Goal: Task Accomplishment & Management: Complete application form

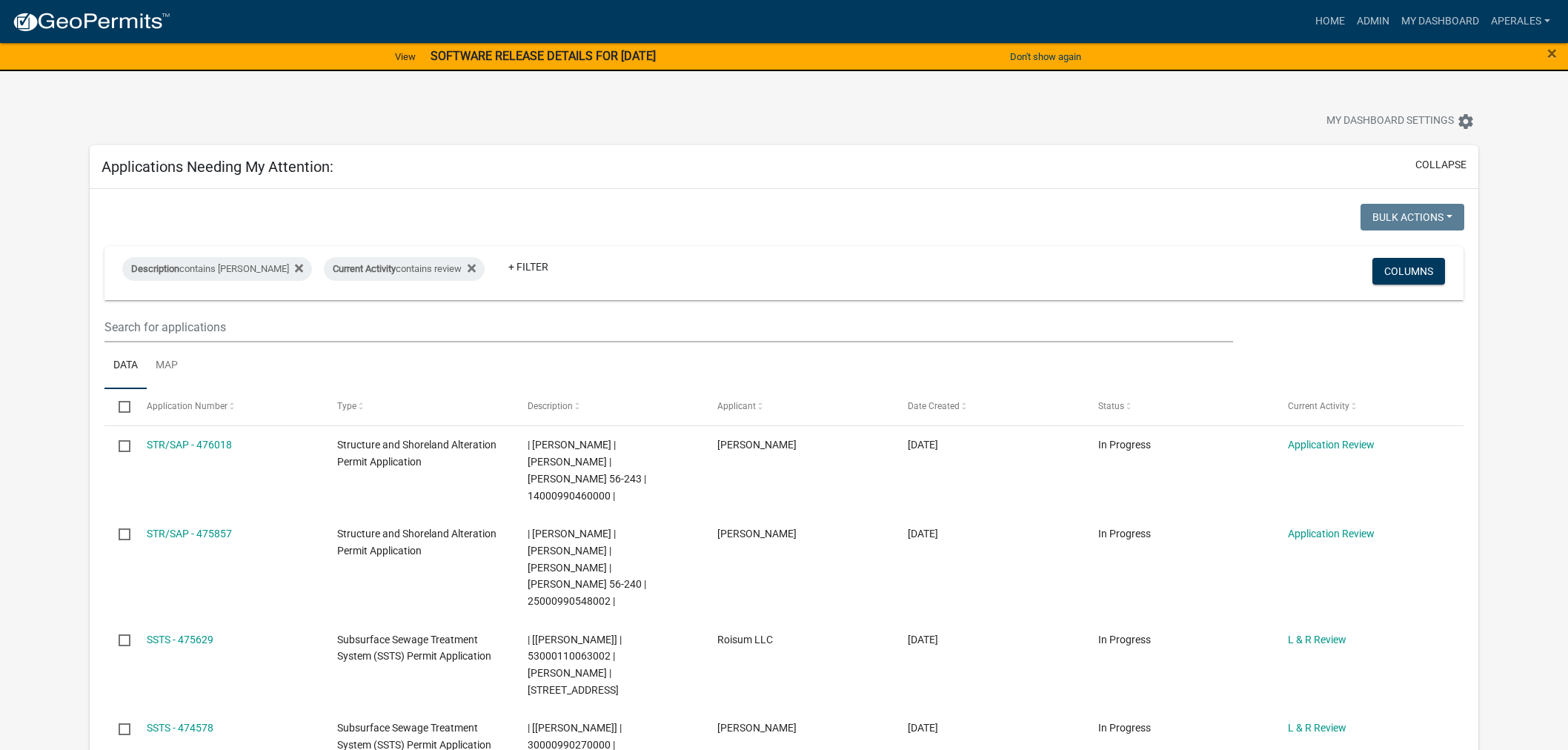
select select "3: 100"
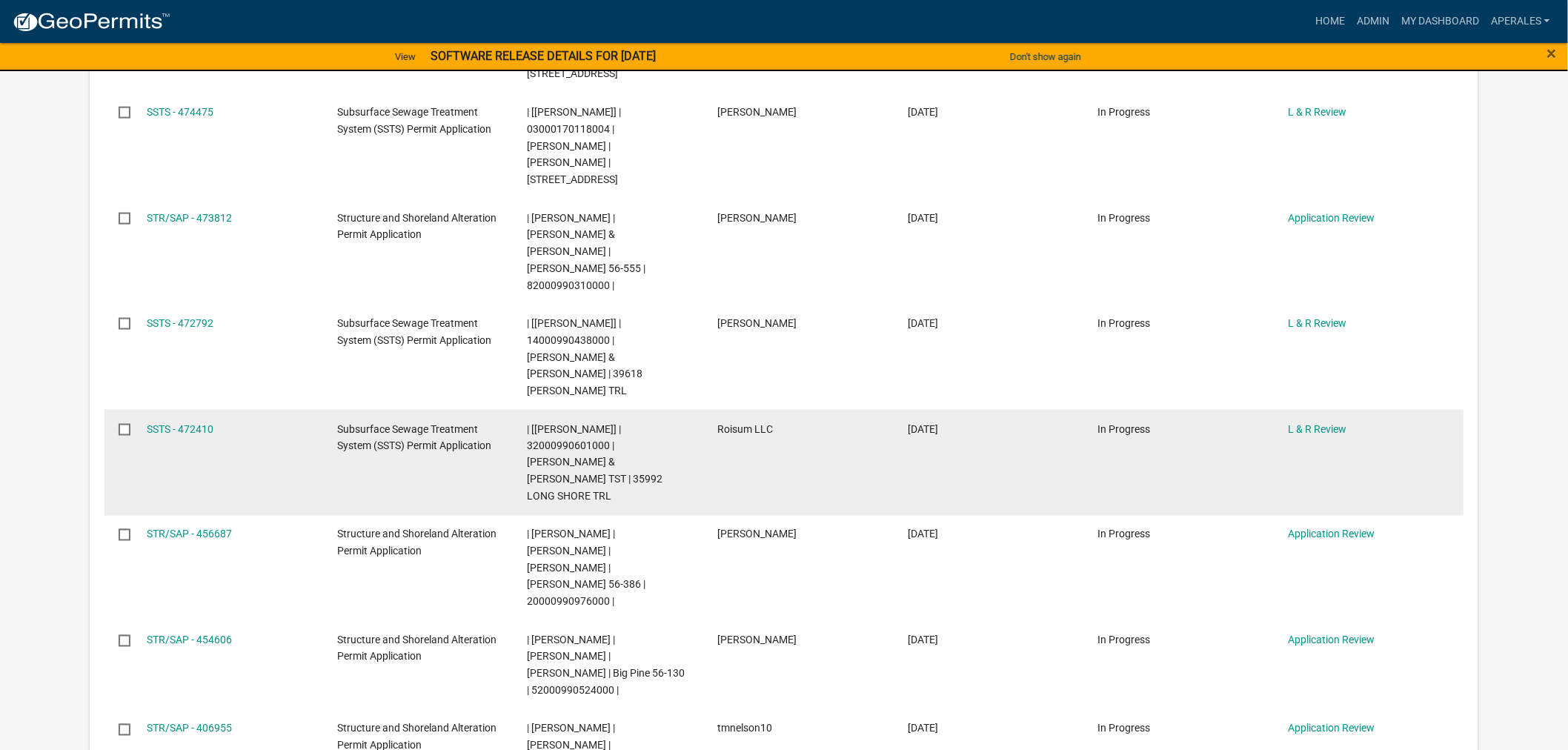
scroll to position [741, 0]
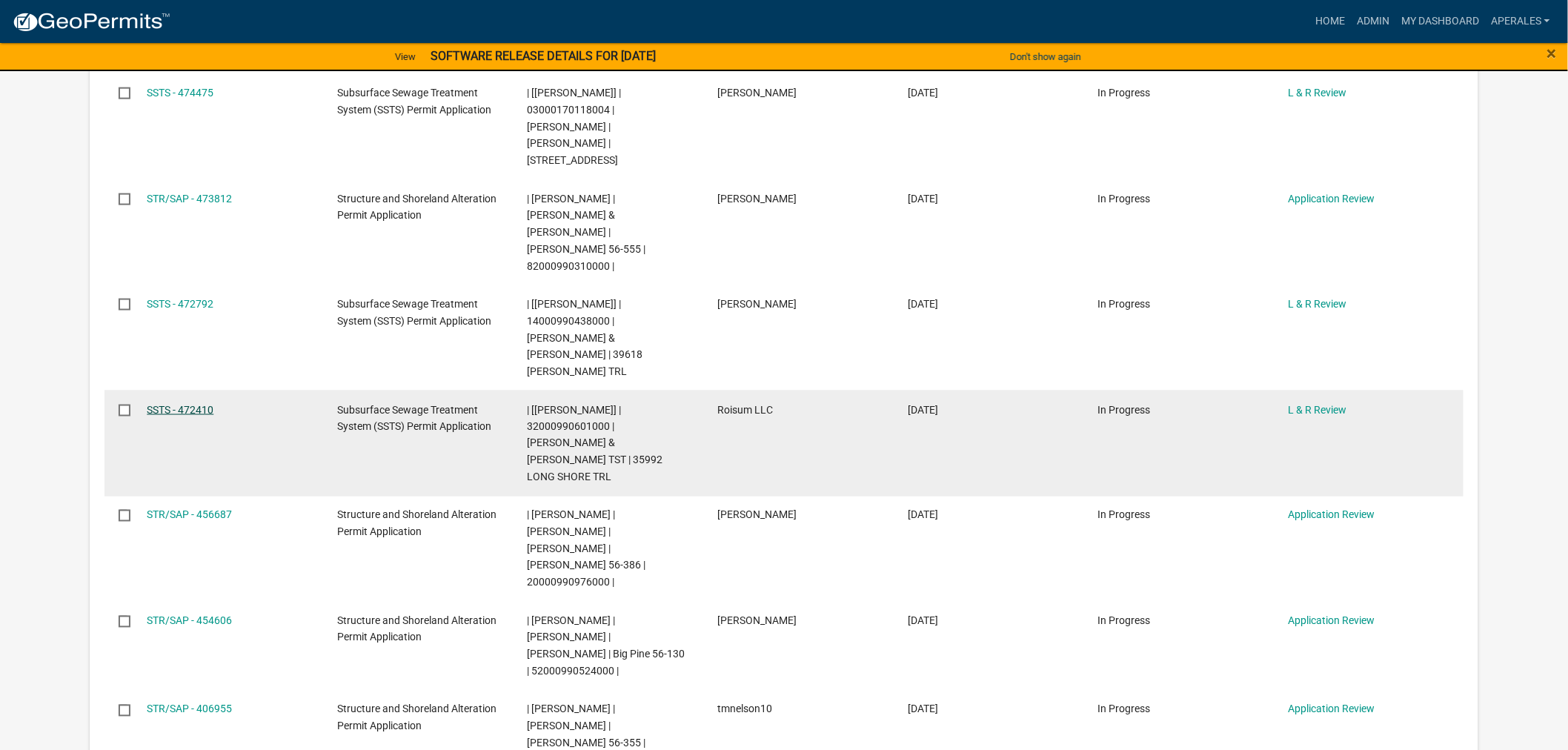
click at [209, 404] on link "SSTS - 472410" at bounding box center [179, 410] width 66 height 12
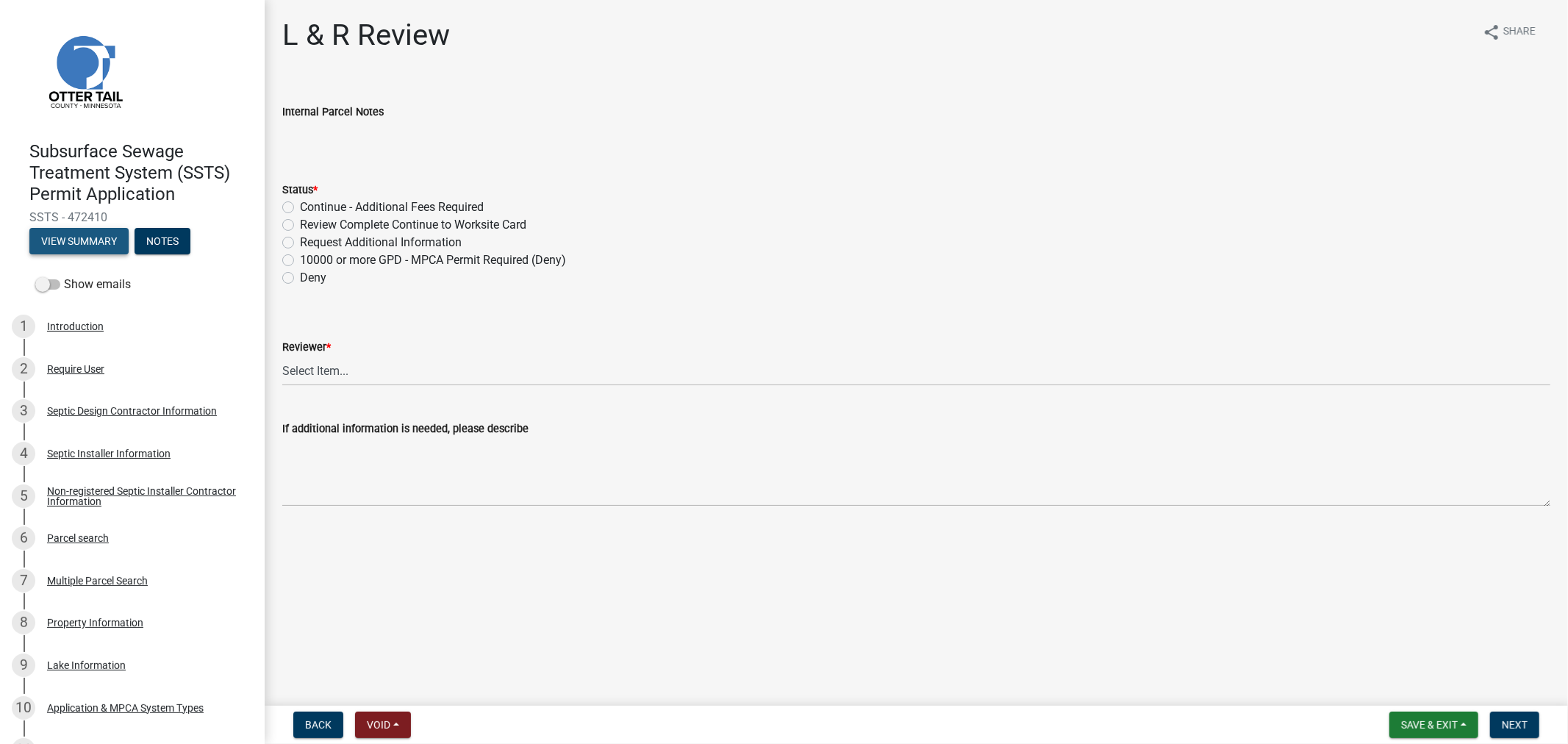
click at [66, 247] on button "View Summary" at bounding box center [79, 241] width 99 height 27
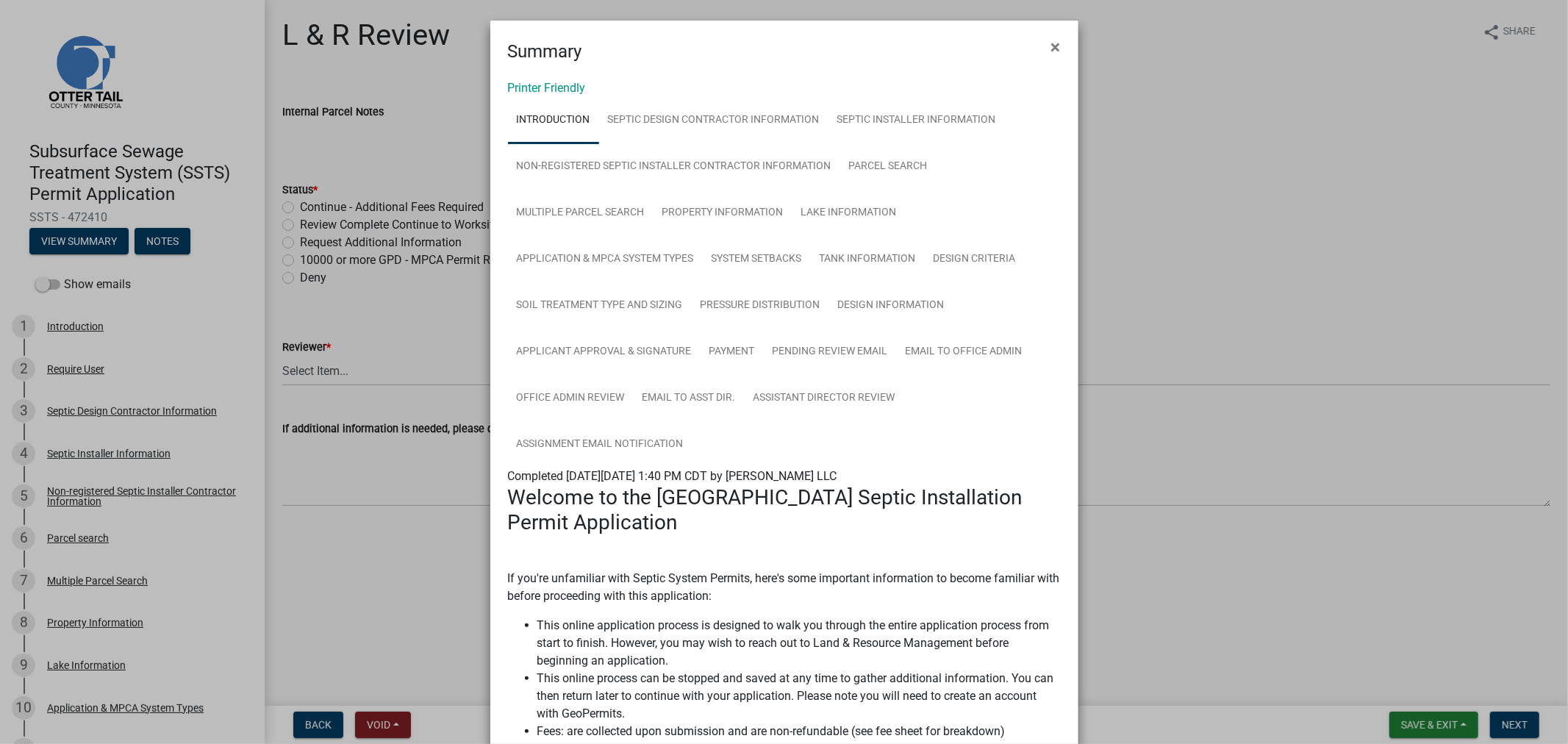
click at [535, 97] on link "Introduction" at bounding box center [554, 120] width 91 height 47
click at [537, 94] on link "Printer Friendly" at bounding box center [547, 87] width 78 height 14
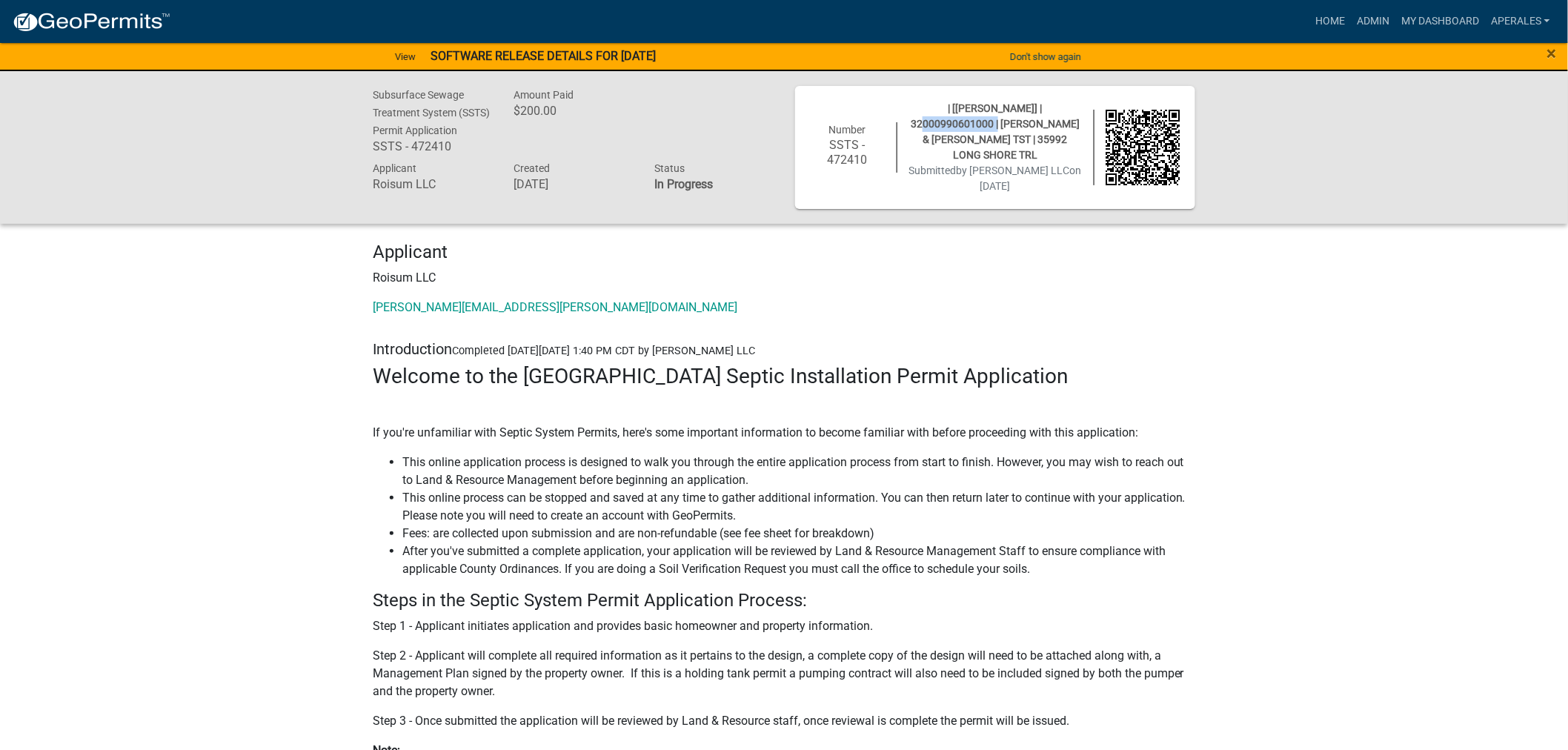
drag, startPoint x: 1086, startPoint y: 107, endPoint x: 998, endPoint y: 108, distance: 88.0
click at [998, 108] on div "| [[PERSON_NAME]] | 32000990601000 | [PERSON_NAME] & [PERSON_NAME] TST | 35992 …" at bounding box center [996, 147] width 196 height 93
copy span "32000990601000"
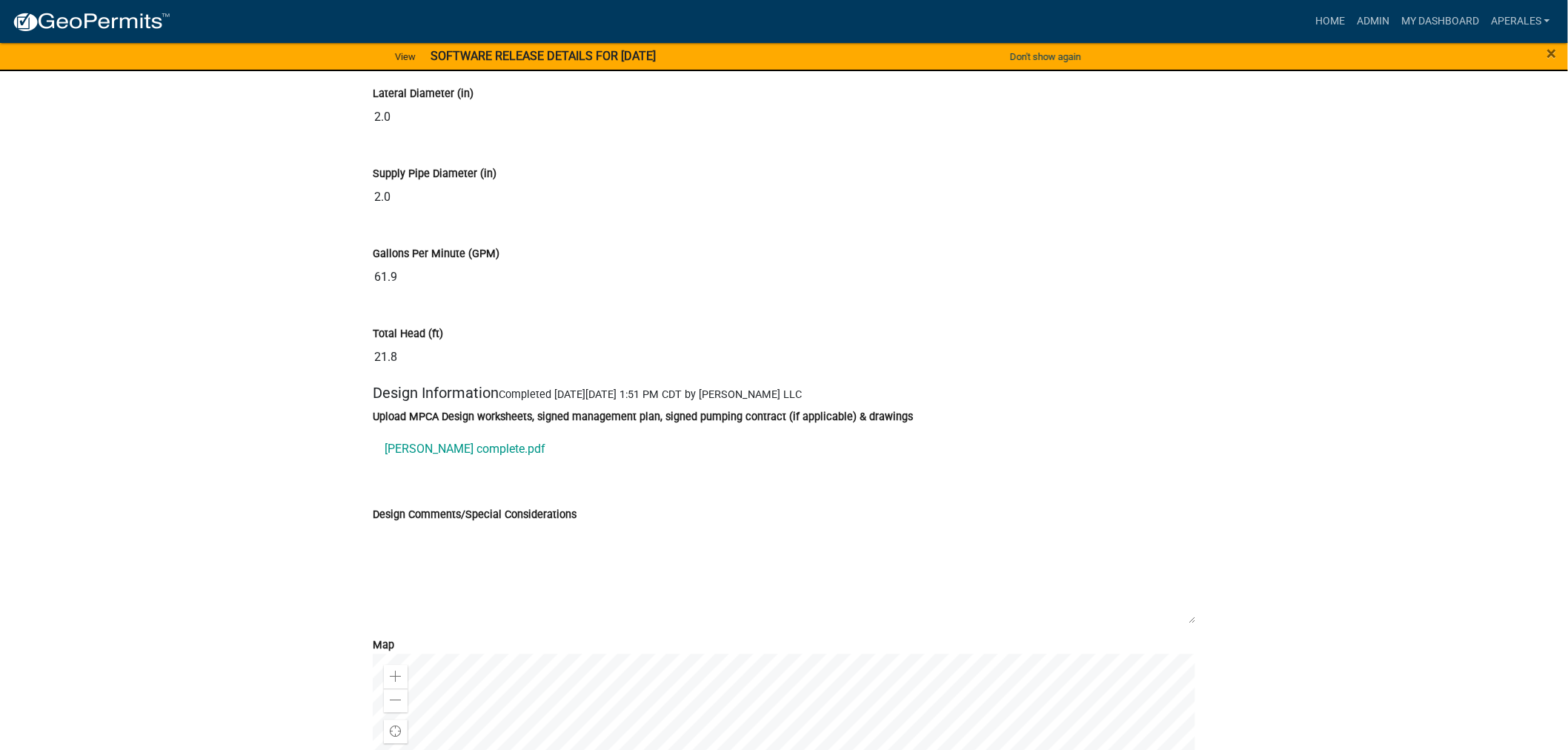
scroll to position [8313, 0]
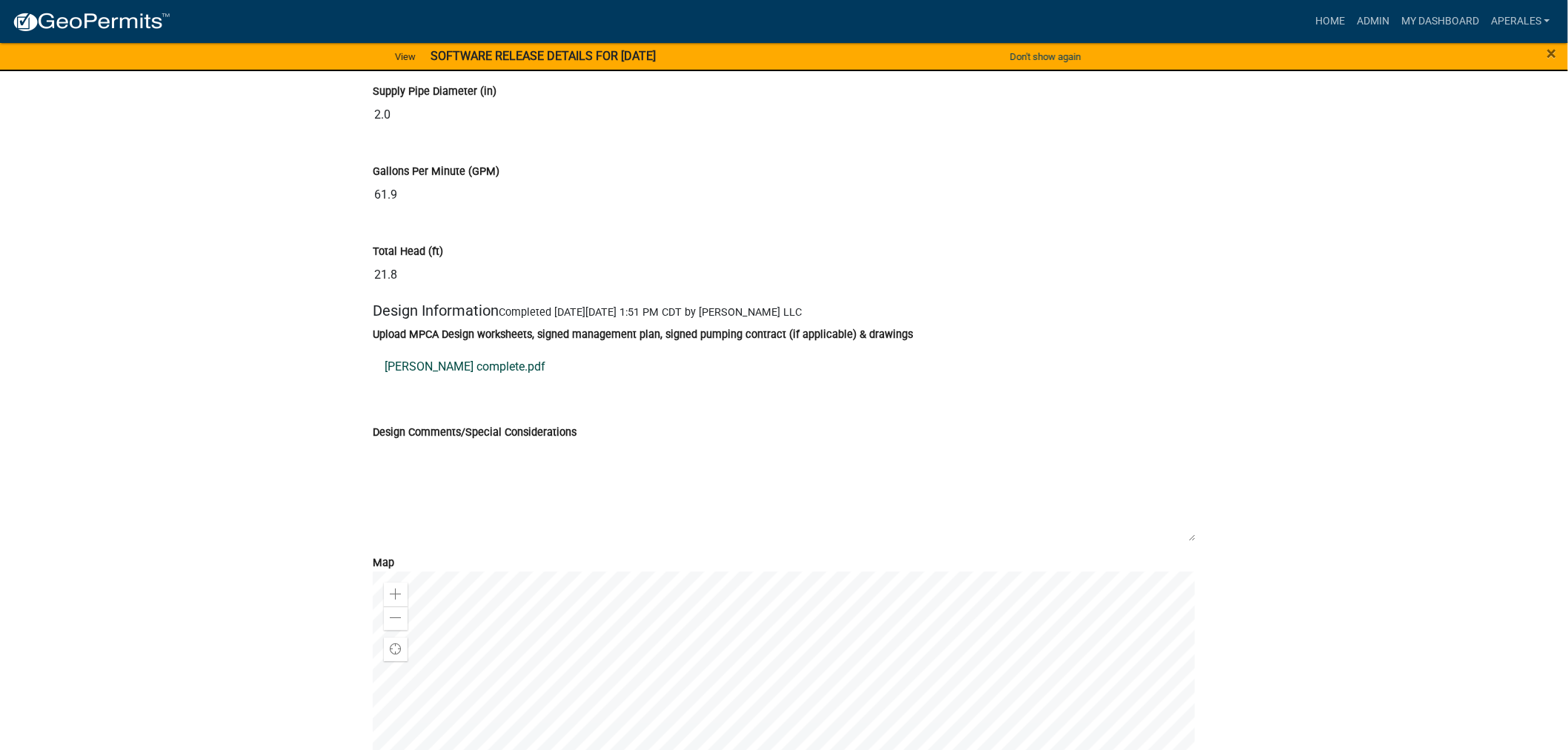
click at [433, 380] on link "[PERSON_NAME] complete.pdf" at bounding box center [784, 367] width 823 height 35
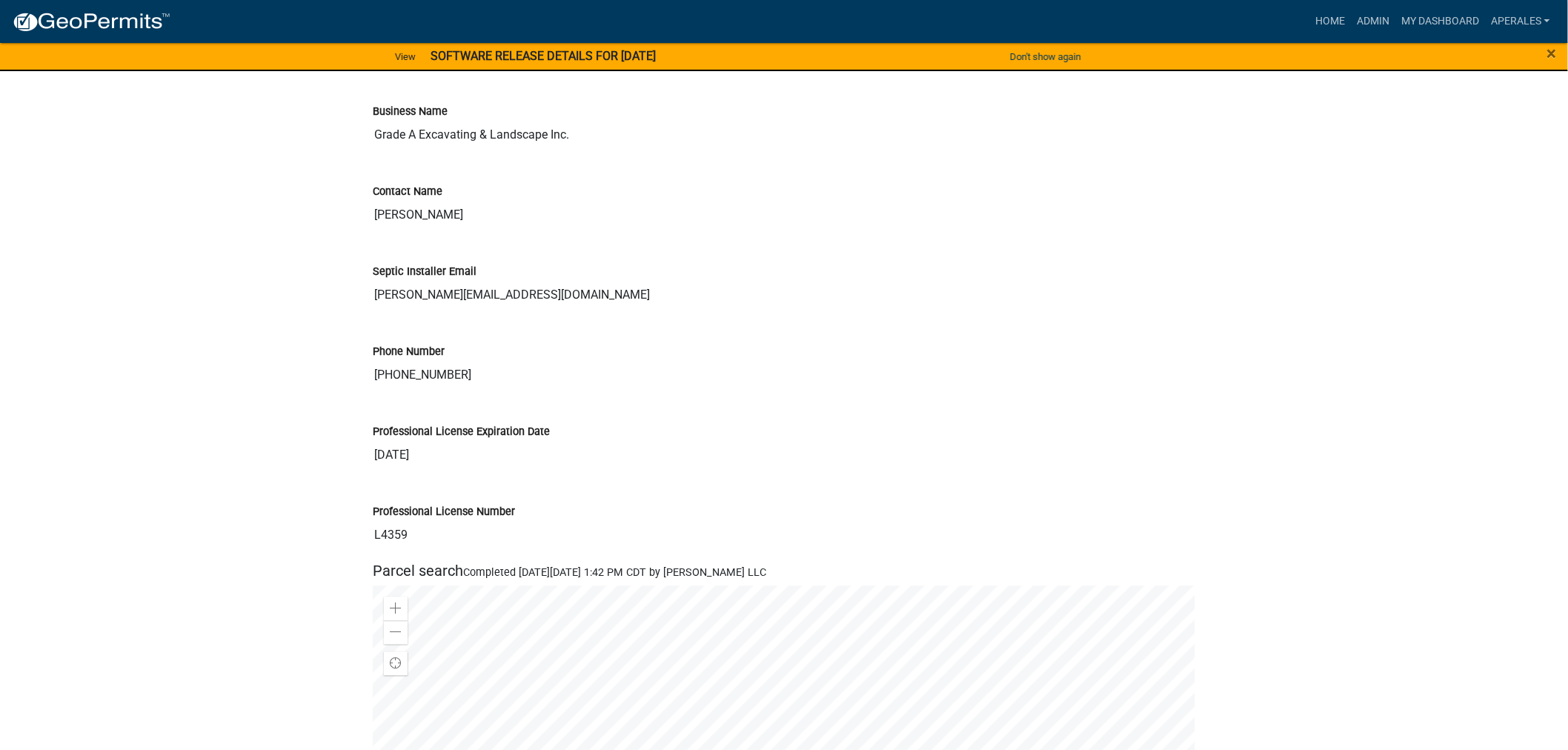
scroll to position [1070, 0]
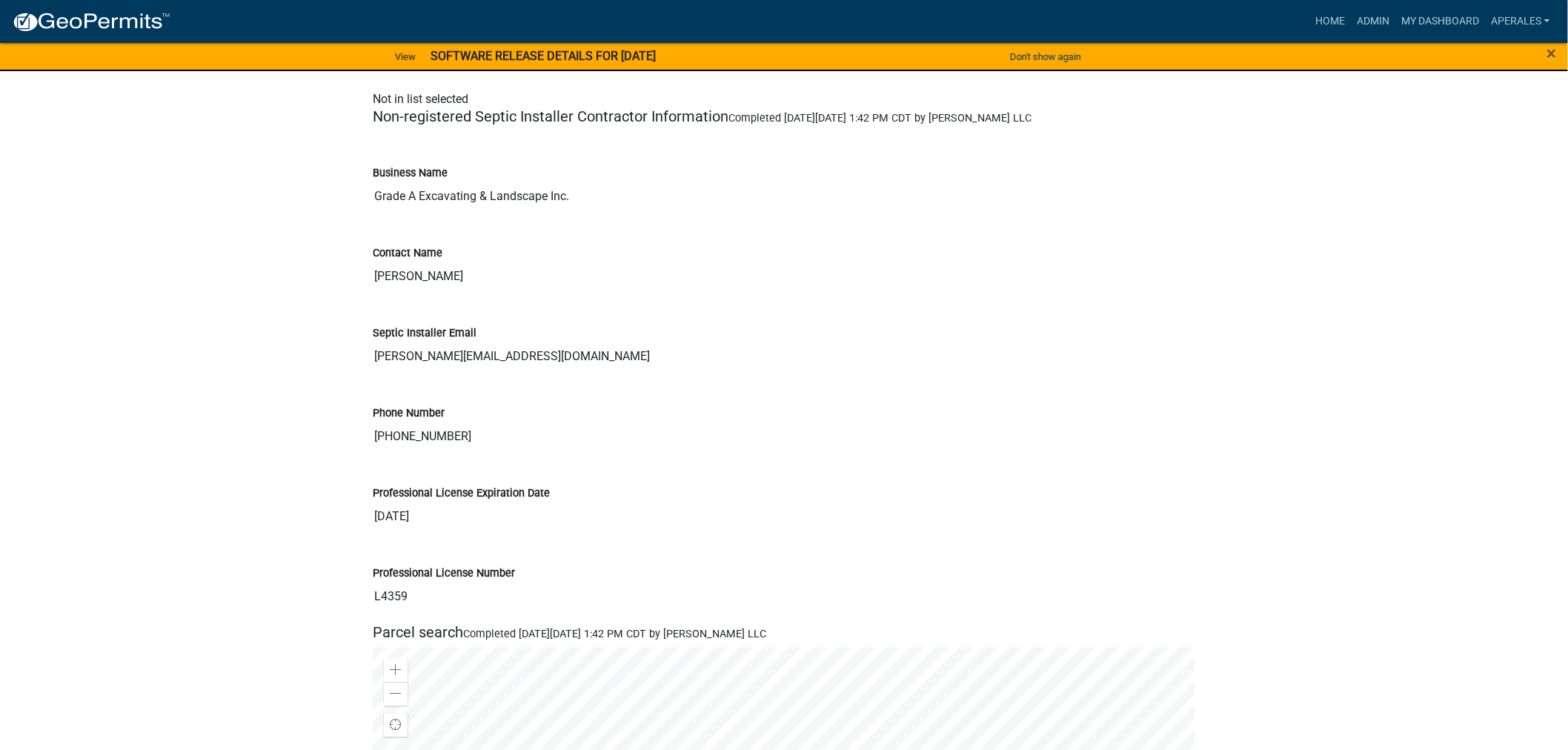
drag, startPoint x: 430, startPoint y: 297, endPoint x: 519, endPoint y: 304, distance: 89.3
click at [519, 304] on div "Contact Name [PERSON_NAME]" at bounding box center [784, 264] width 845 height 80
click at [680, 416] on div "Phone Number" at bounding box center [784, 413] width 823 height 18
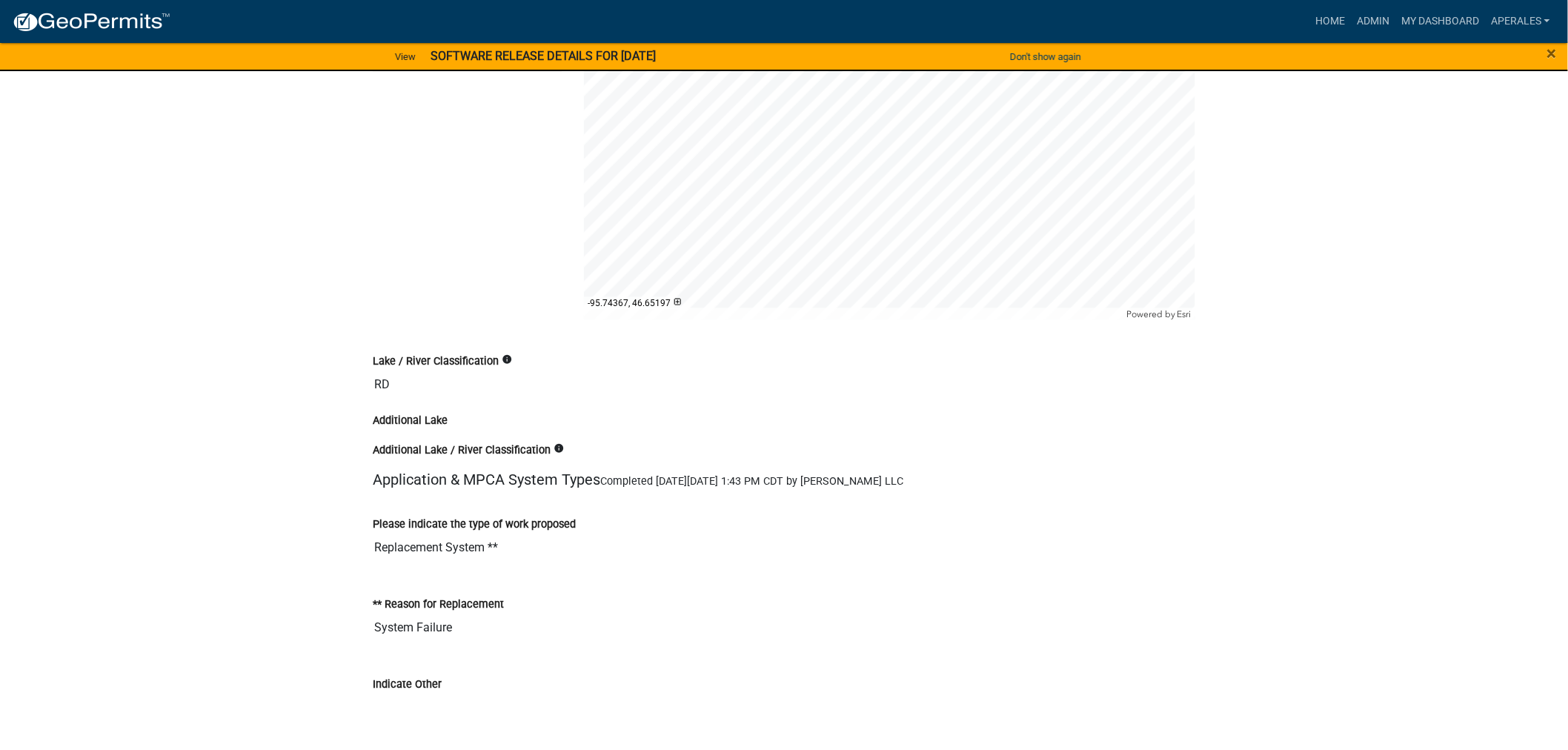
scroll to position [3539, 0]
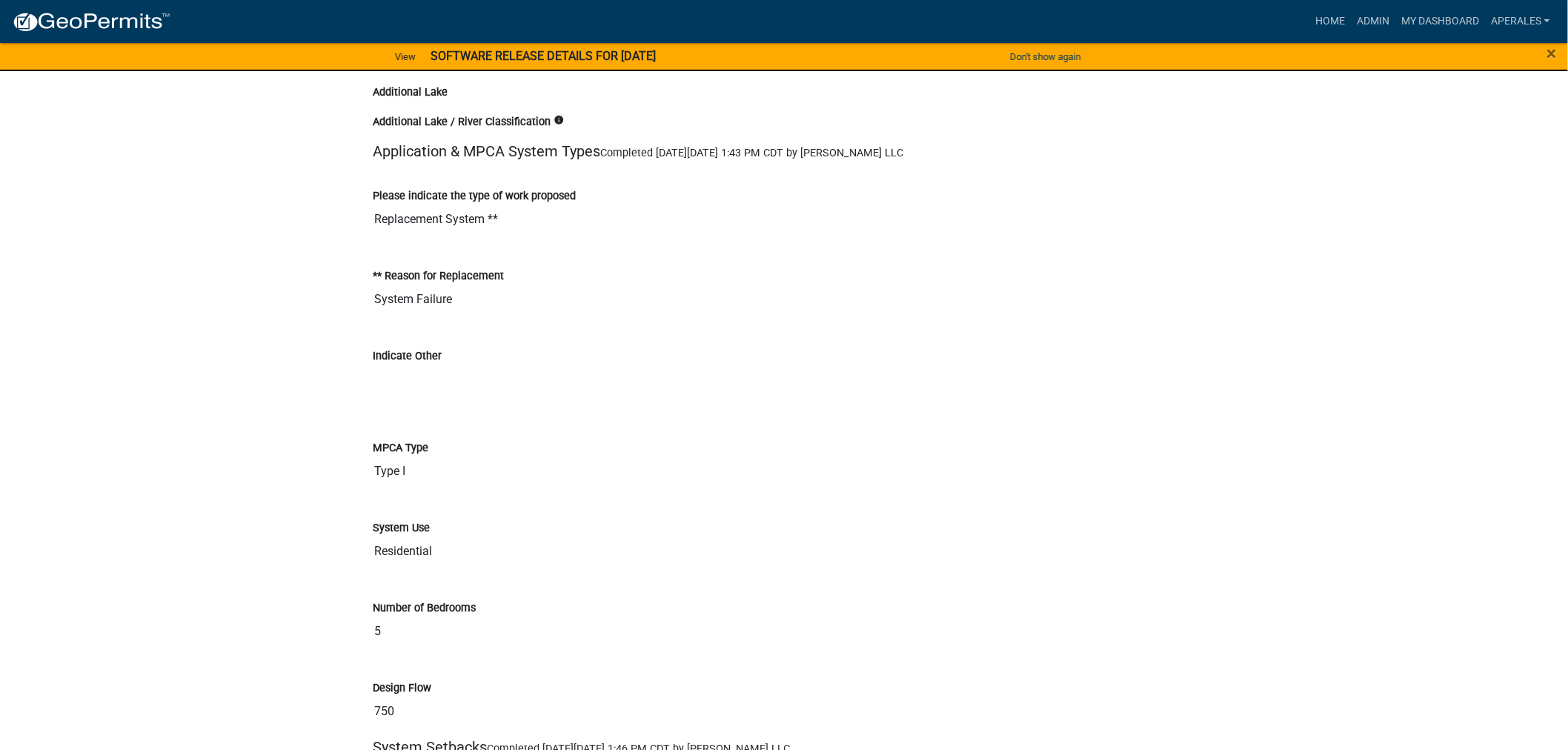
drag, startPoint x: 697, startPoint y: 529, endPoint x: 753, endPoint y: 502, distance: 62.2
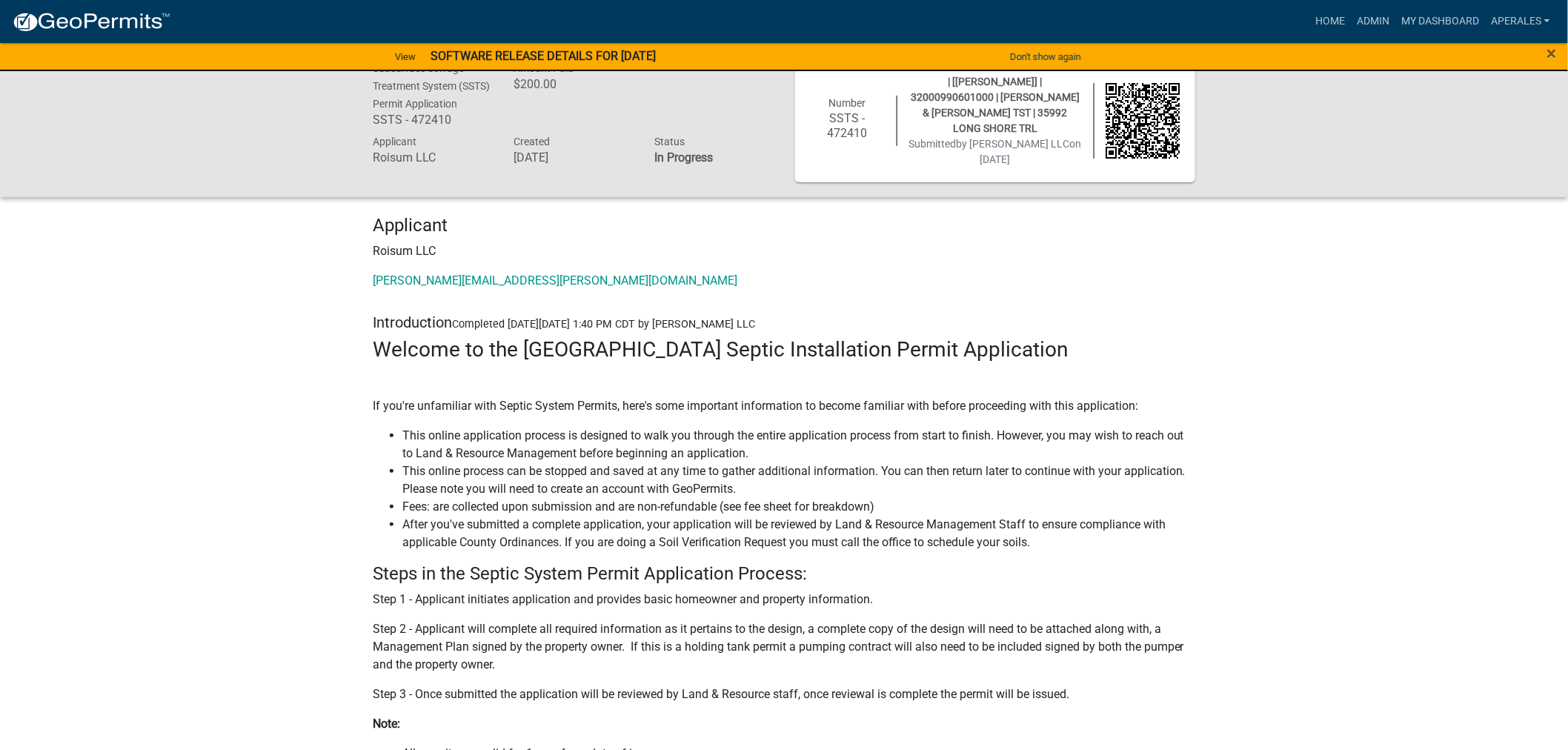
scroll to position [0, 0]
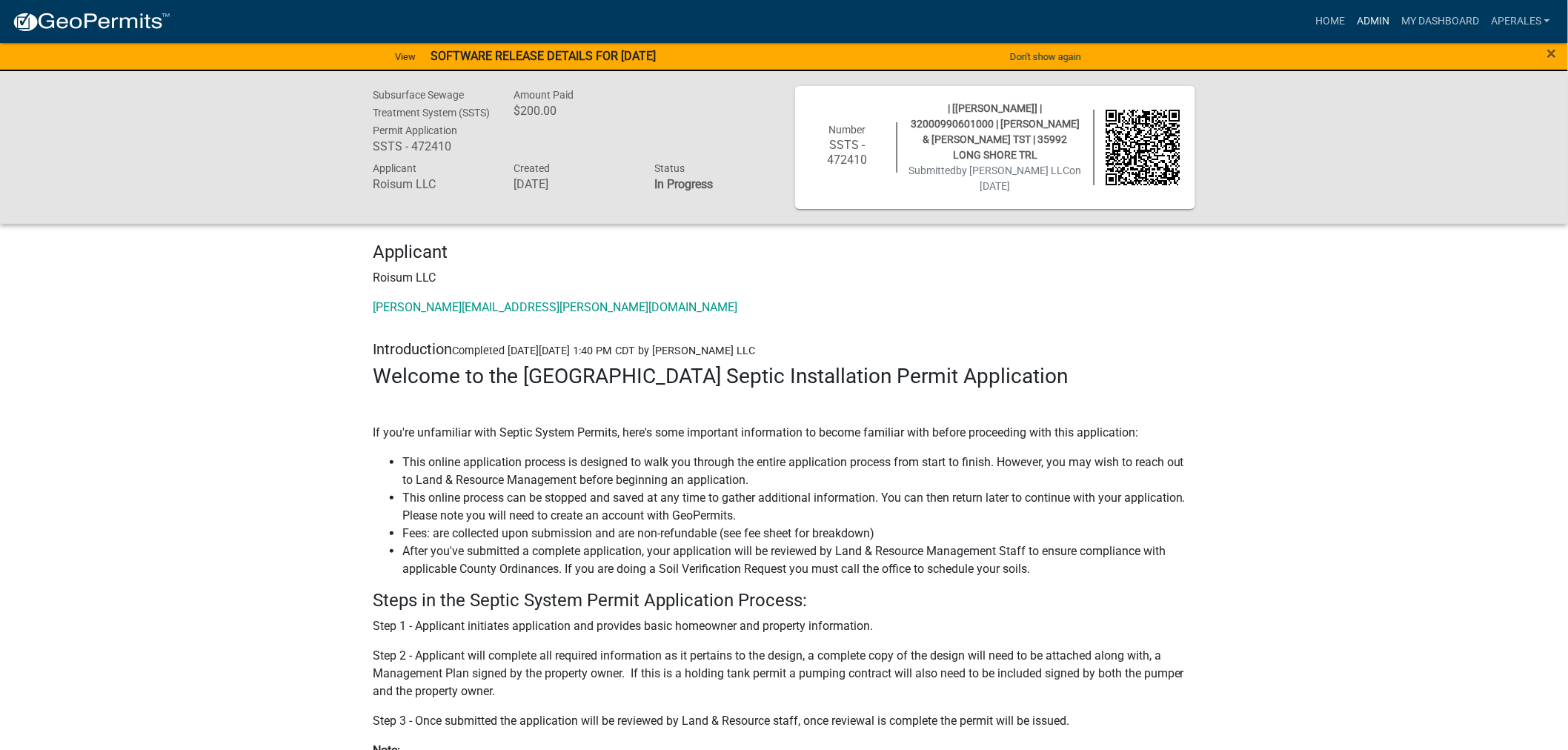
click at [1374, 24] on link "Admin" at bounding box center [1374, 21] width 45 height 28
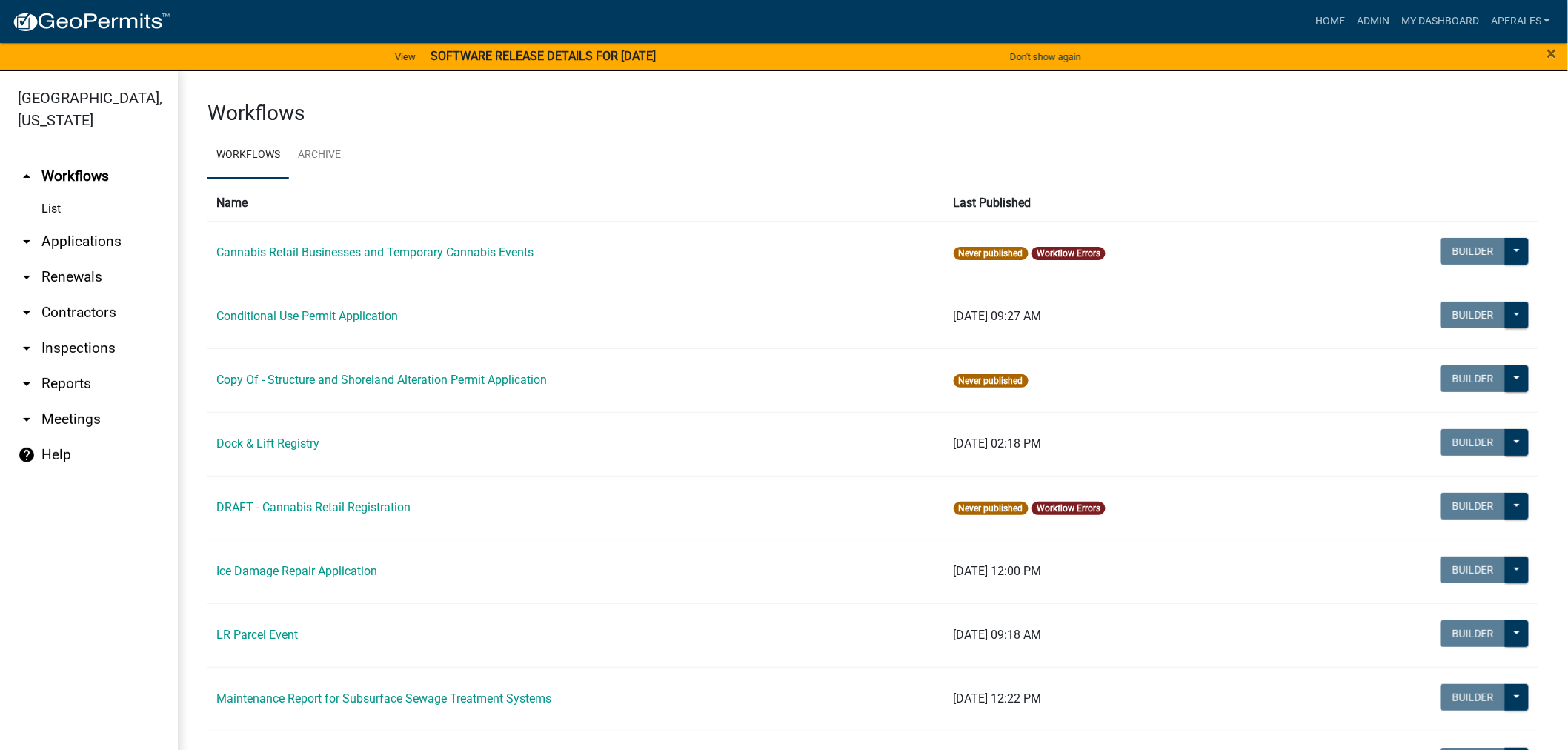
click at [87, 229] on link "arrow_drop_down Applications" at bounding box center [89, 242] width 178 height 35
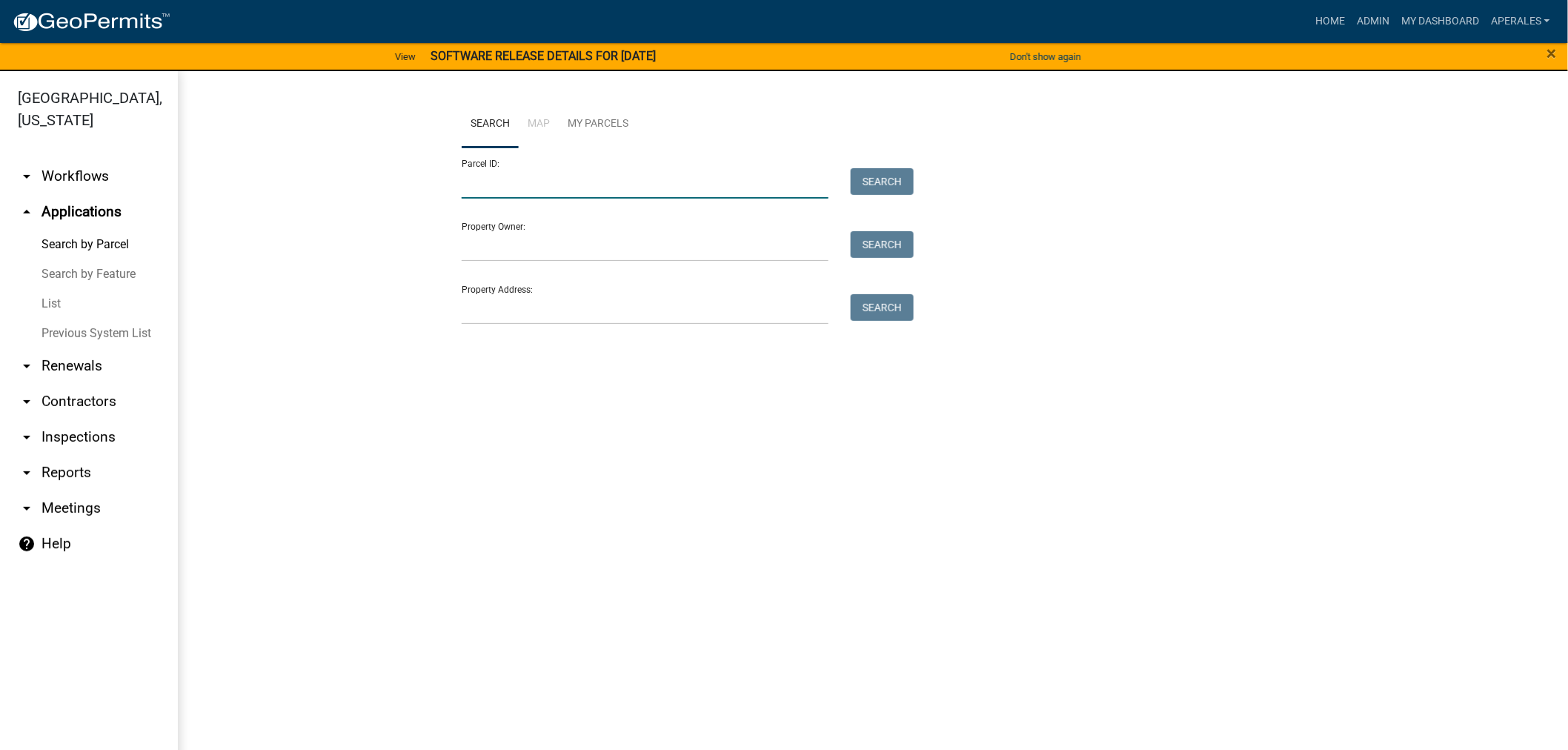
click at [463, 171] on input "Parcel ID:" at bounding box center [645, 183] width 367 height 31
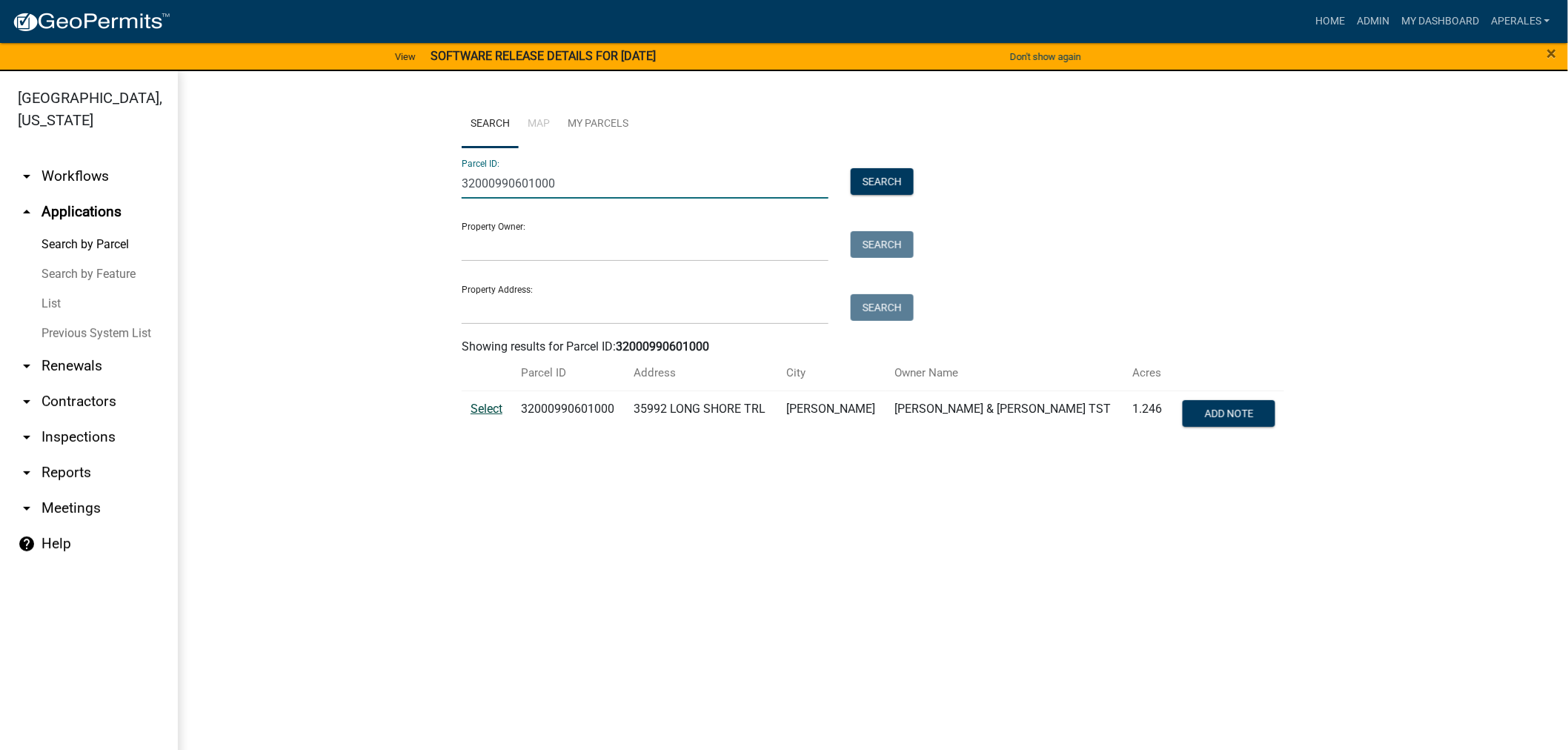
type input "32000990601000"
click at [497, 415] on span "Select" at bounding box center [486, 408] width 32 height 14
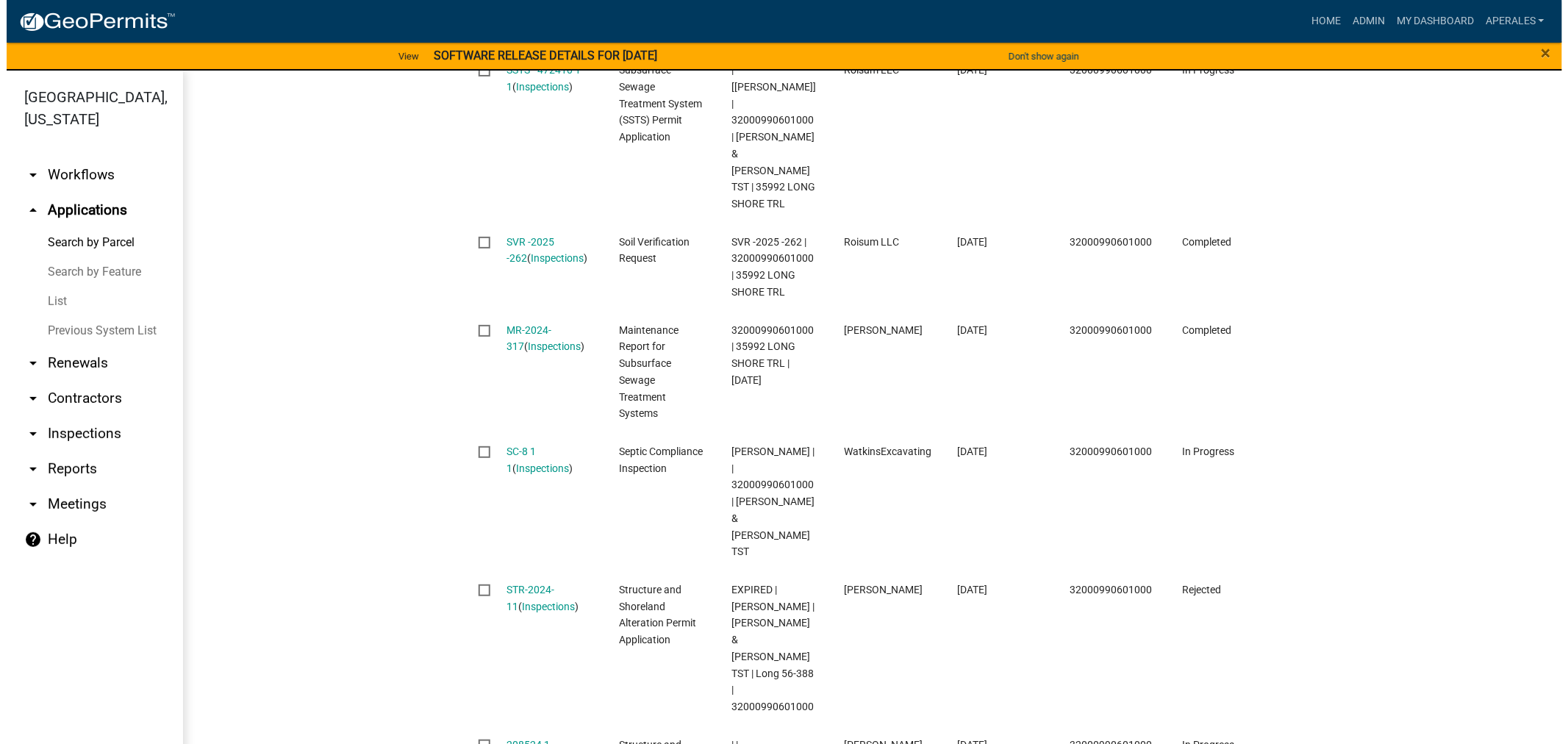
scroll to position [571, 0]
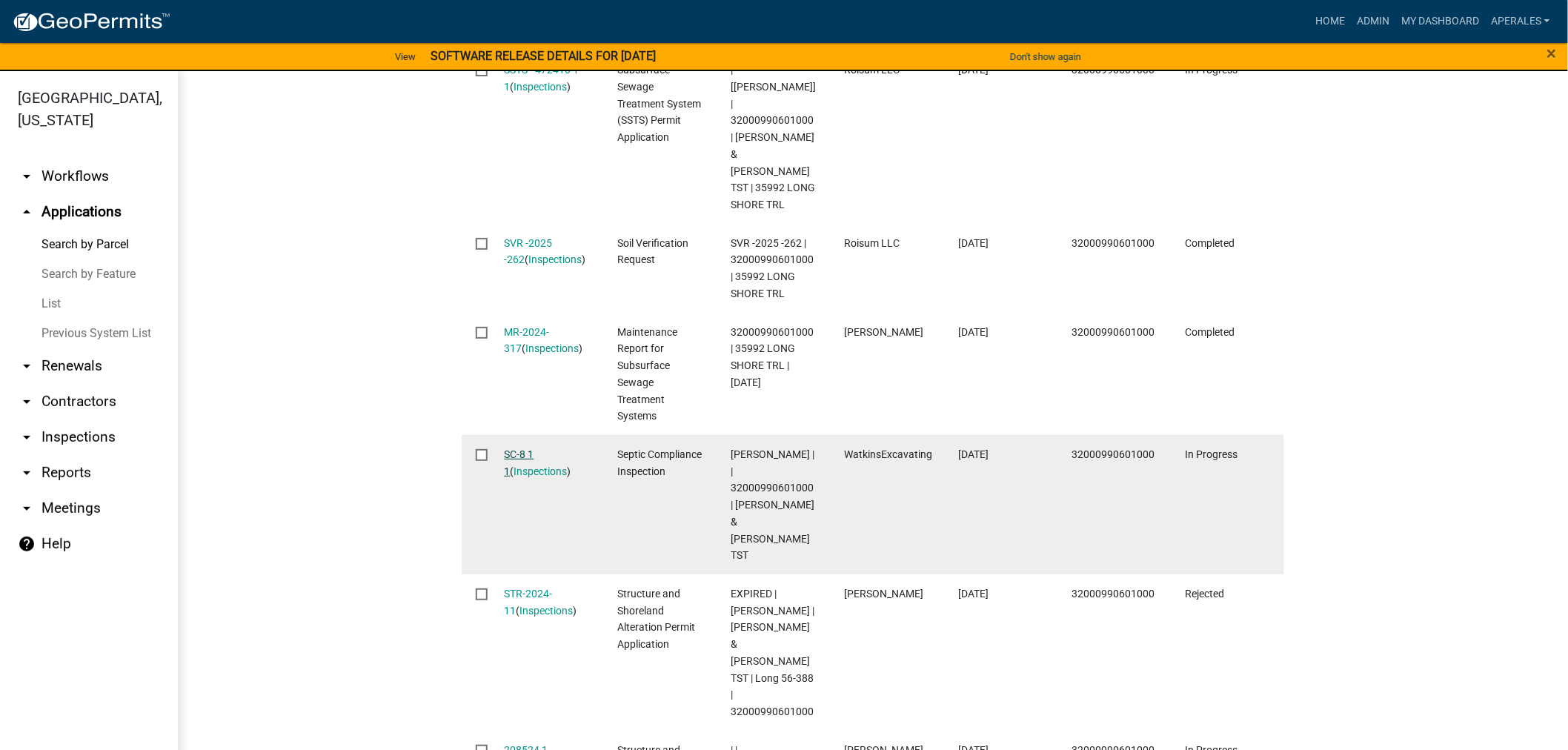
click at [511, 448] on link "SC-8 1 1" at bounding box center [520, 462] width 30 height 29
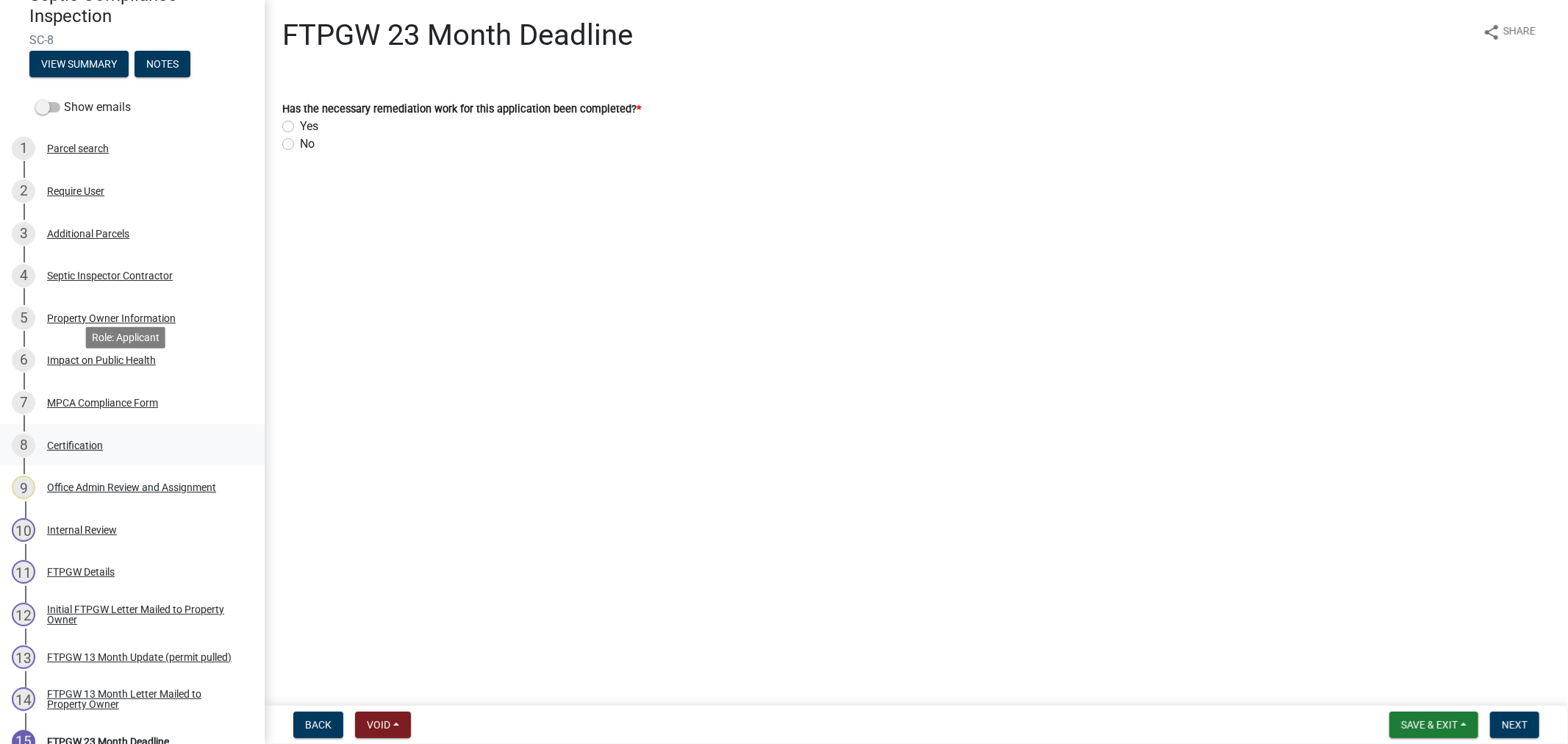
scroll to position [223, 0]
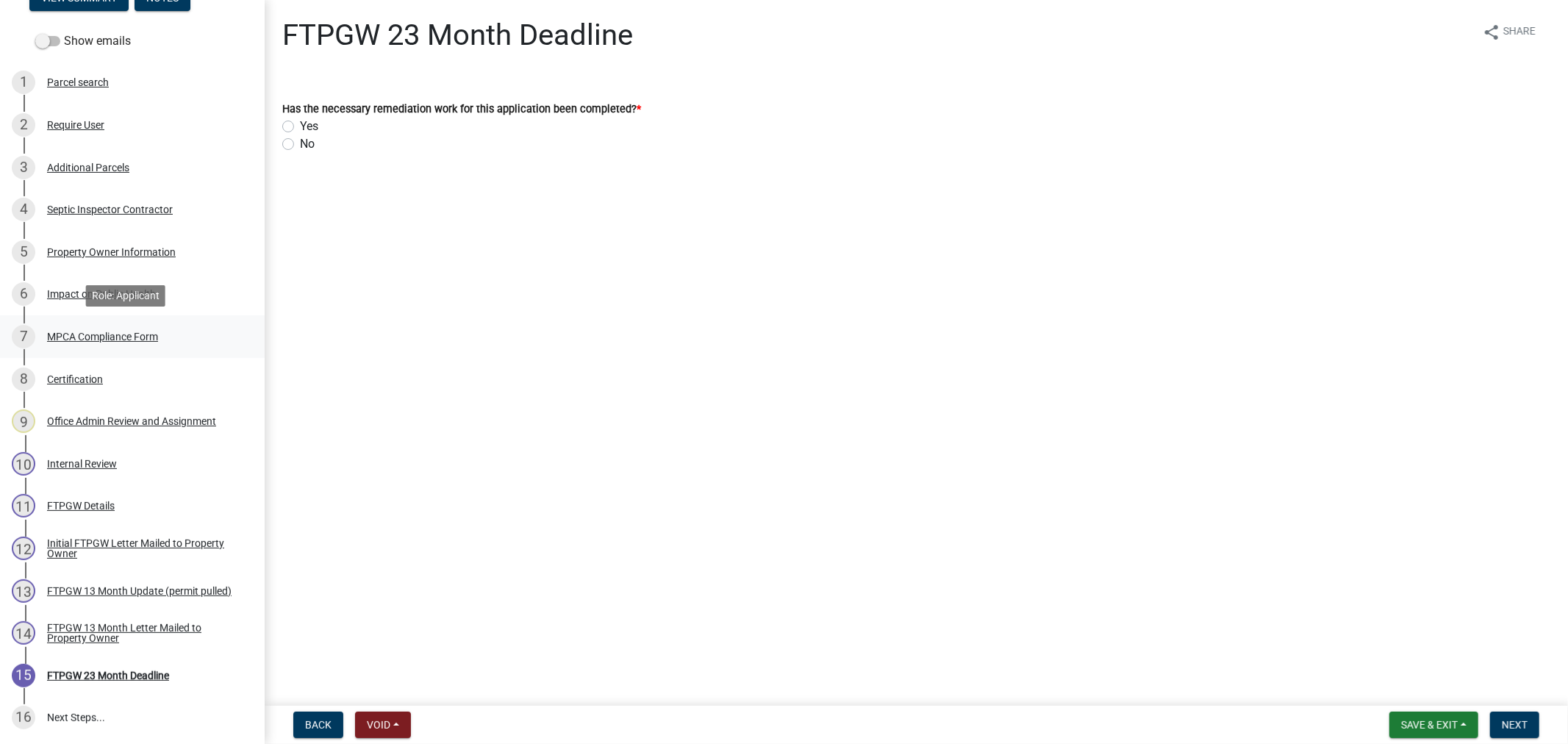
click at [97, 343] on div "7 MPCA Compliance Form" at bounding box center [127, 336] width 230 height 23
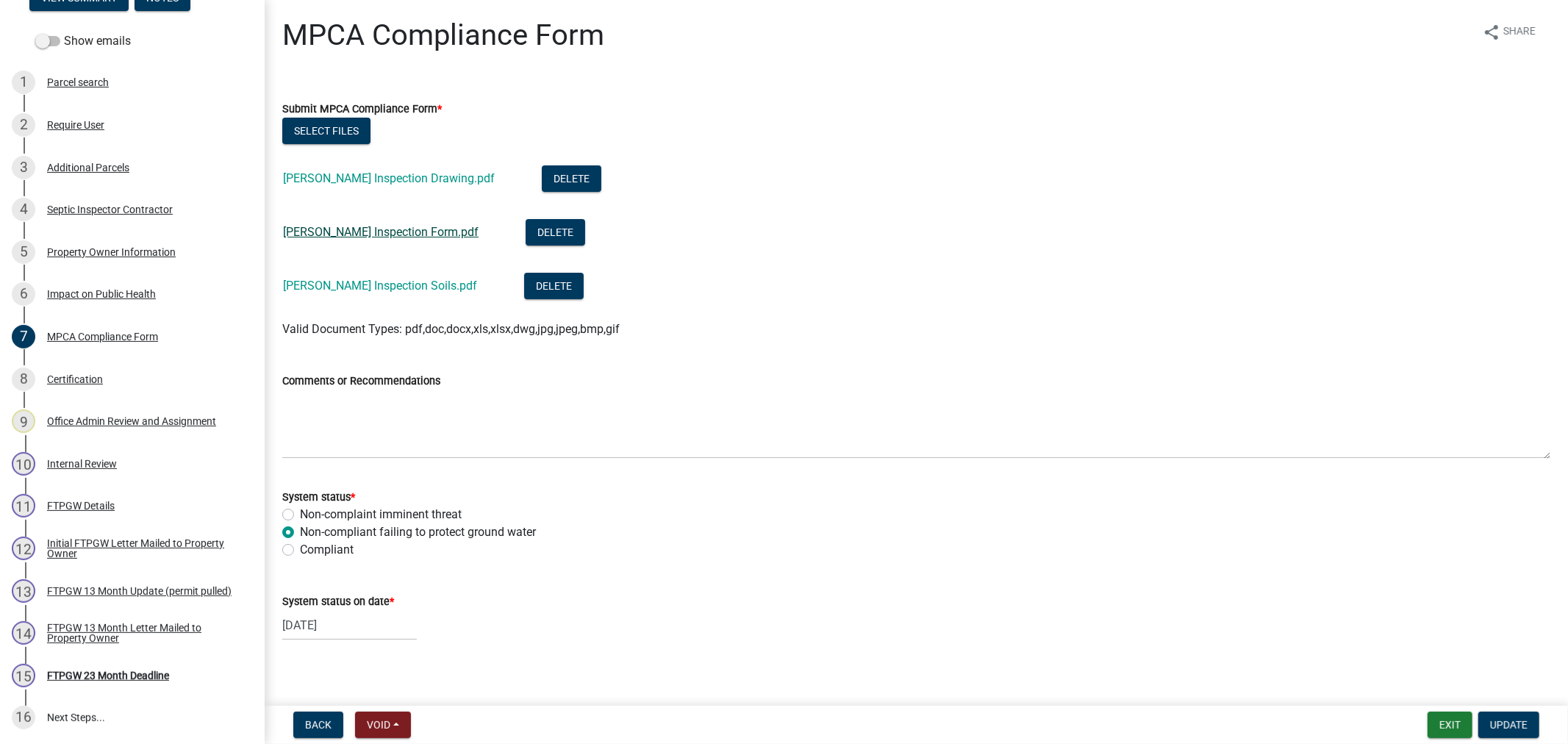
click at [330, 234] on link "Munter Inspection Form.pdf" at bounding box center [380, 231] width 195 height 14
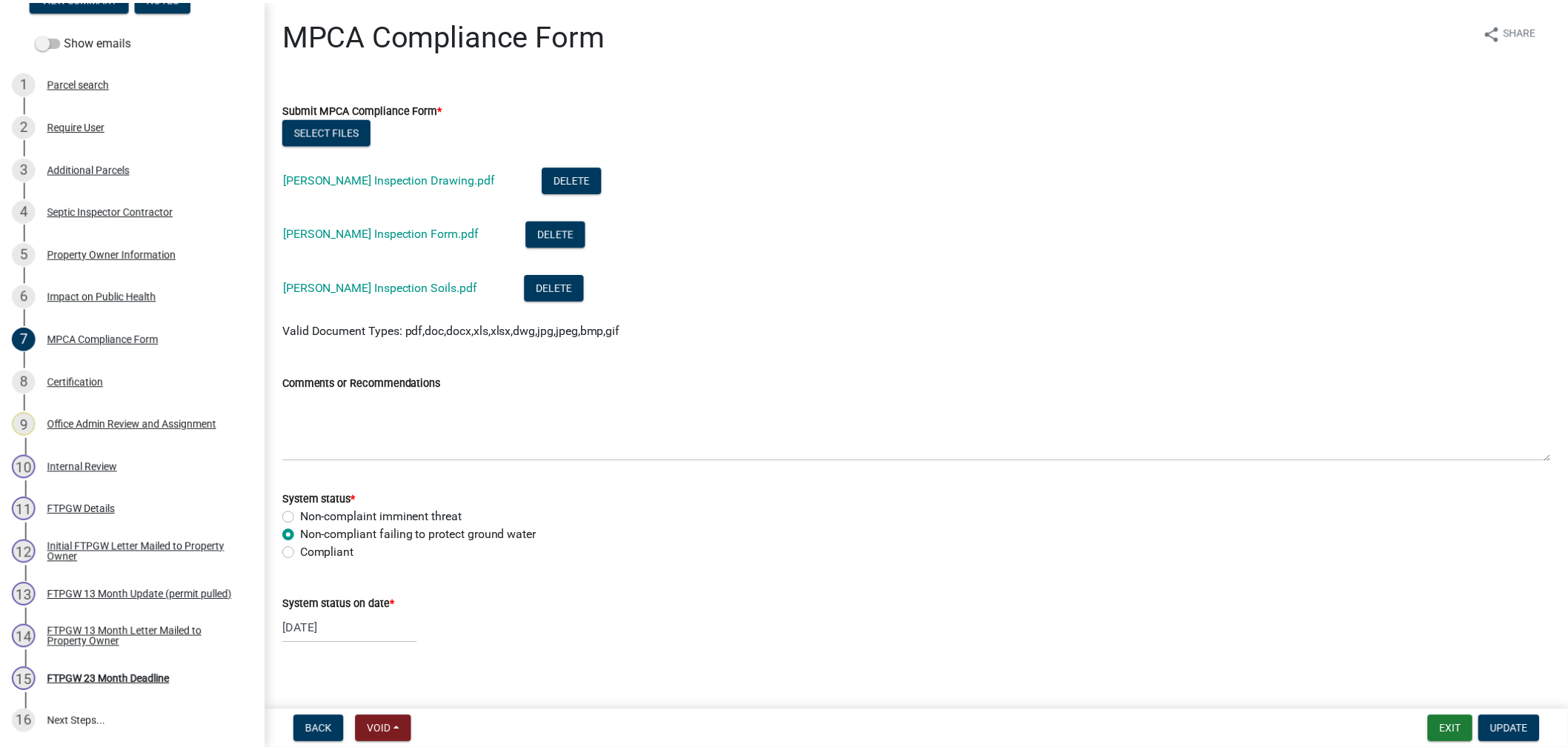
scroll to position [0, 0]
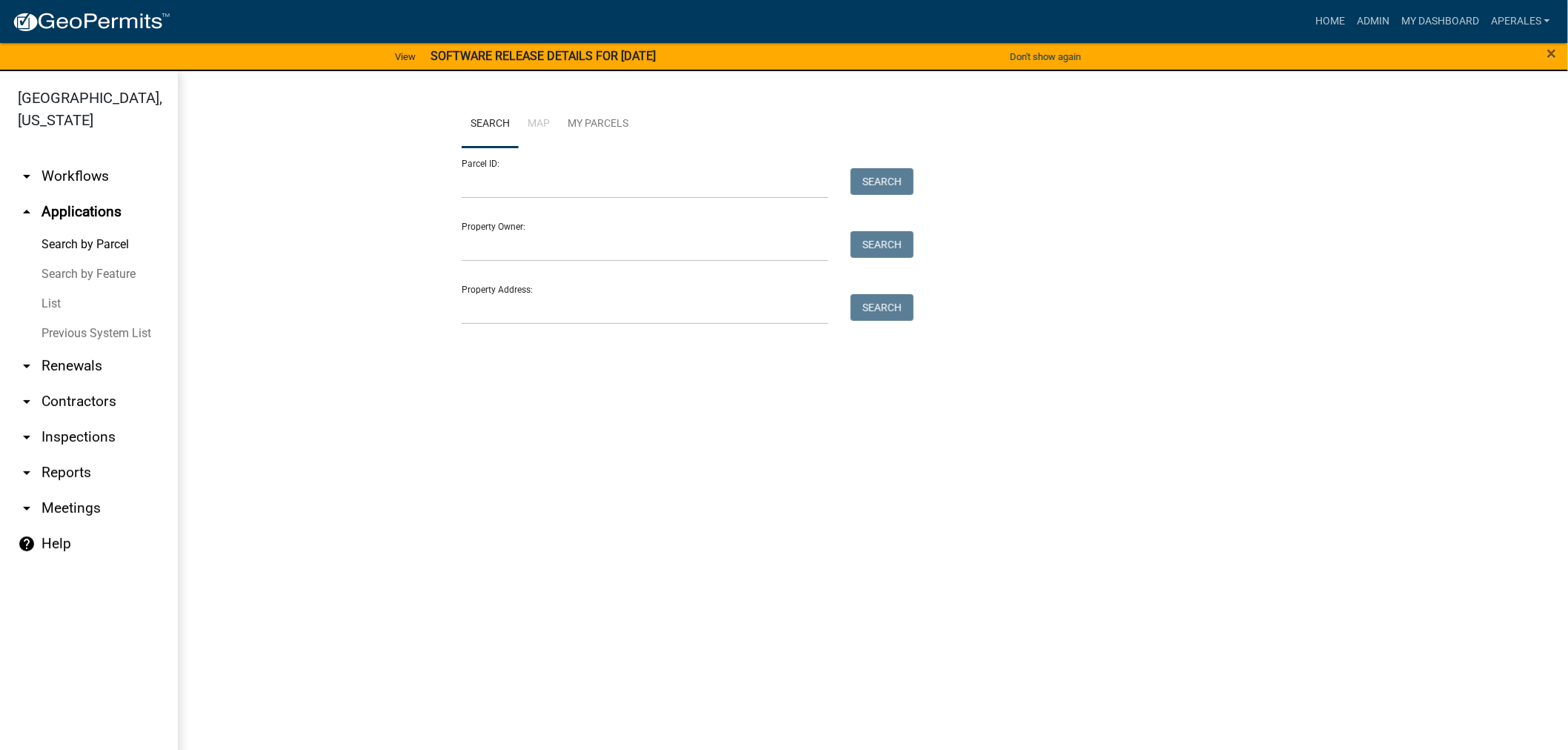
drag, startPoint x: 463, startPoint y: 163, endPoint x: 476, endPoint y: 174, distance: 17.0
click at [463, 163] on div "Parcel ID: Search" at bounding box center [684, 173] width 444 height 51
click at [477, 174] on input "Parcel ID:" at bounding box center [645, 183] width 367 height 31
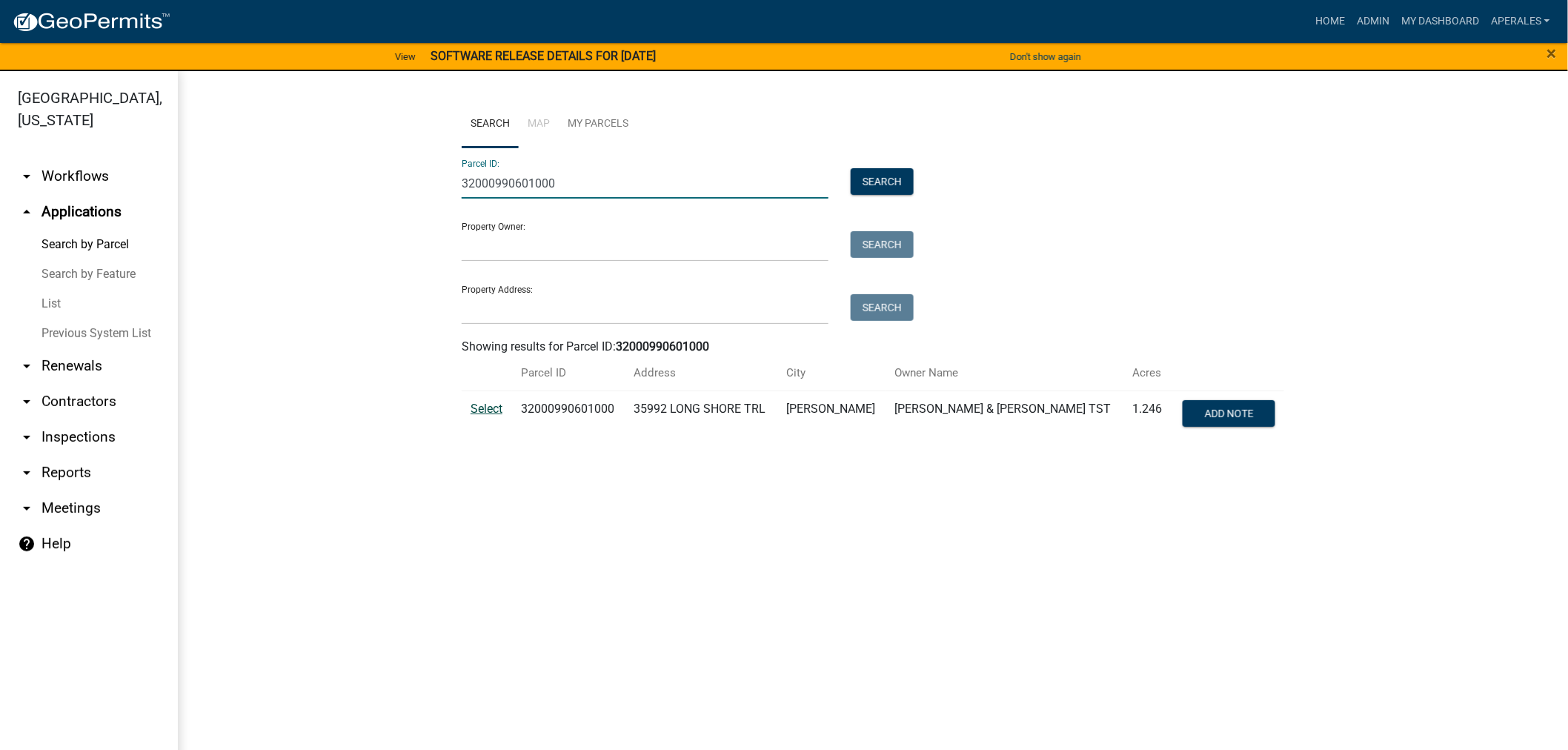
type input "32000990601000"
click at [490, 409] on span "Select" at bounding box center [486, 408] width 32 height 14
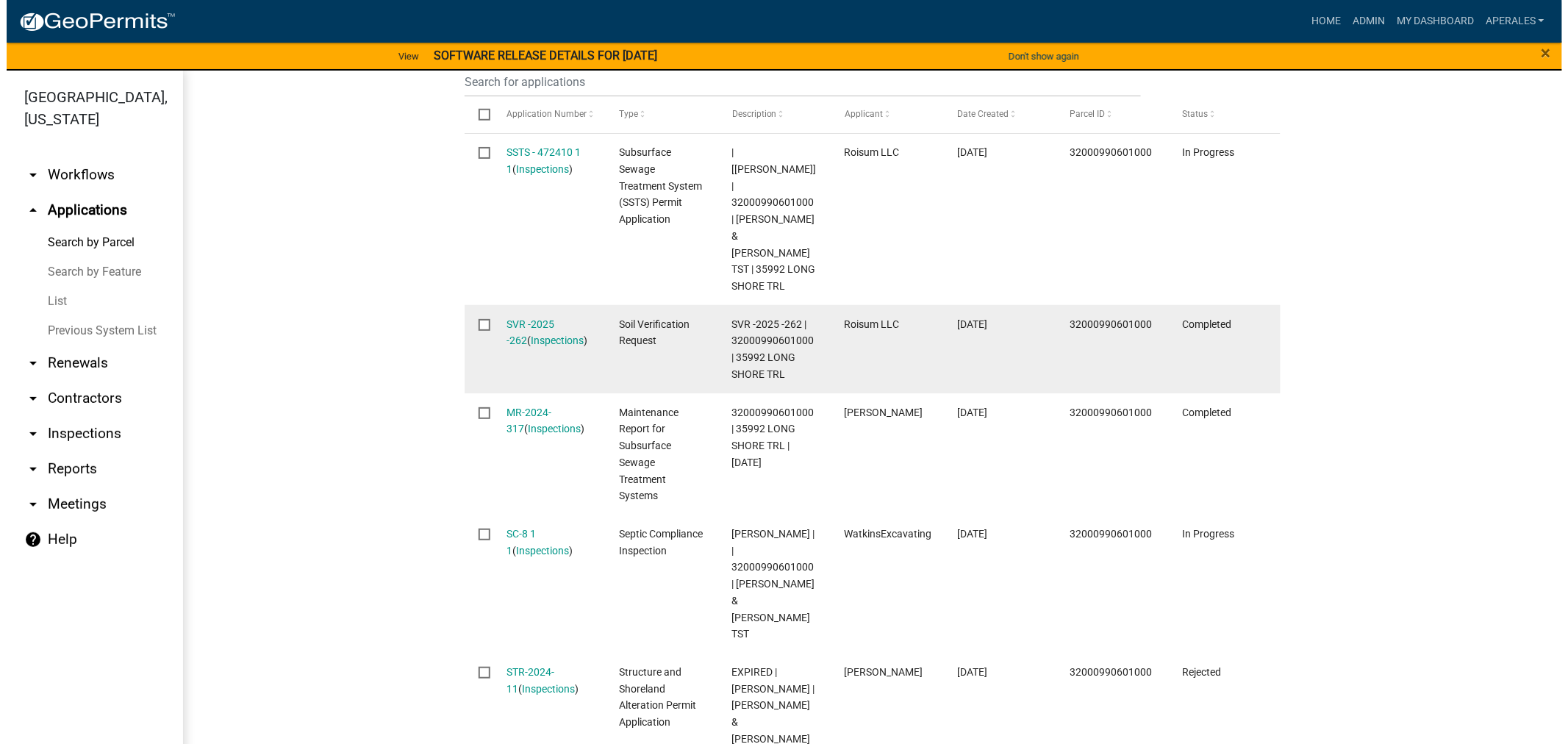
scroll to position [490, 0]
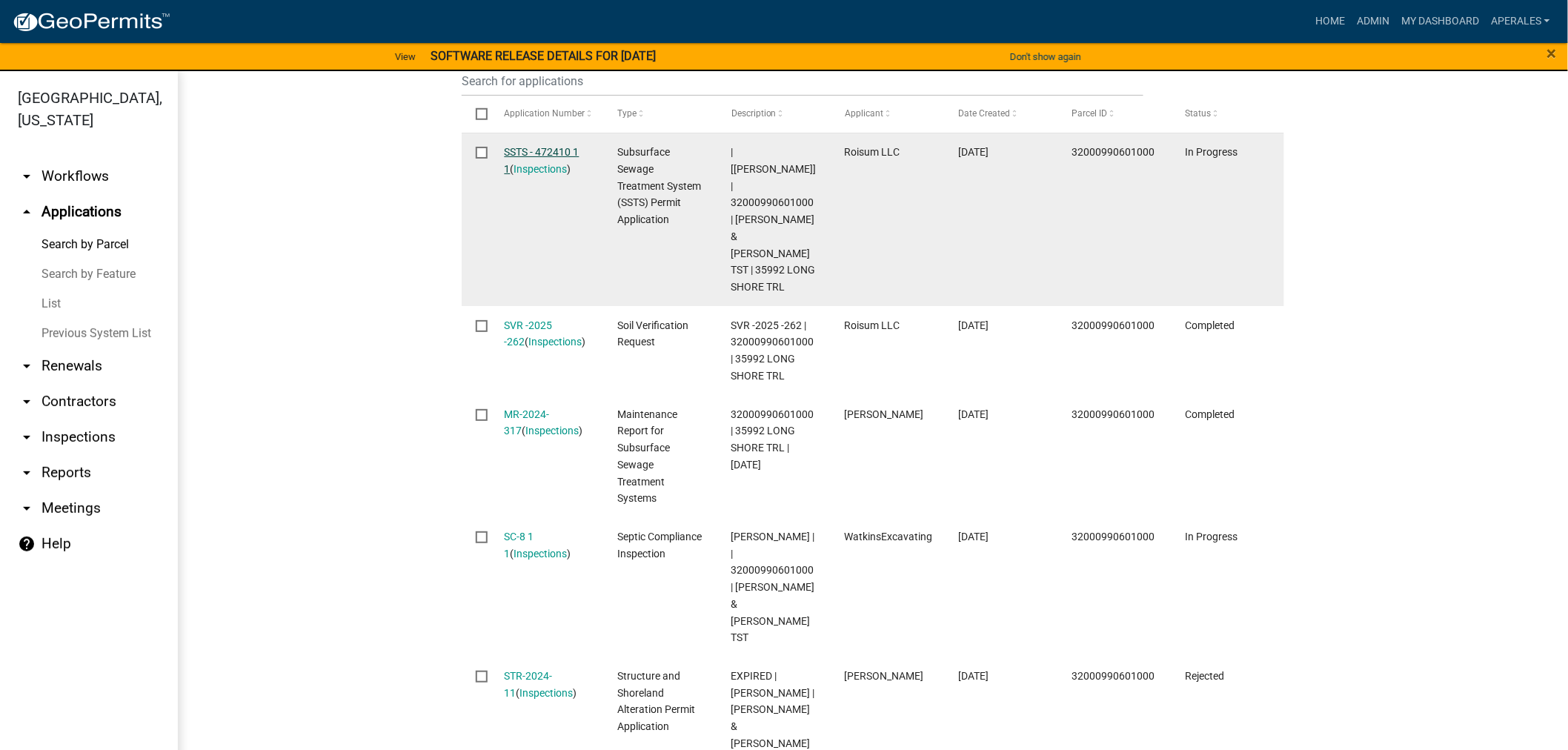
click at [541, 150] on link "SSTS - 472410 1 1" at bounding box center [542, 160] width 75 height 29
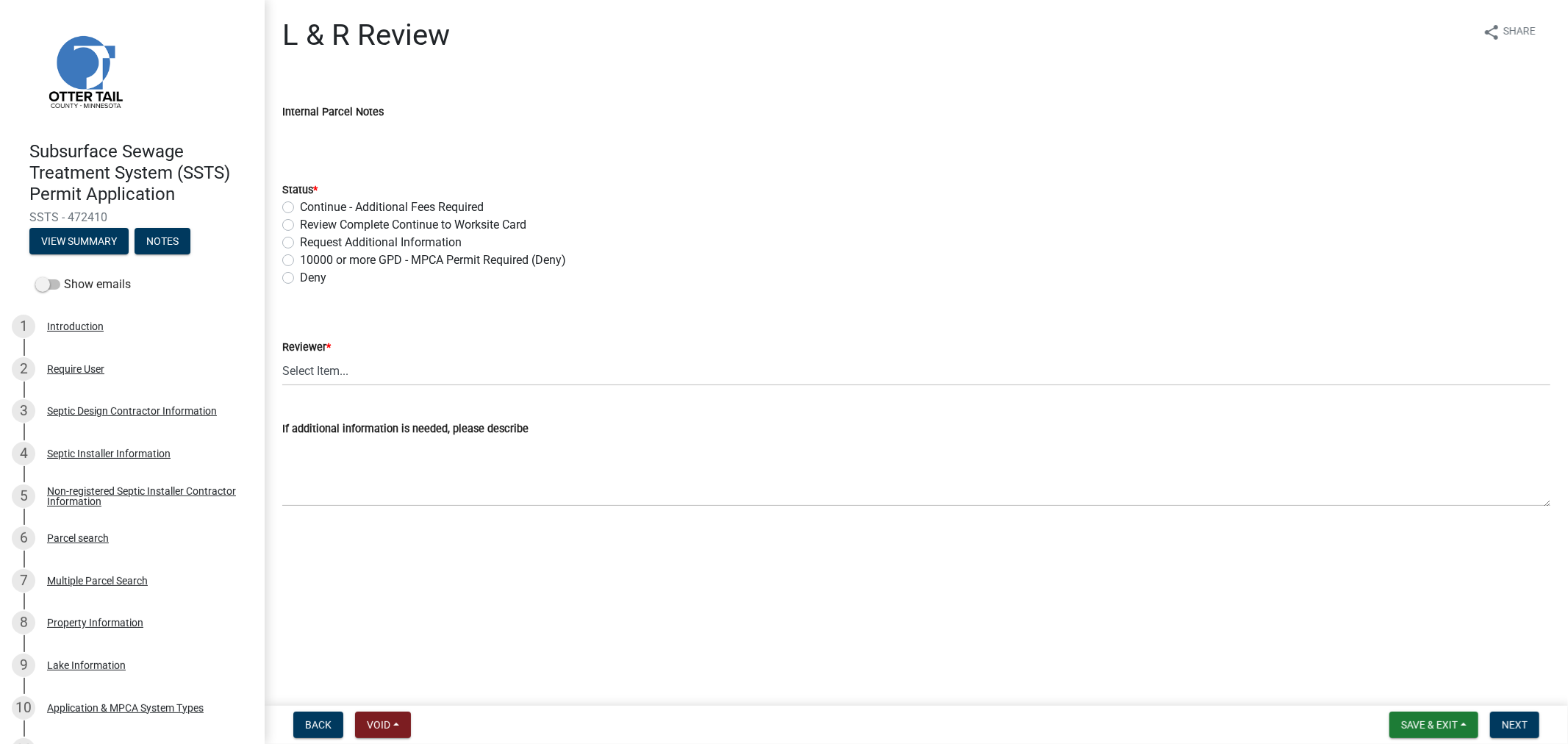
click at [300, 226] on label "Review Complete Continue to Worksite Card" at bounding box center [413, 224] width 227 height 18
click at [300, 226] on input "Review Complete Continue to Worksite Card" at bounding box center [305, 220] width 9 height 9
radio input "true"
click at [322, 369] on select "Select Item... Alexis Newark Andrea Perales Brittany Tollefson Elizabeth Plaste…" at bounding box center [916, 370] width 1268 height 31
click at [282, 355] on select "Select Item... Alexis Newark Andrea Perales Brittany Tollefson Elizabeth Plaste…" at bounding box center [916, 370] width 1268 height 31
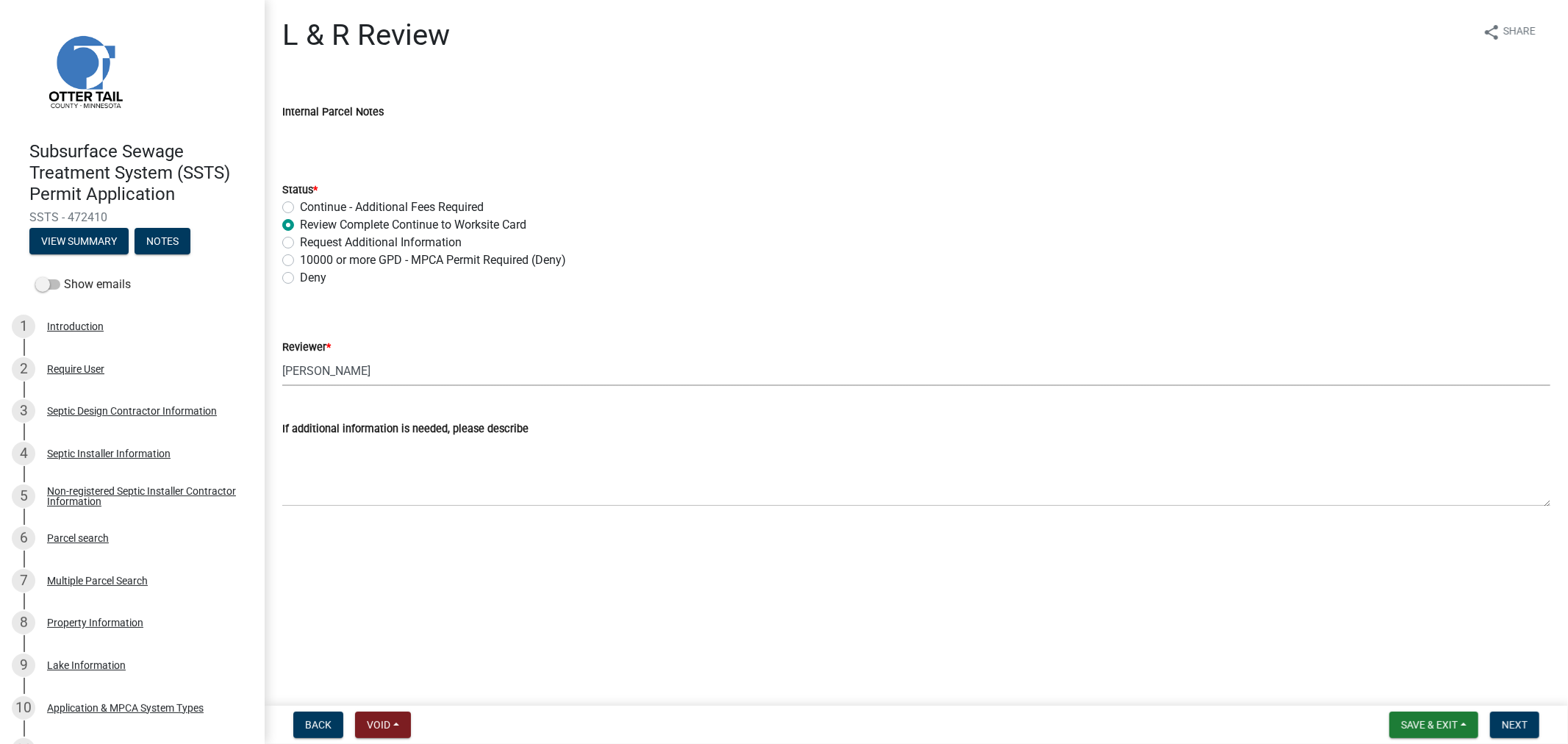
select select "9c3b6904-81c6-453c-afae-16c55a593472"
click at [1518, 721] on span "Next" at bounding box center [1514, 725] width 26 height 12
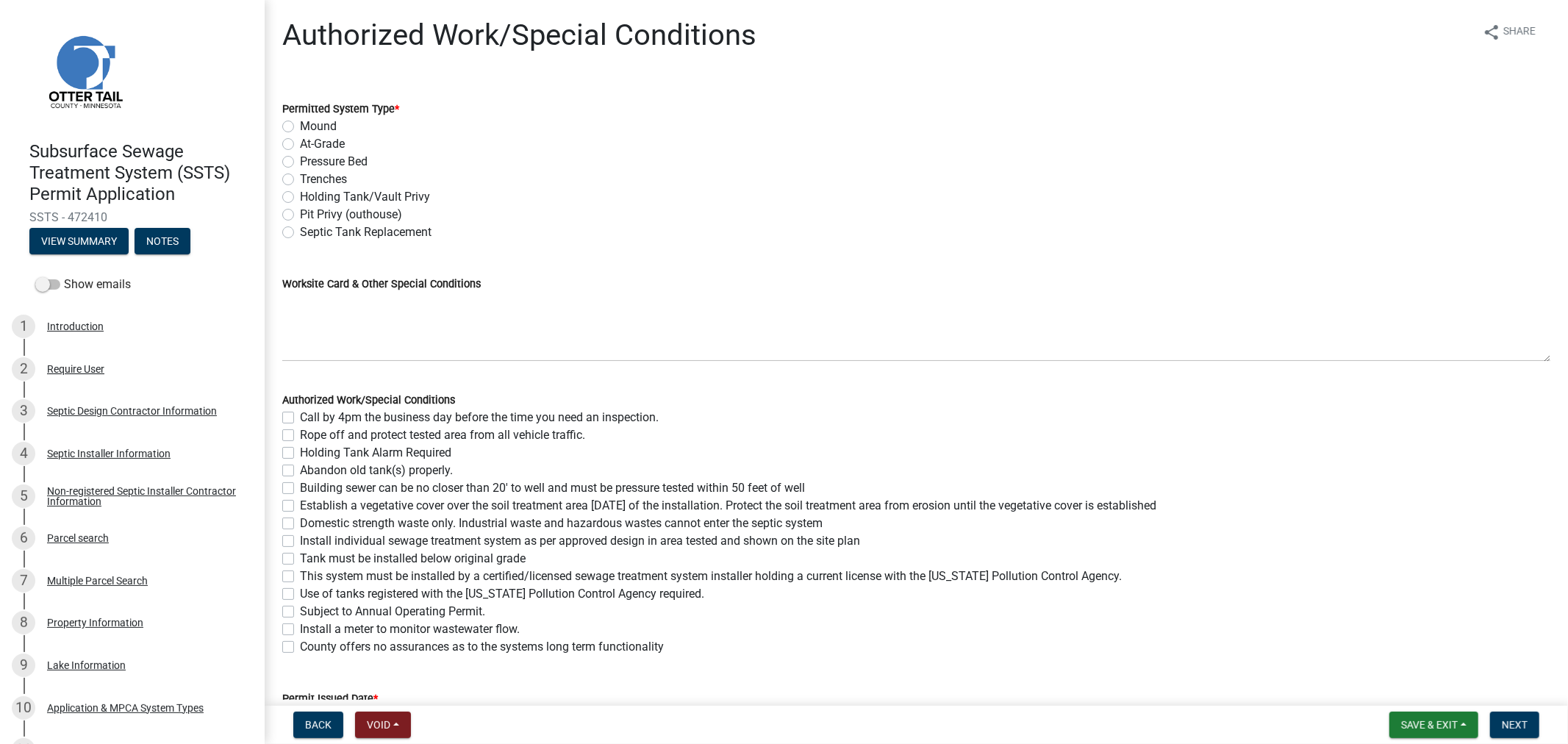
click at [300, 127] on label "Mound" at bounding box center [318, 126] width 37 height 18
click at [300, 127] on input "Mound" at bounding box center [305, 122] width 9 height 9
radio input "true"
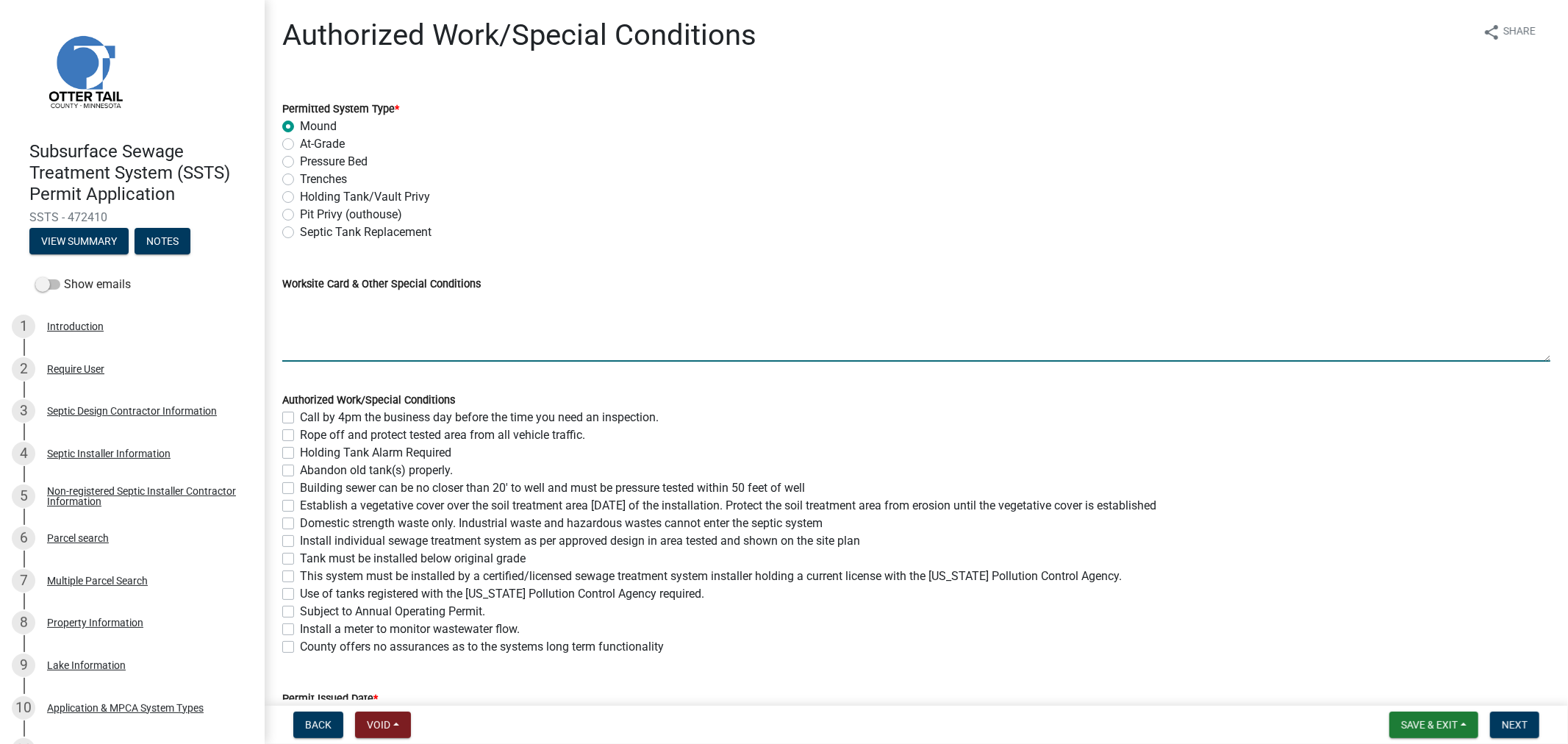
click at [363, 336] on textarea "Worksite Card & Other Special Conditions" at bounding box center [916, 327] width 1268 height 69
drag, startPoint x: 419, startPoint y: 321, endPoint x: 330, endPoint y: 323, distance: 89.0
click at [330, 323] on textarea "Using Existing 1000 and 600 gallon septic tanks New 650 and 1000 Gallon tanks" at bounding box center [916, 327] width 1268 height 69
type textarea "Using Existing 1000 and 600 gallon septic tanks New 650 septic tank New 1000 ga…"
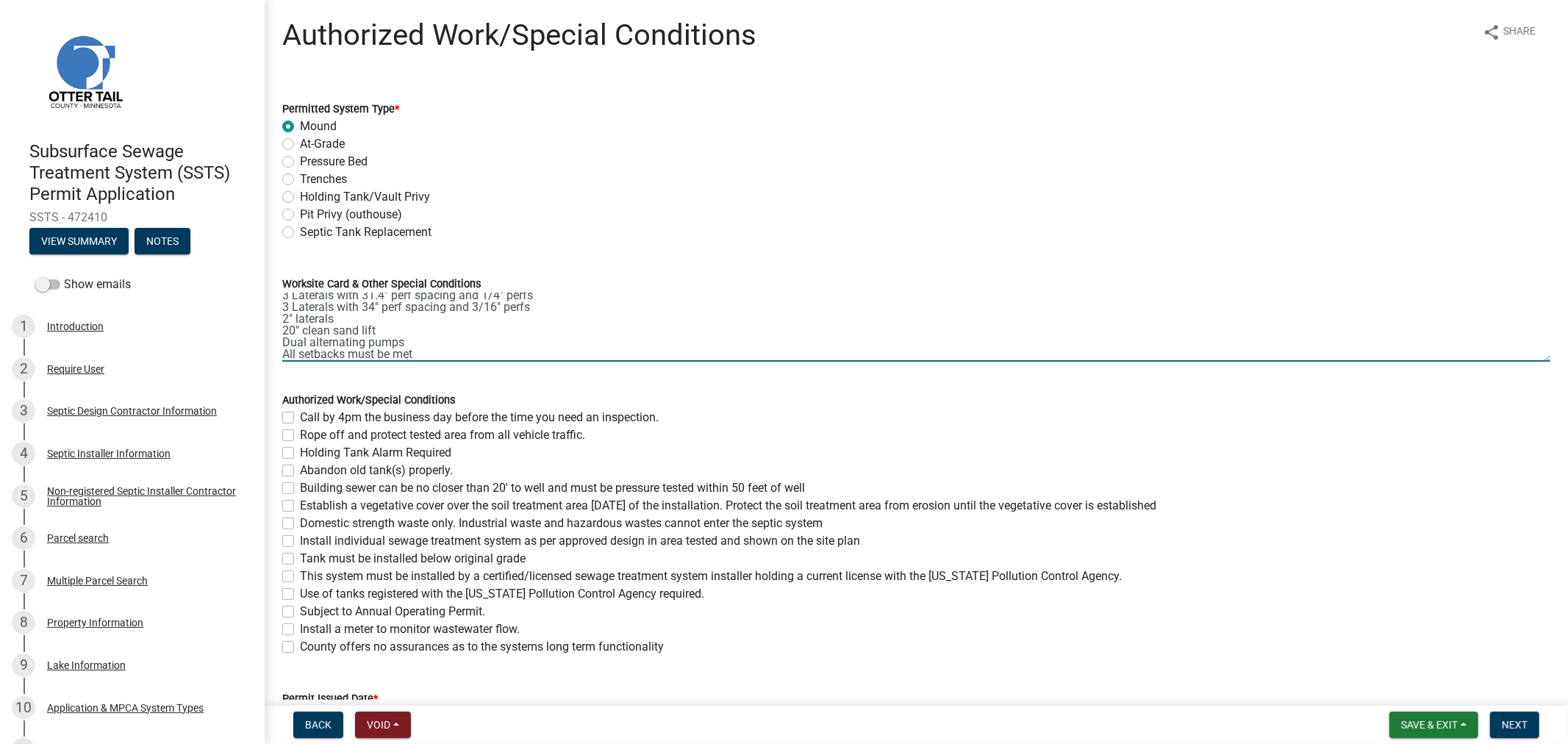
click at [280, 413] on div "Authorized Work/Special Conditions Call by 4pm the business day before the time…" at bounding box center [916, 514] width 1290 height 282
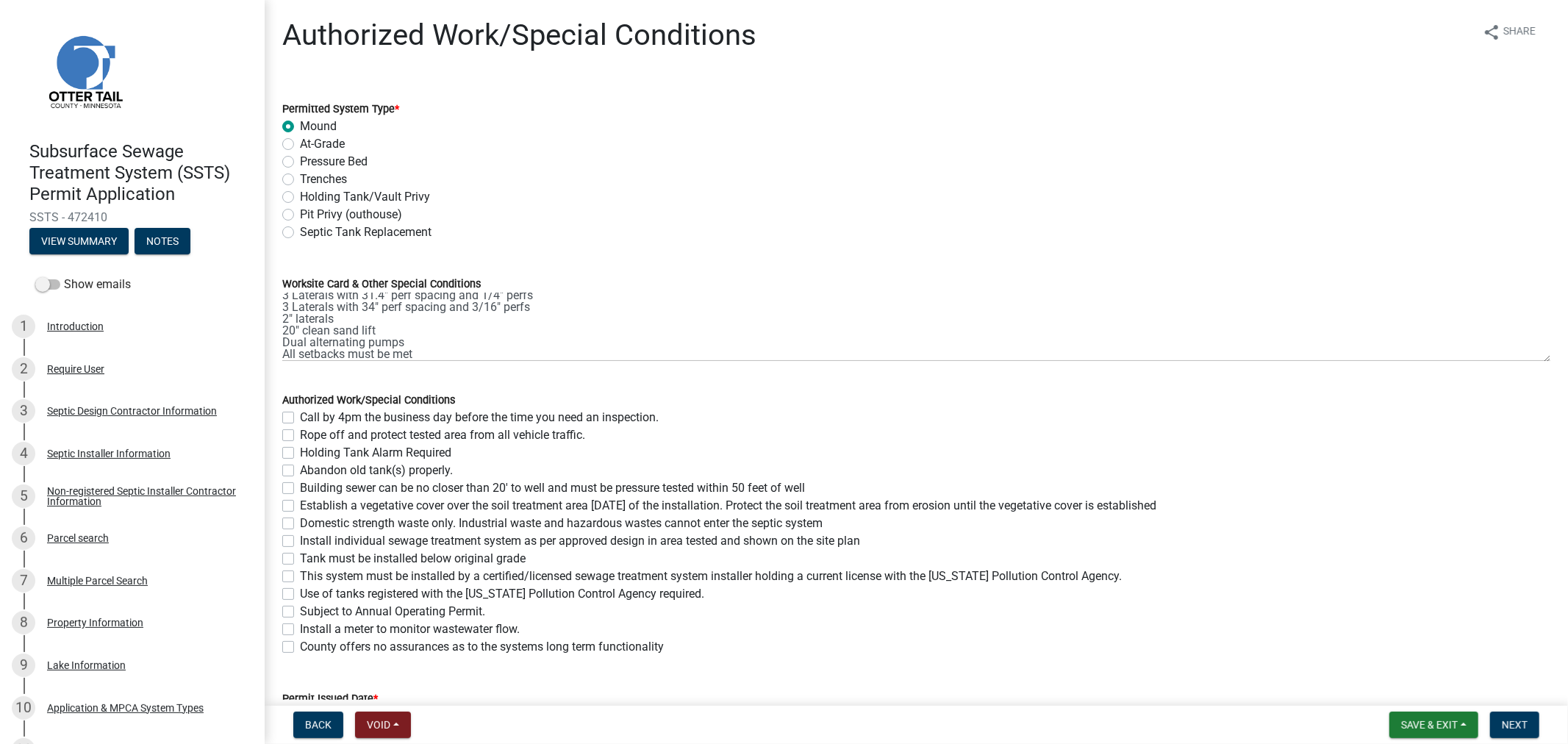
click at [300, 435] on label "Rope off and protect tested area from all vehicle traffic." at bounding box center [442, 435] width 285 height 18
click at [300, 435] on input "Rope off and protect tested area from all vehicle traffic." at bounding box center [305, 431] width 9 height 9
checkbox input "true"
checkbox input "false"
checkbox input "true"
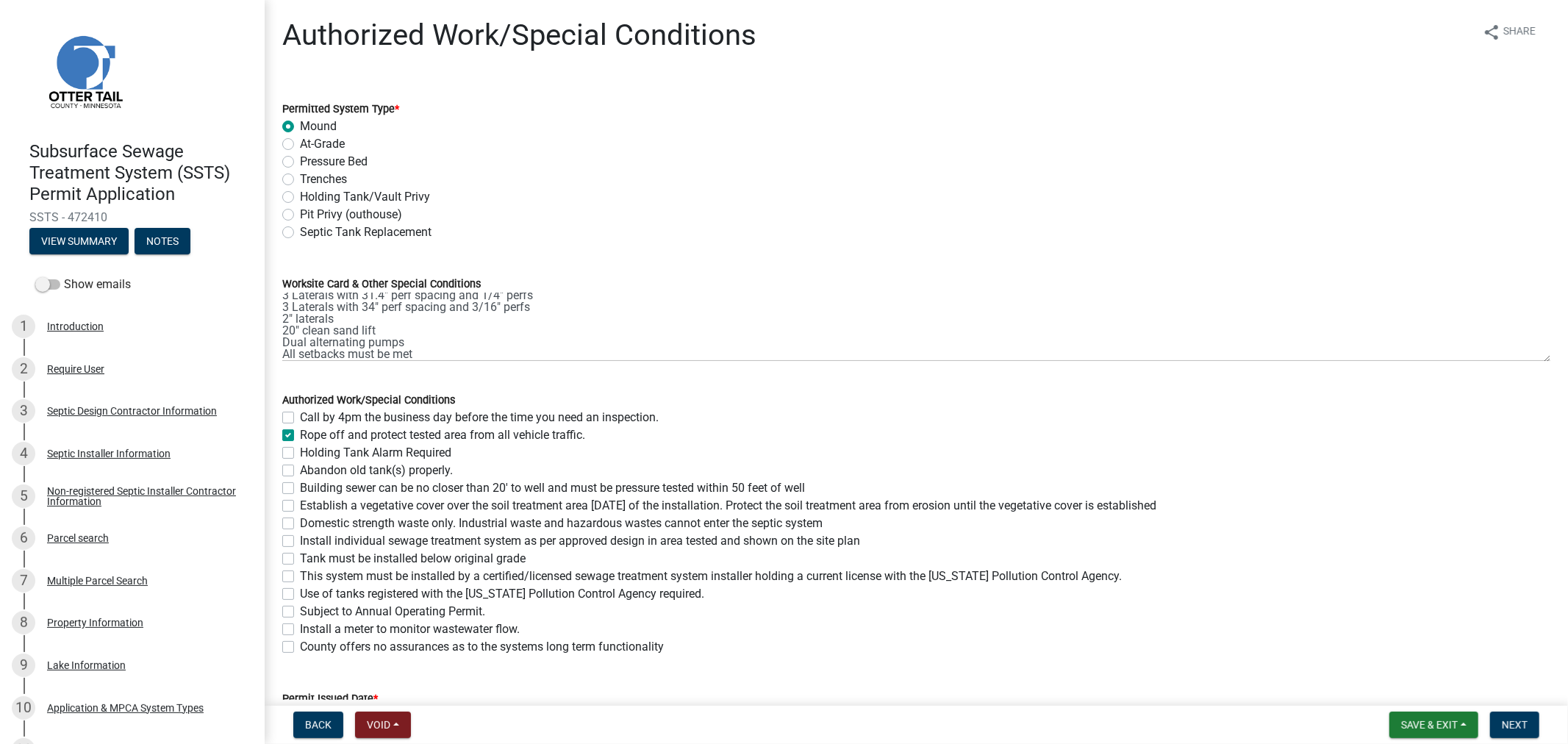
checkbox input "false"
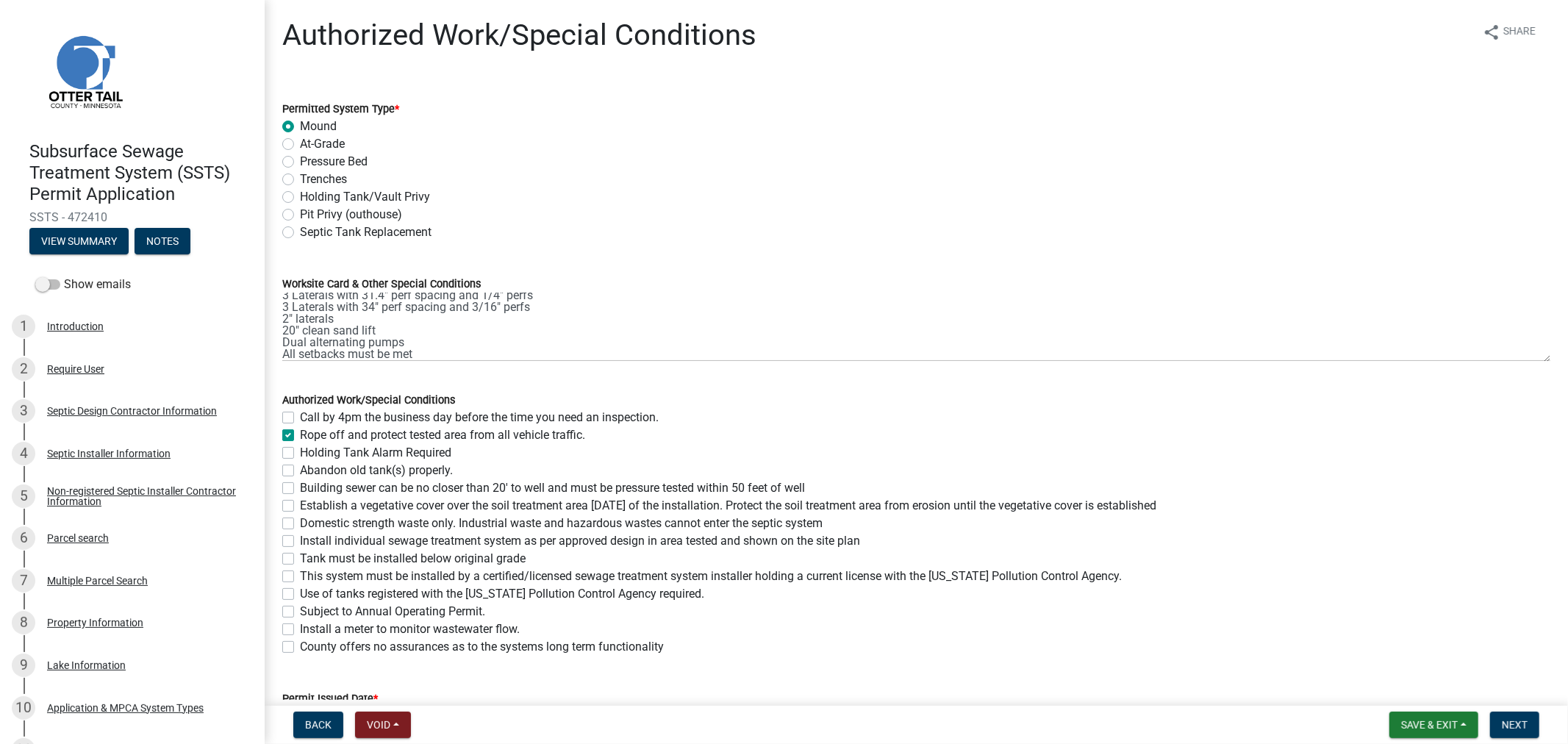
checkbox input "false"
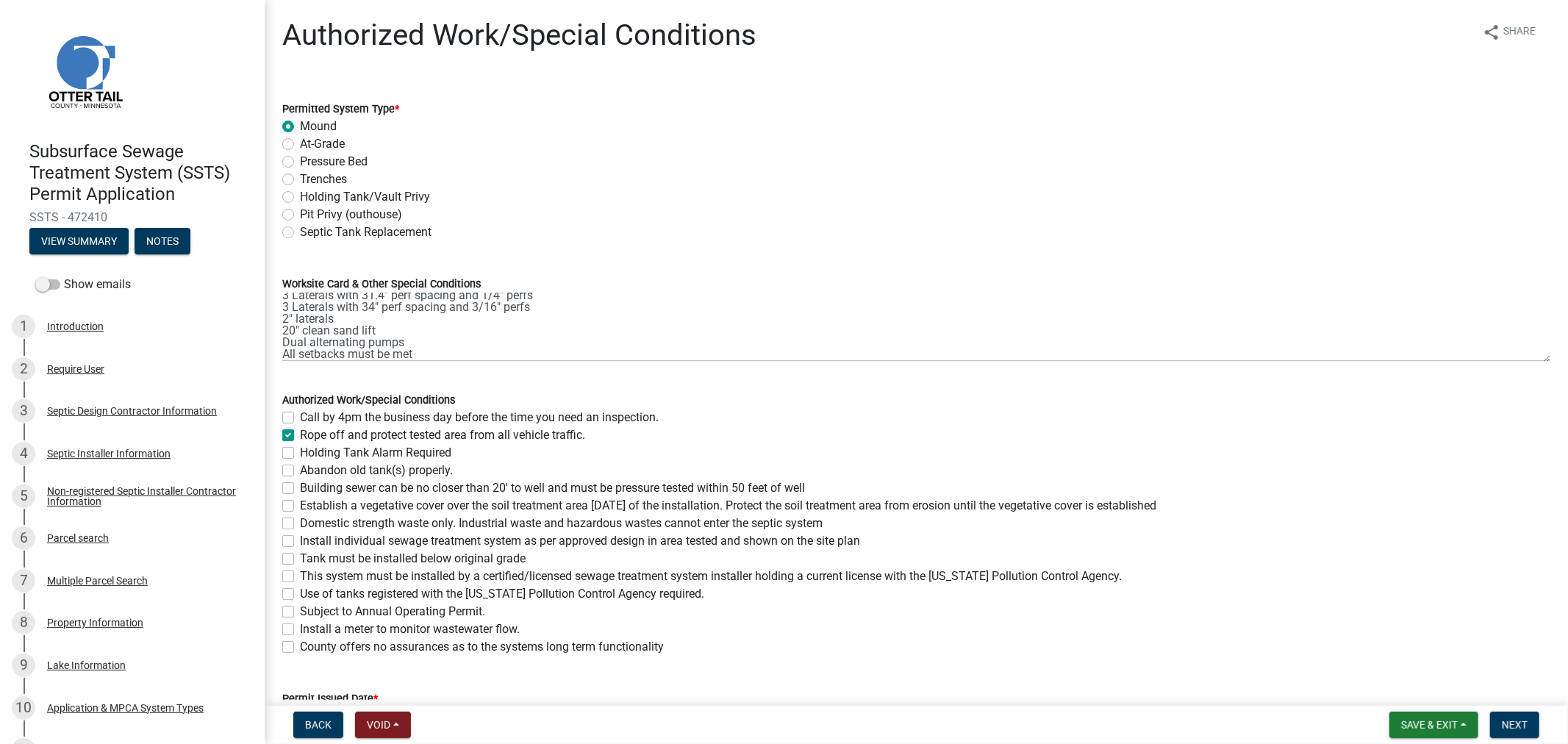
checkbox input "false"
click at [300, 421] on label "Call by 4pm the business day before the time you need an inspection." at bounding box center [479, 417] width 359 height 18
click at [300, 418] on input "Call by 4pm the business day before the time you need an inspection." at bounding box center [305, 414] width 9 height 9
checkbox input "true"
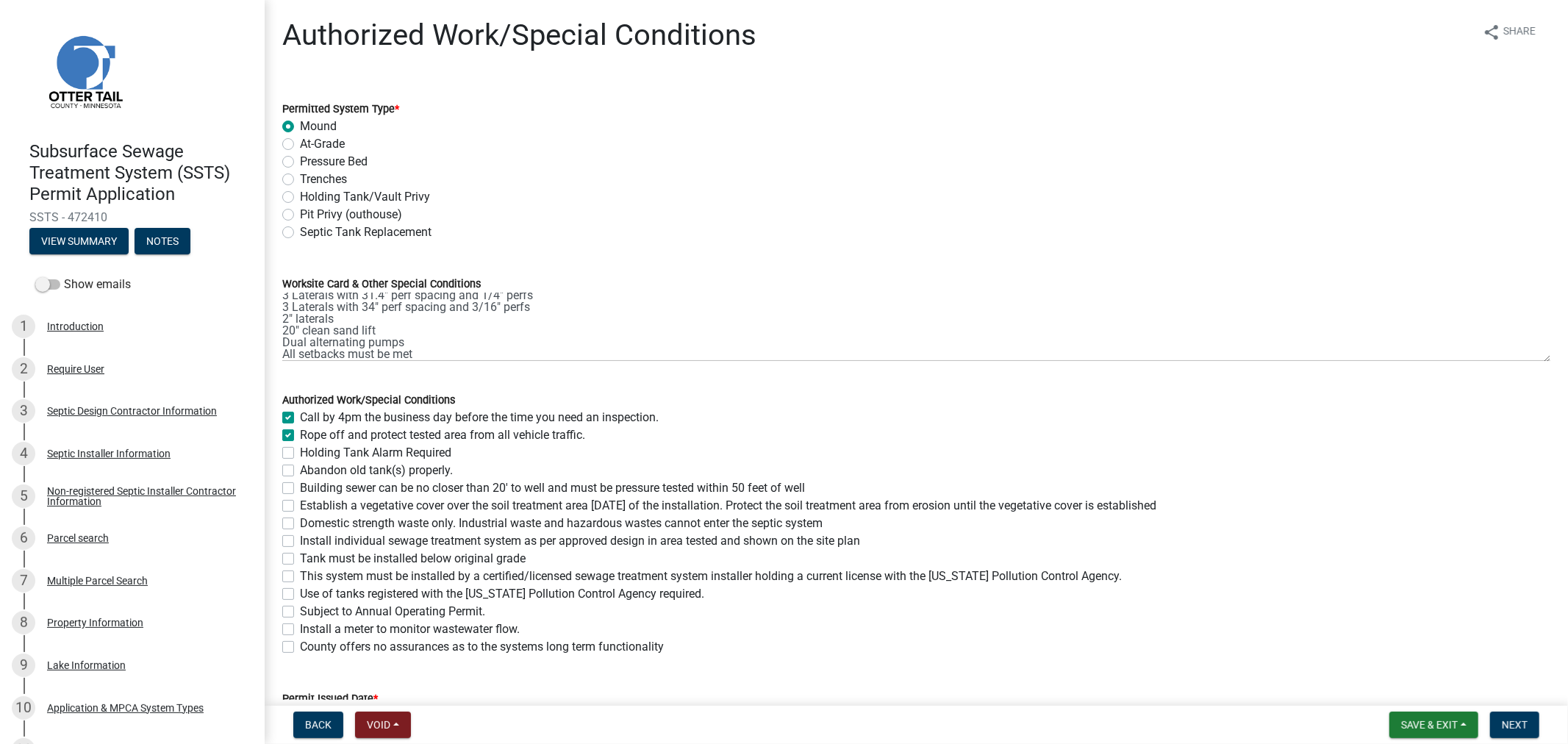
checkbox input "true"
checkbox input "false"
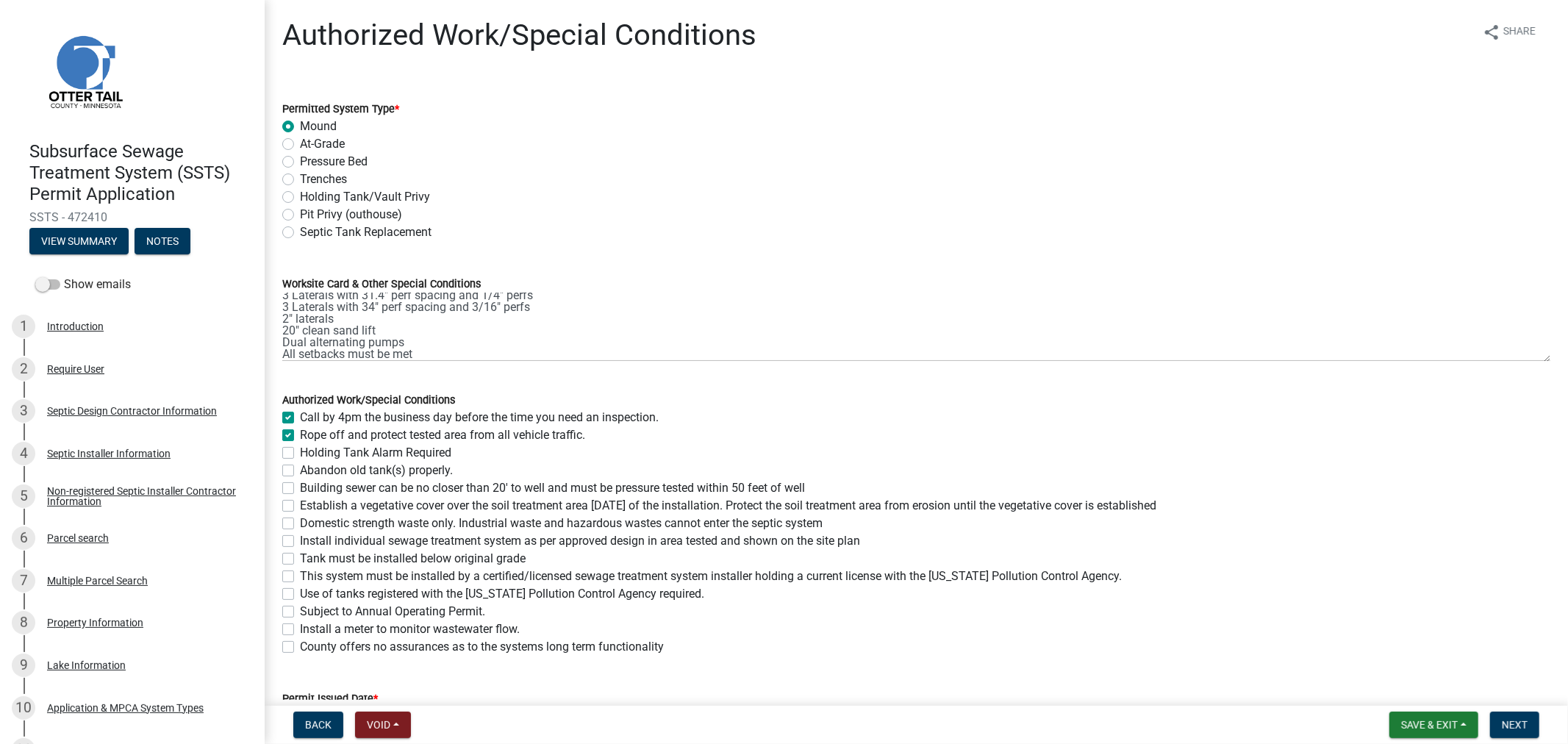
checkbox input "false"
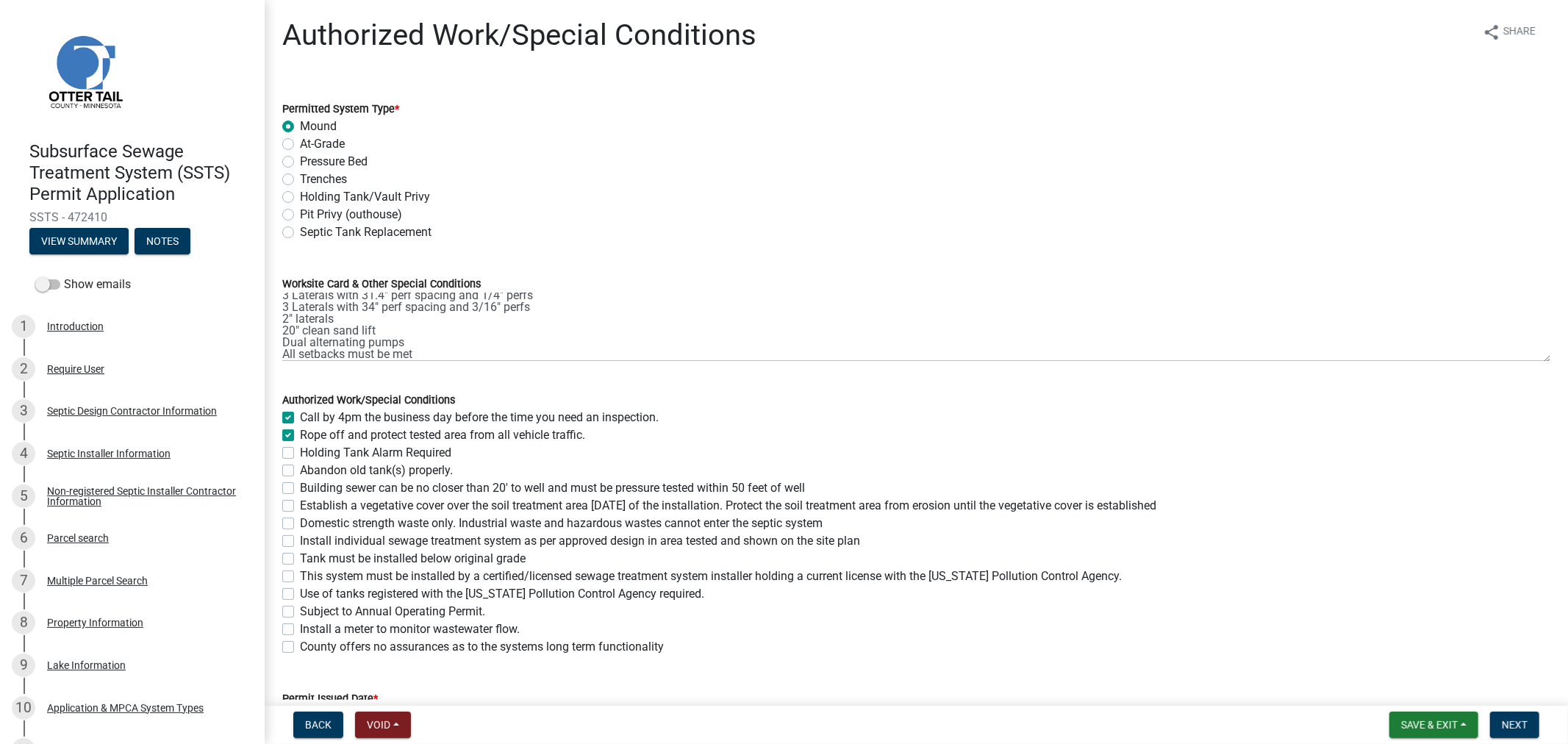
checkbox input "false"
click at [300, 473] on label "Abandon old tank(s) properly." at bounding box center [376, 470] width 153 height 18
click at [300, 471] on input "Abandon old tank(s) properly." at bounding box center [305, 466] width 9 height 9
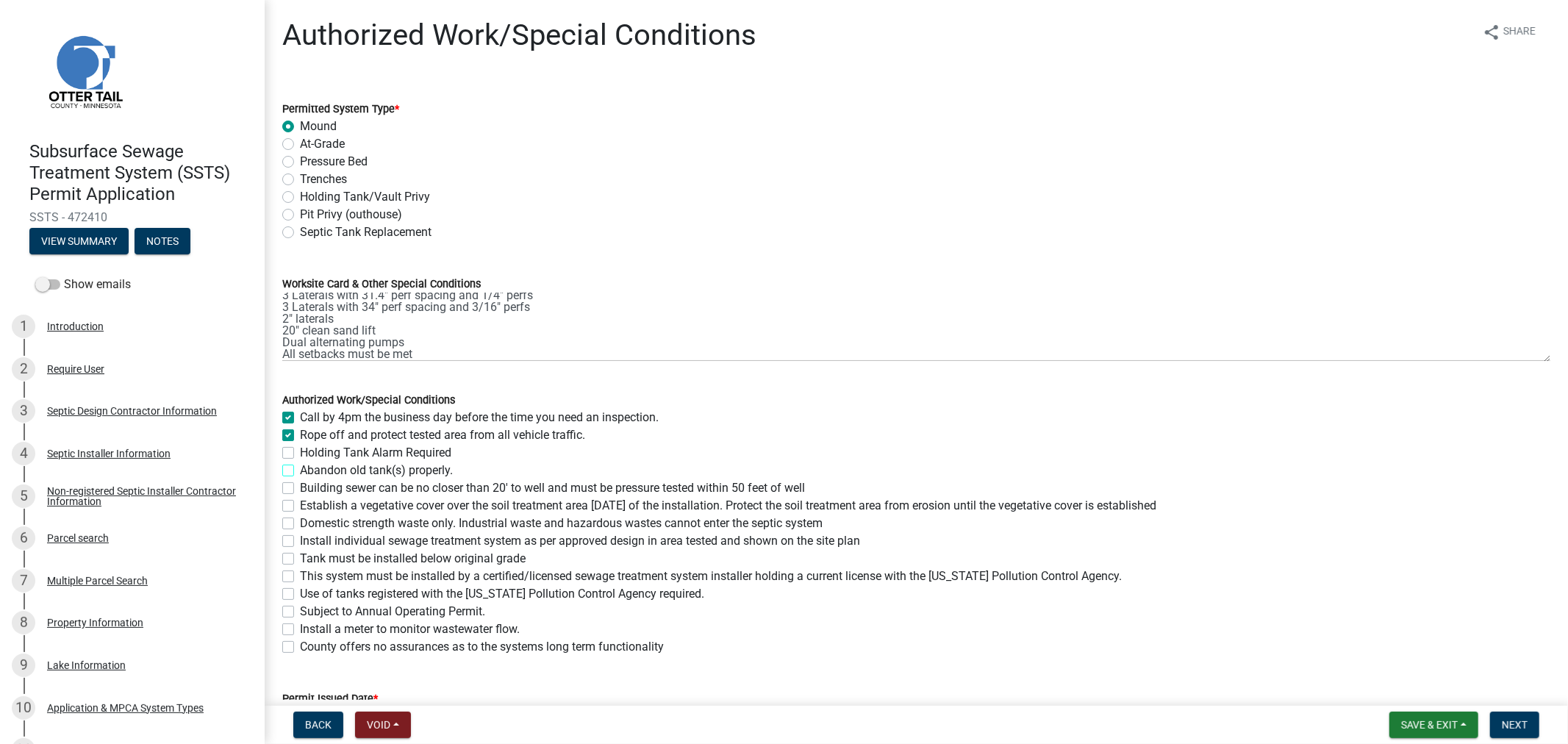
checkbox input "true"
checkbox input "false"
checkbox input "true"
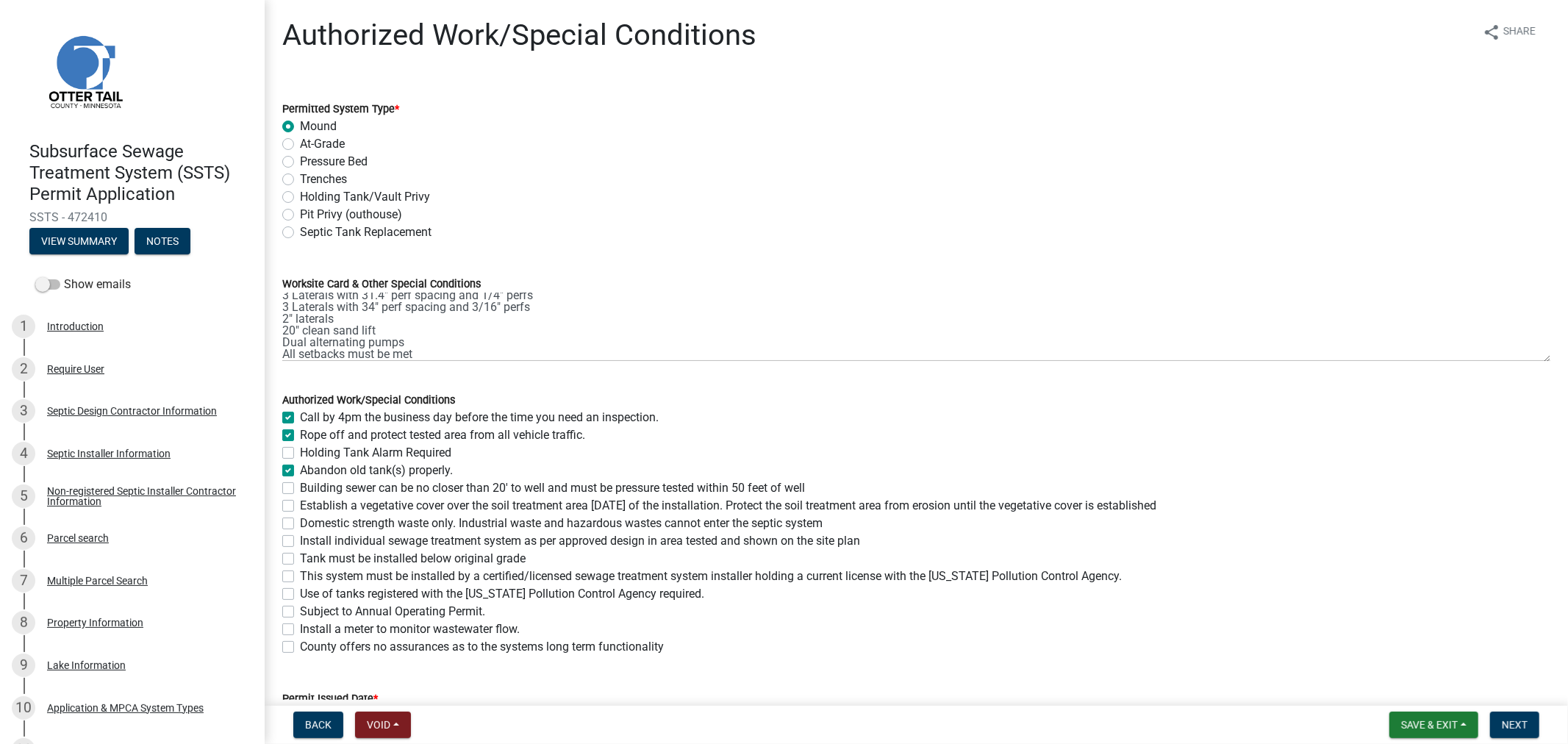
checkbox input "false"
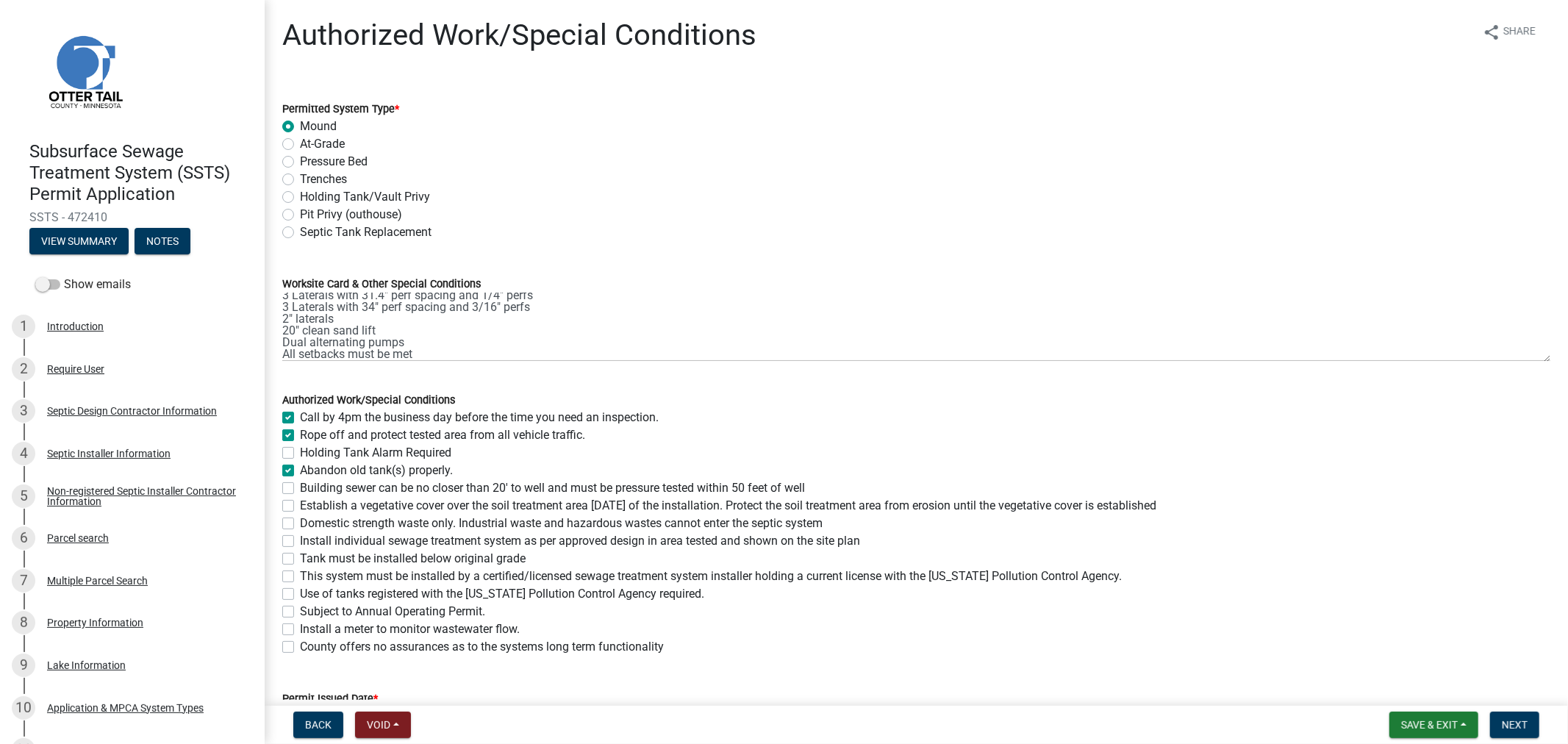
checkbox input "false"
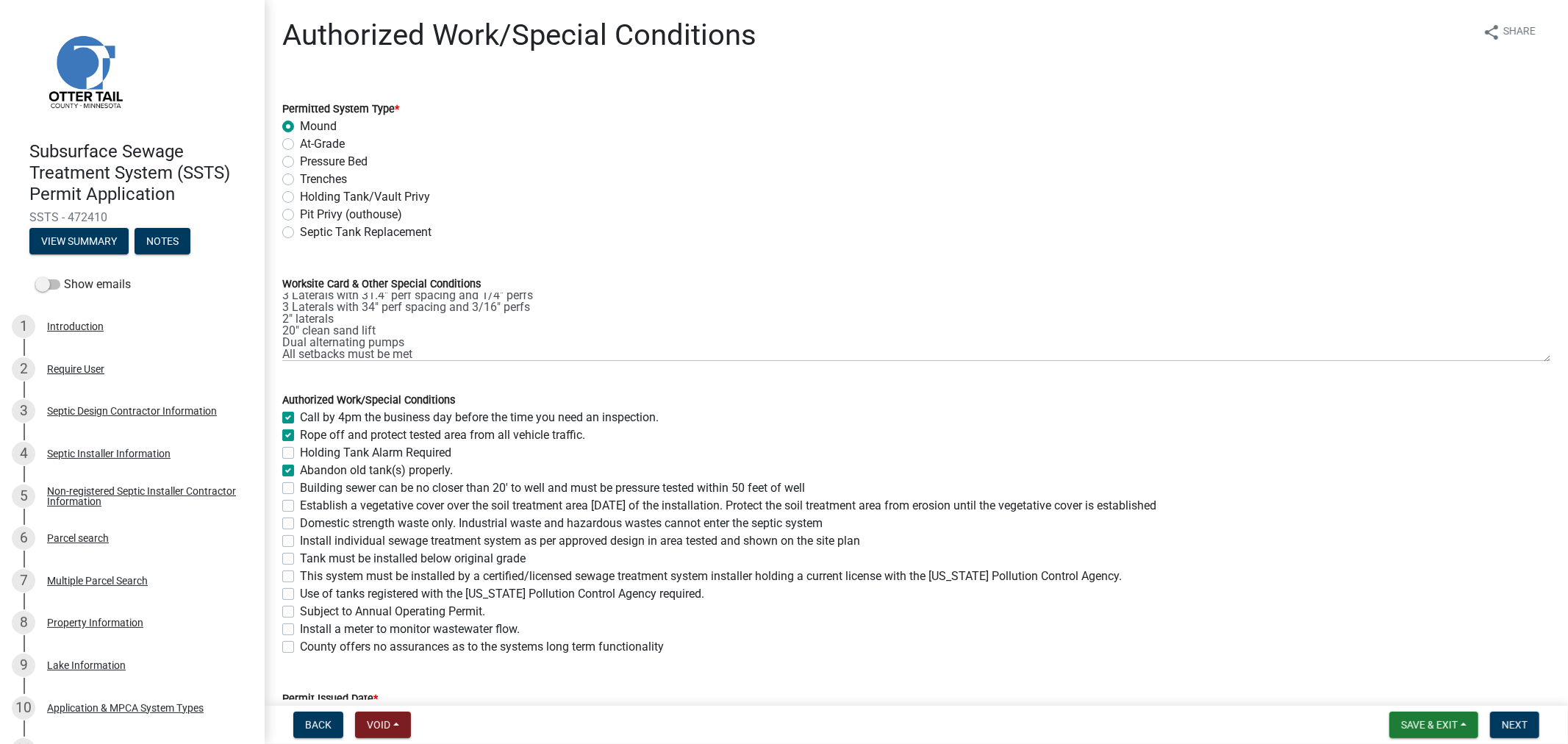
click at [300, 471] on label "Abandon old tank(s) properly." at bounding box center [376, 470] width 153 height 18
click at [300, 471] on input "Abandon old tank(s) properly." at bounding box center [305, 466] width 9 height 9
checkbox input "false"
checkbox input "true"
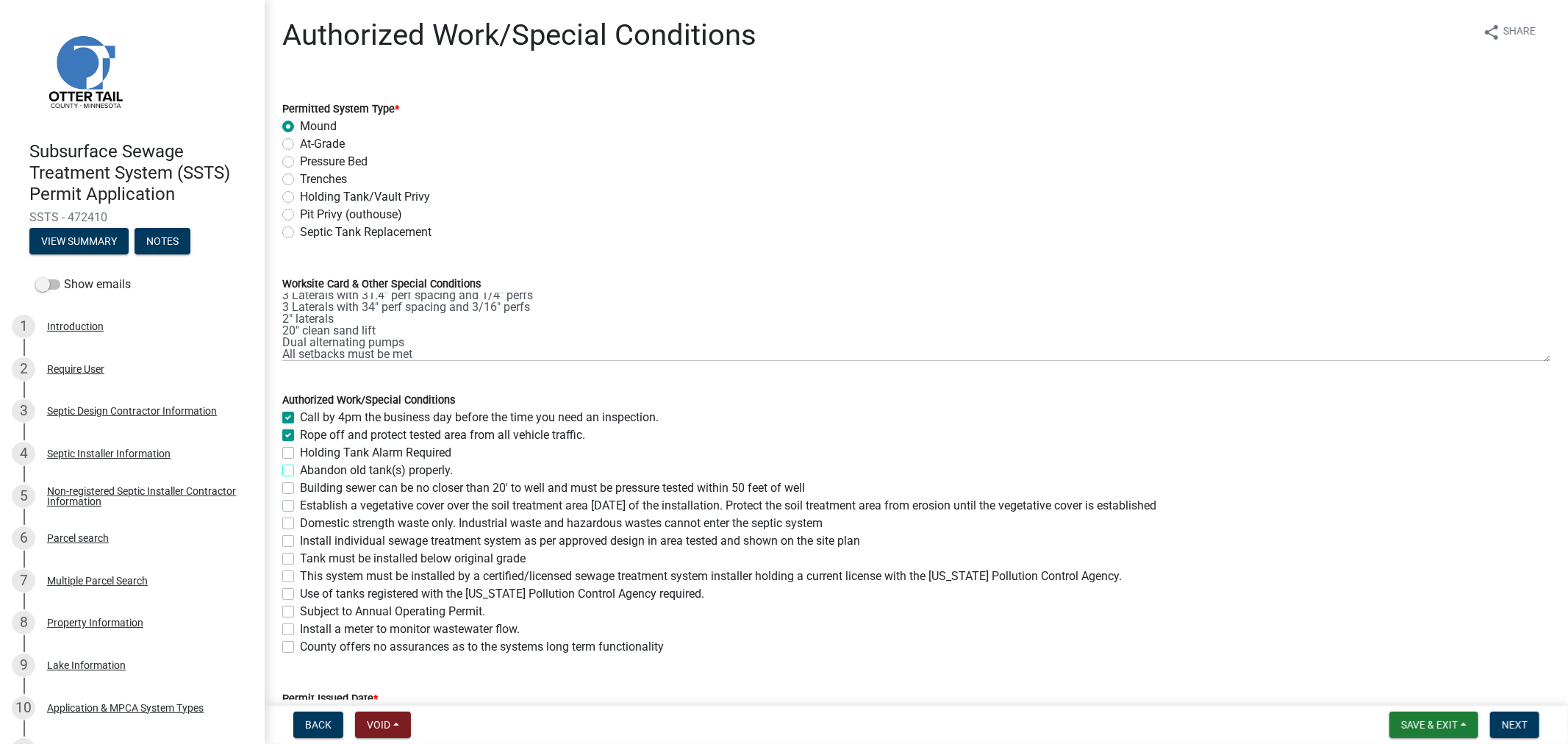
checkbox input "false"
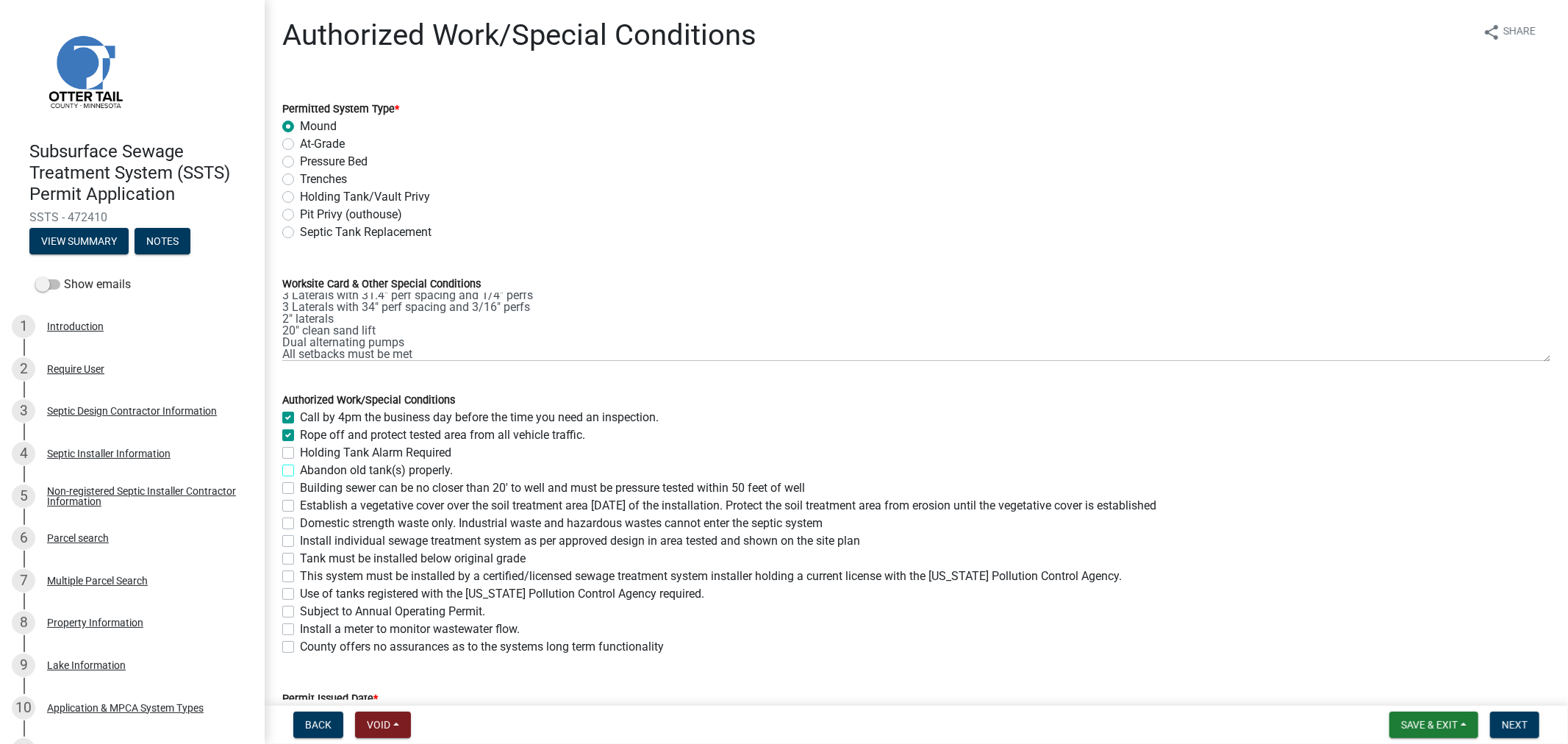
checkbox input "false"
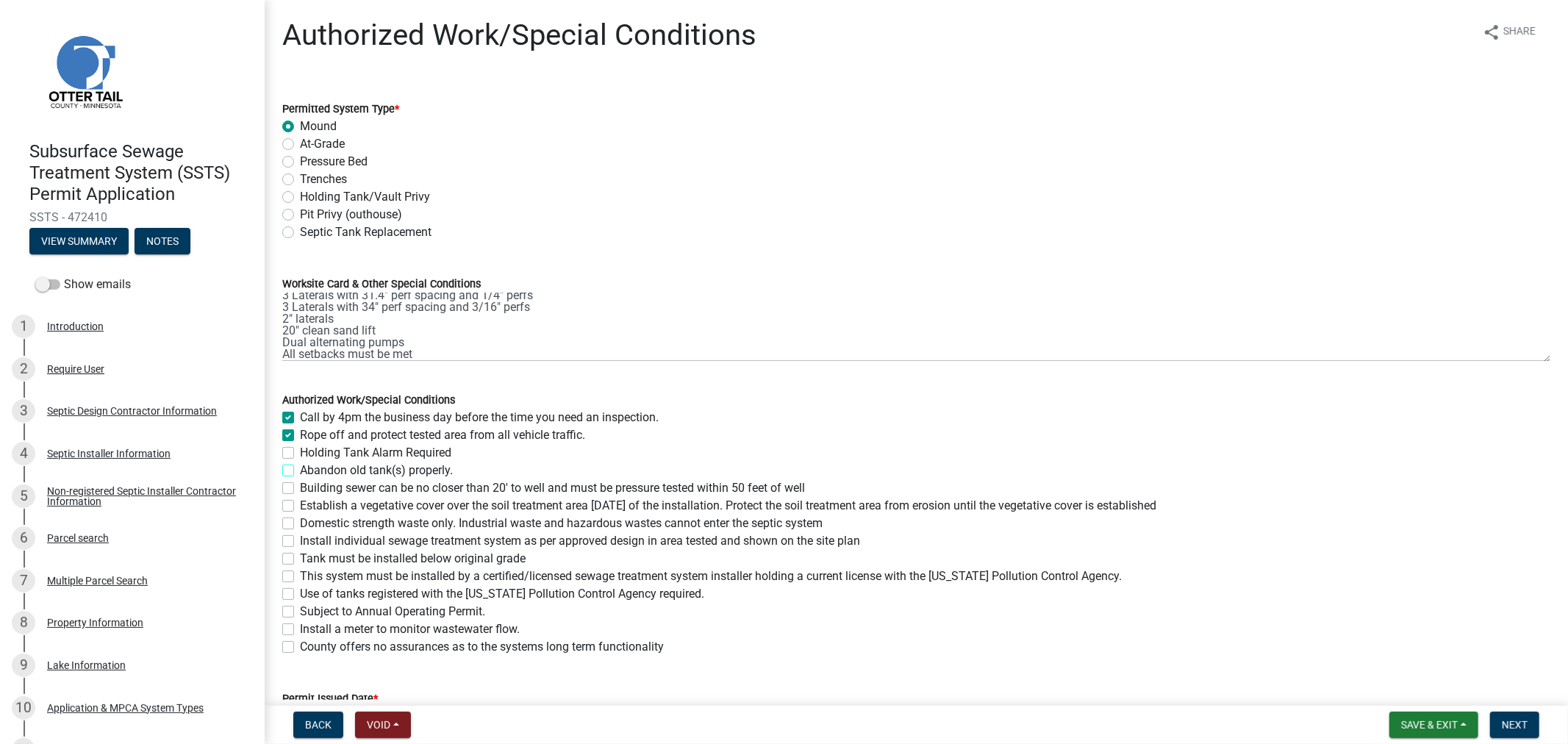
checkbox input "false"
click at [300, 490] on label "Building sewer can be no closer than 20' to well and must be pressure tested wi…" at bounding box center [553, 488] width 505 height 18
click at [300, 489] on input "Building sewer can be no closer than 20' to well and must be pressure tested wi…" at bounding box center [305, 484] width 9 height 9
checkbox input "true"
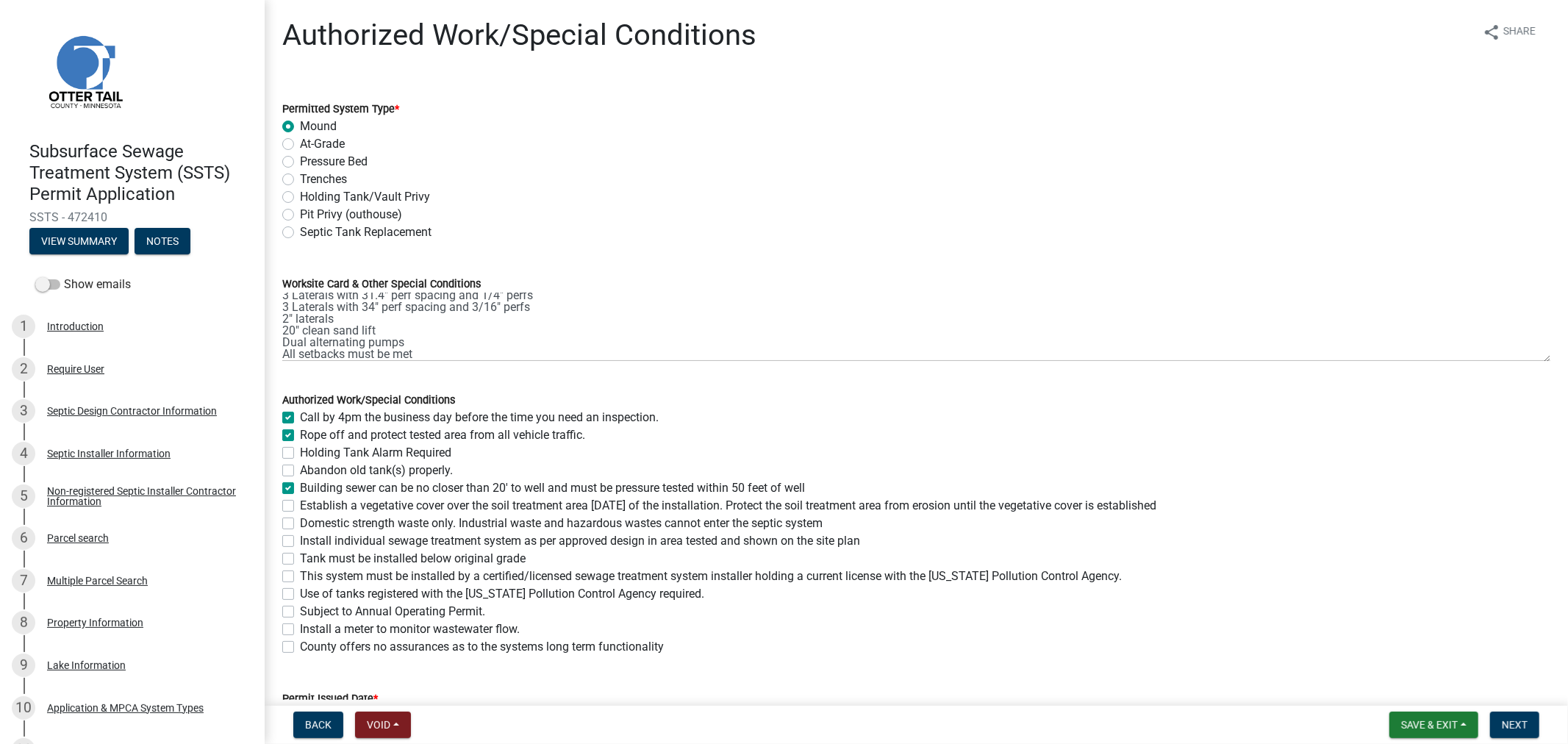
checkbox input "true"
checkbox input "false"
checkbox input "true"
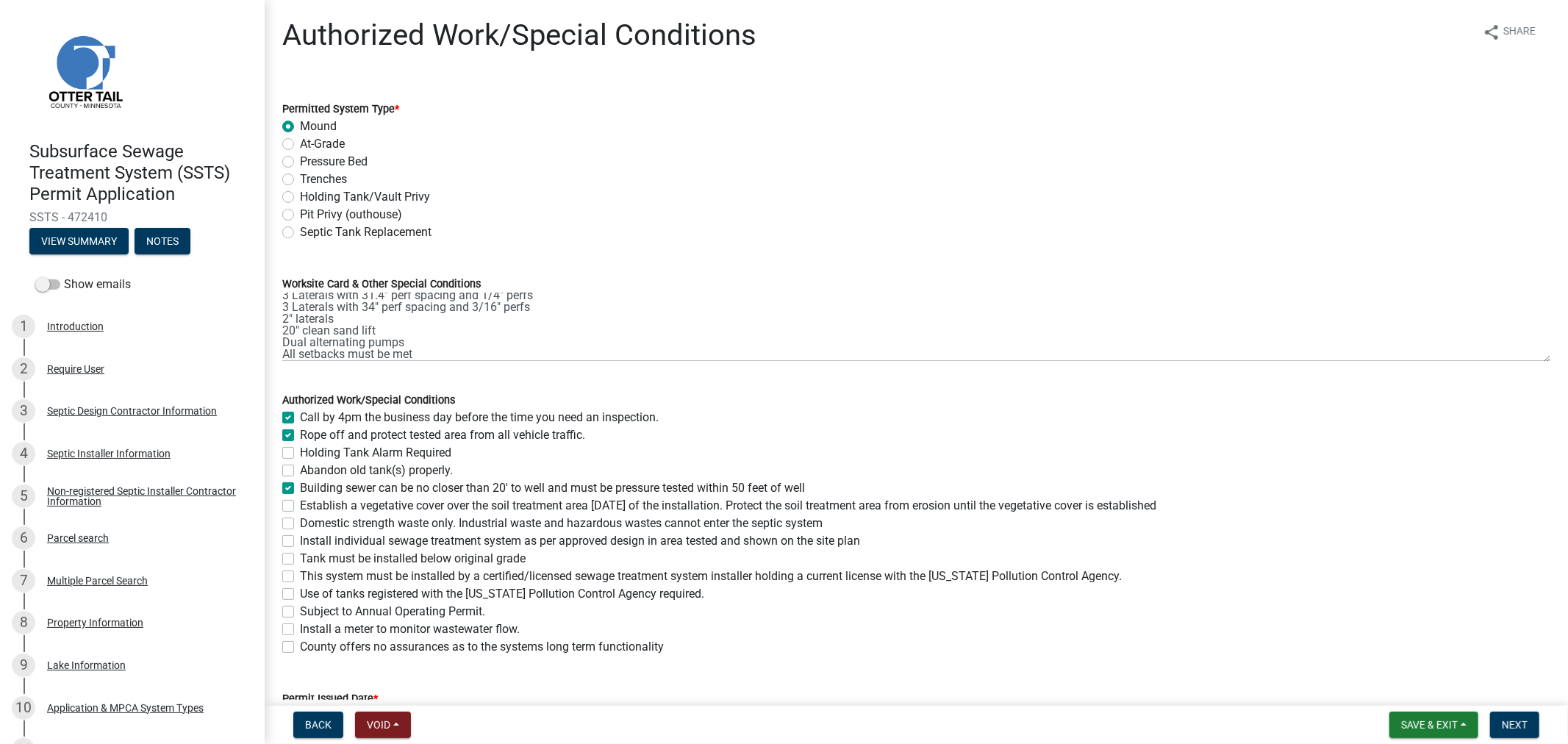
checkbox input "false"
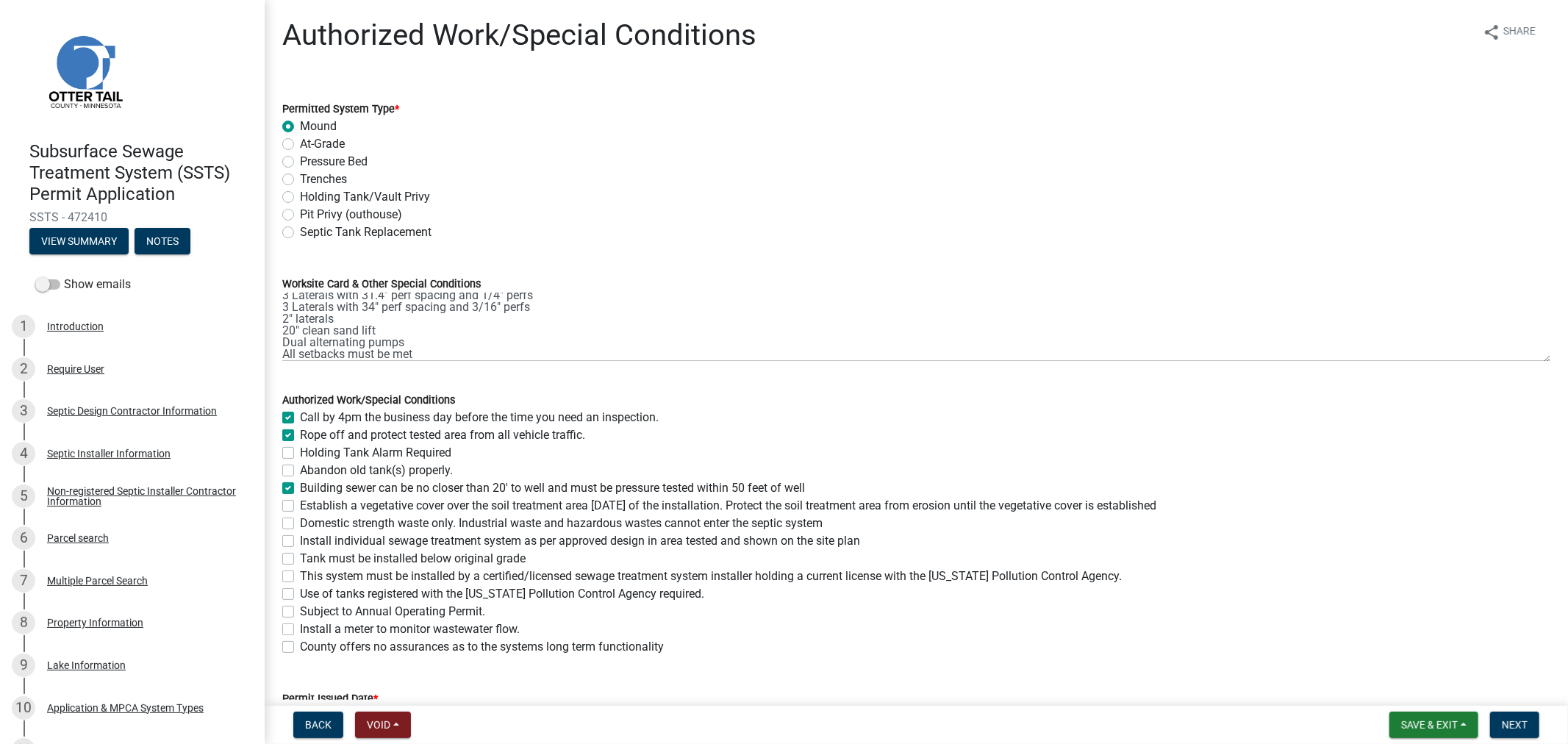
checkbox input "false"
click at [300, 505] on label "Establish a vegetative cover over the soil treatment area within 30 days of the…" at bounding box center [728, 505] width 856 height 18
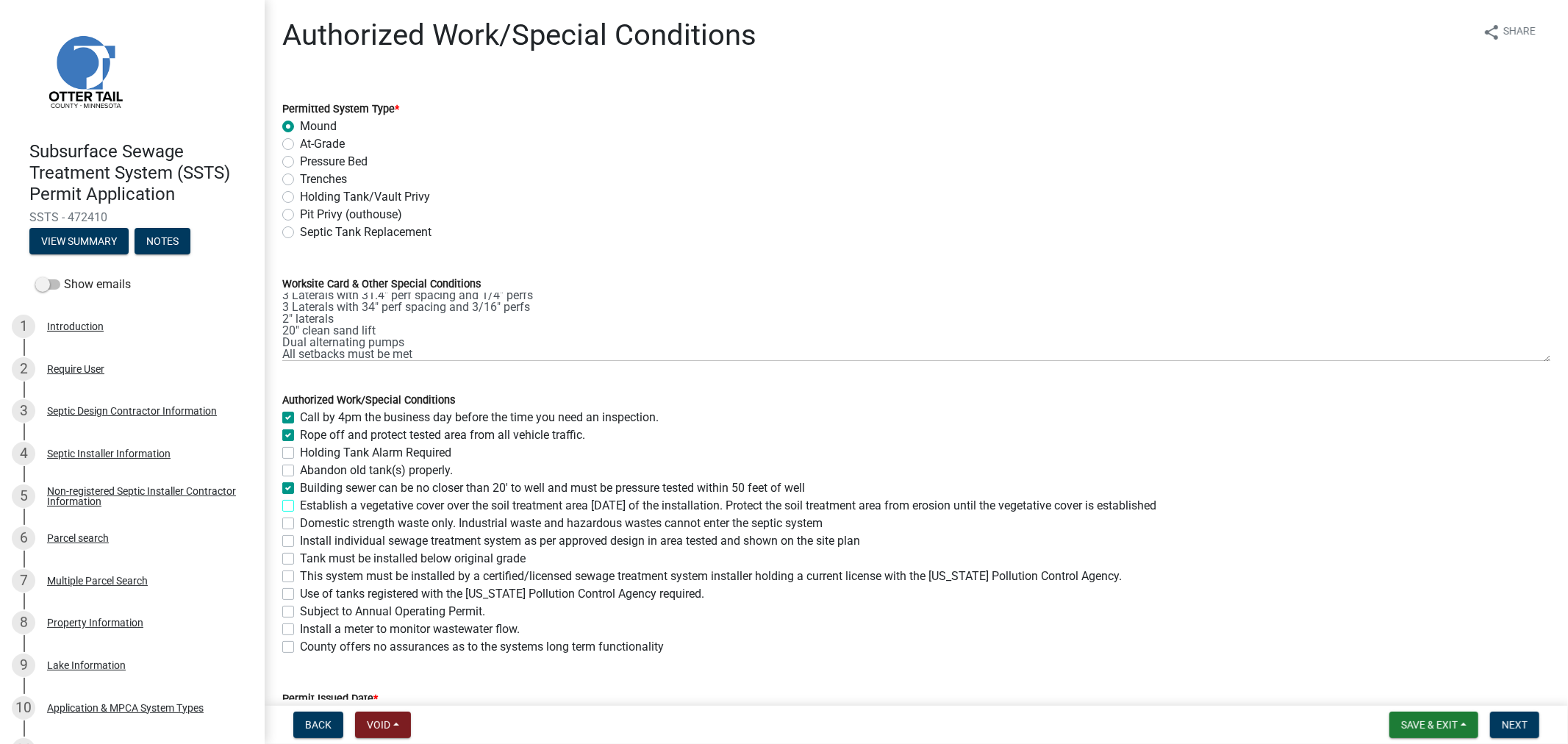
click at [300, 505] on input "Establish a vegetative cover over the soil treatment area within 30 days of the…" at bounding box center [305, 502] width 9 height 9
checkbox input "true"
checkbox input "false"
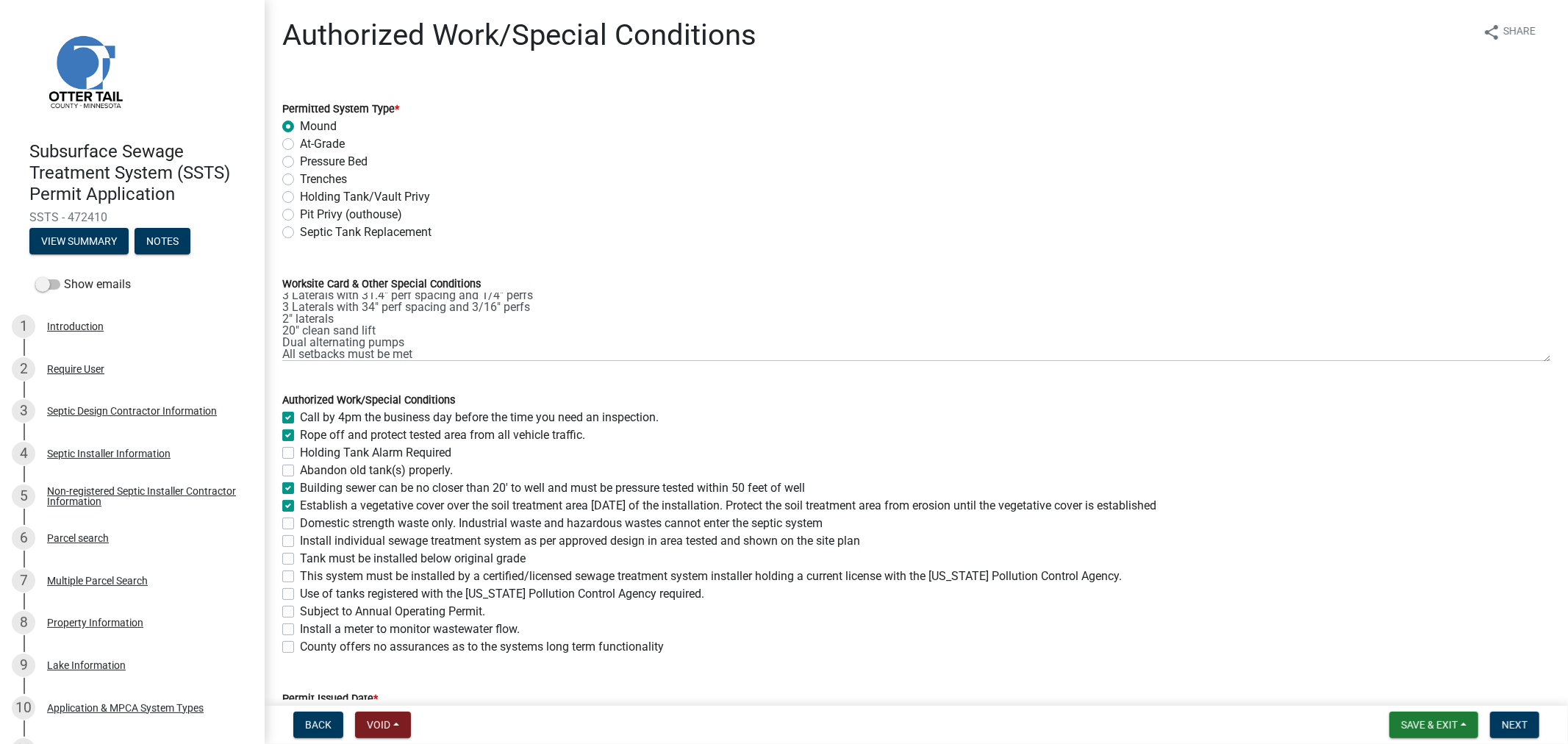
checkbox input "false"
checkbox input "true"
checkbox input "false"
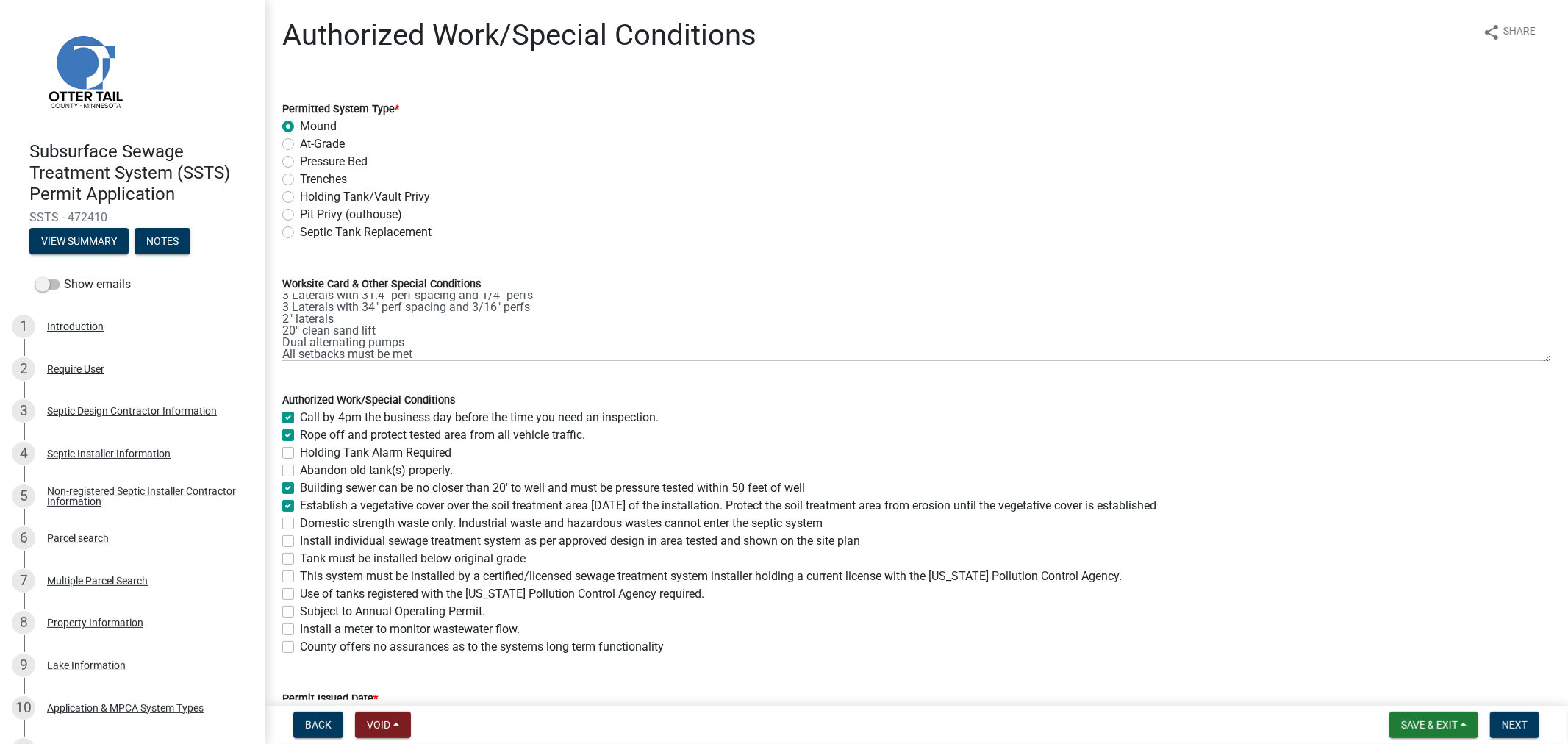
checkbox input "false"
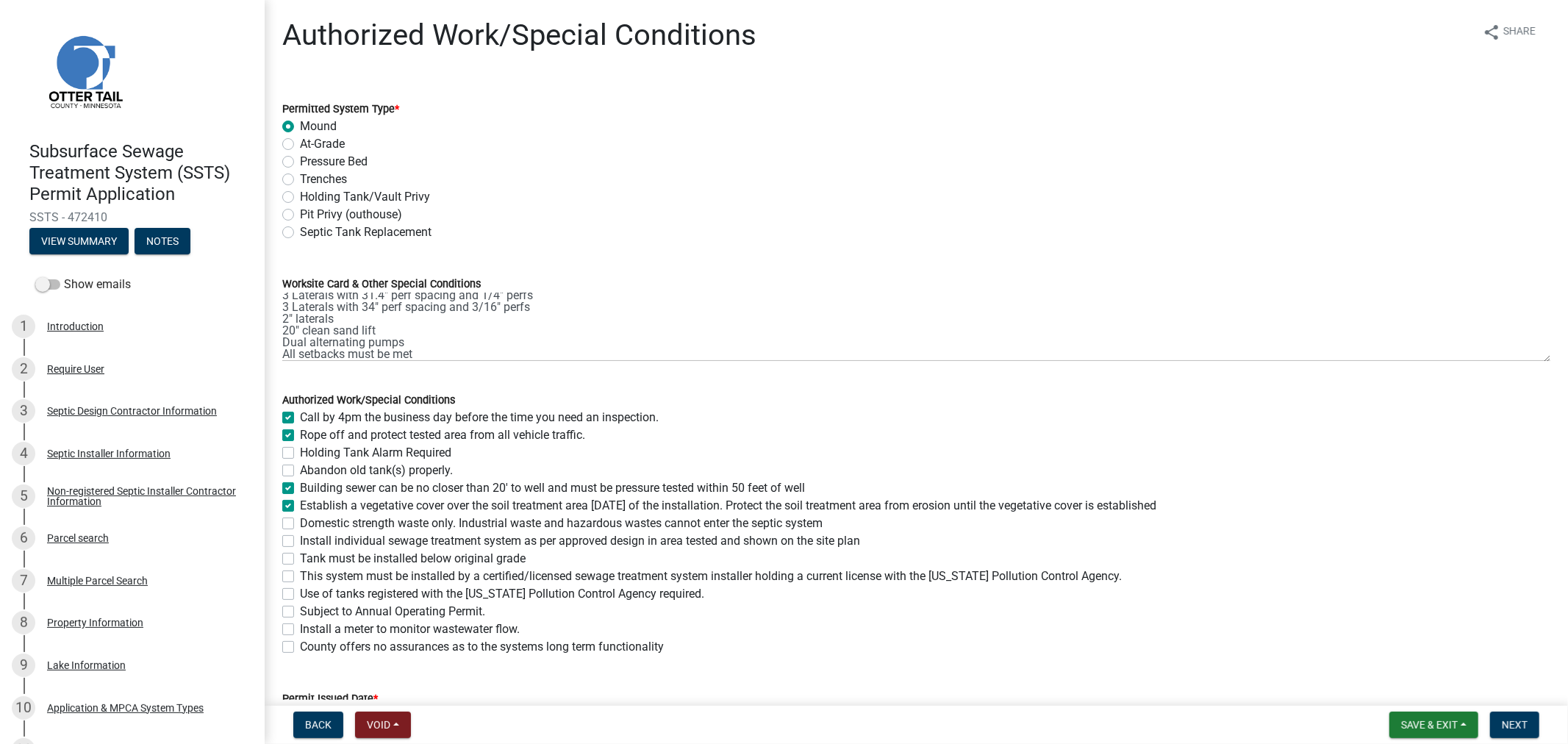
checkbox input "false"
click at [300, 523] on label "Domestic strength waste only. Industrial waste and hazardous wastes cannot ente…" at bounding box center [561, 523] width 523 height 18
click at [300, 523] on input "Domestic strength waste only. Industrial waste and hazardous wastes cannot ente…" at bounding box center [305, 519] width 9 height 9
checkbox input "true"
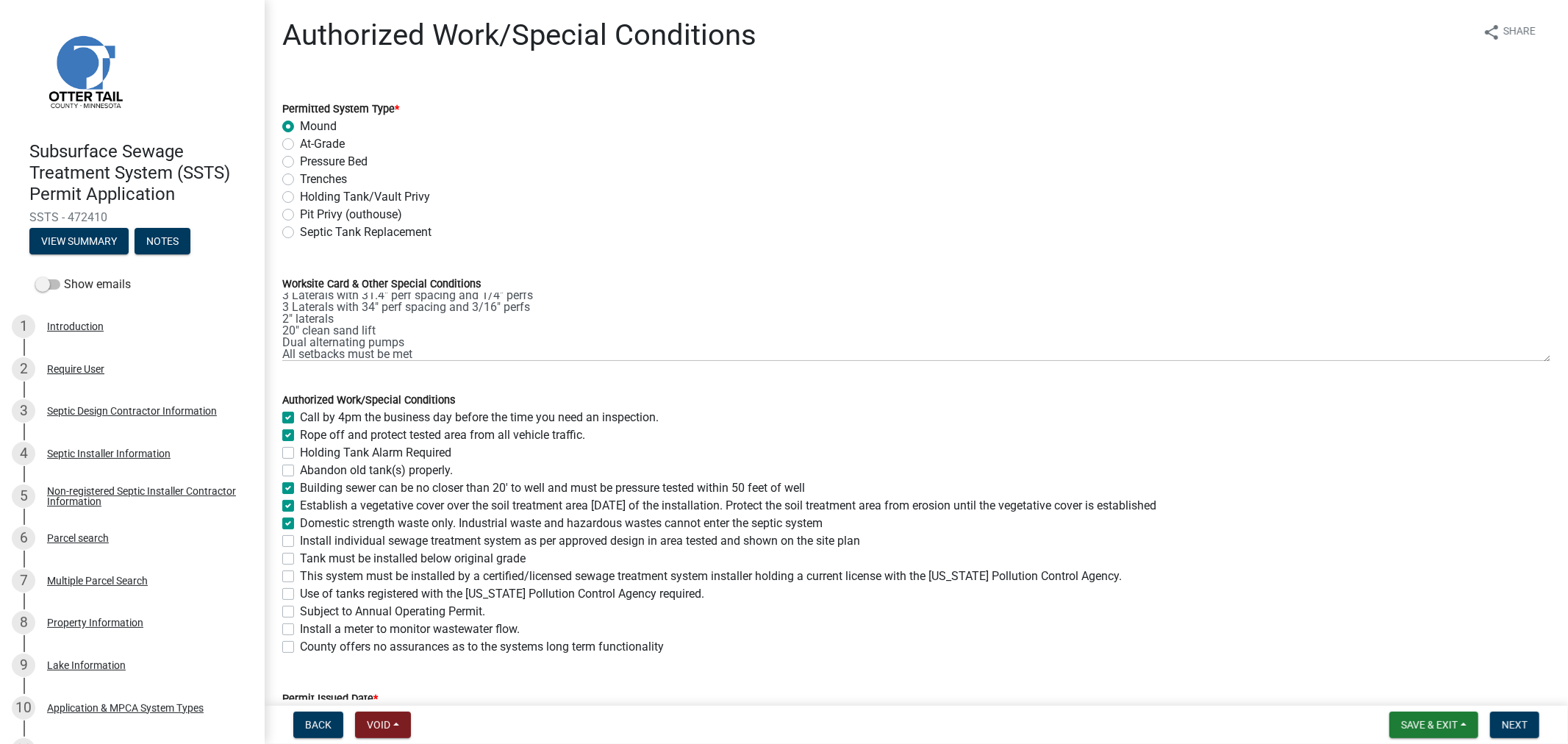
checkbox input "true"
checkbox input "false"
checkbox input "true"
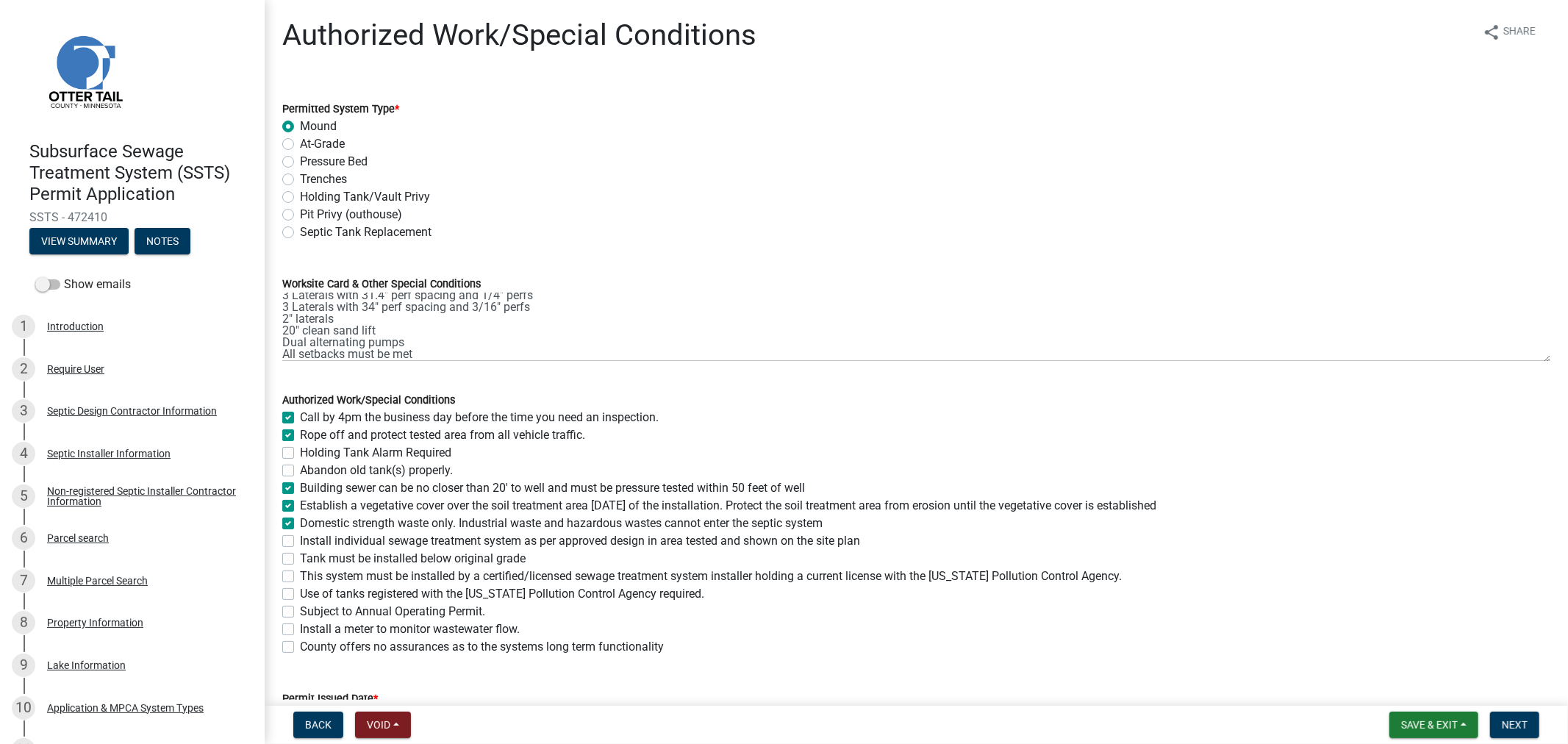
checkbox input "true"
checkbox input "false"
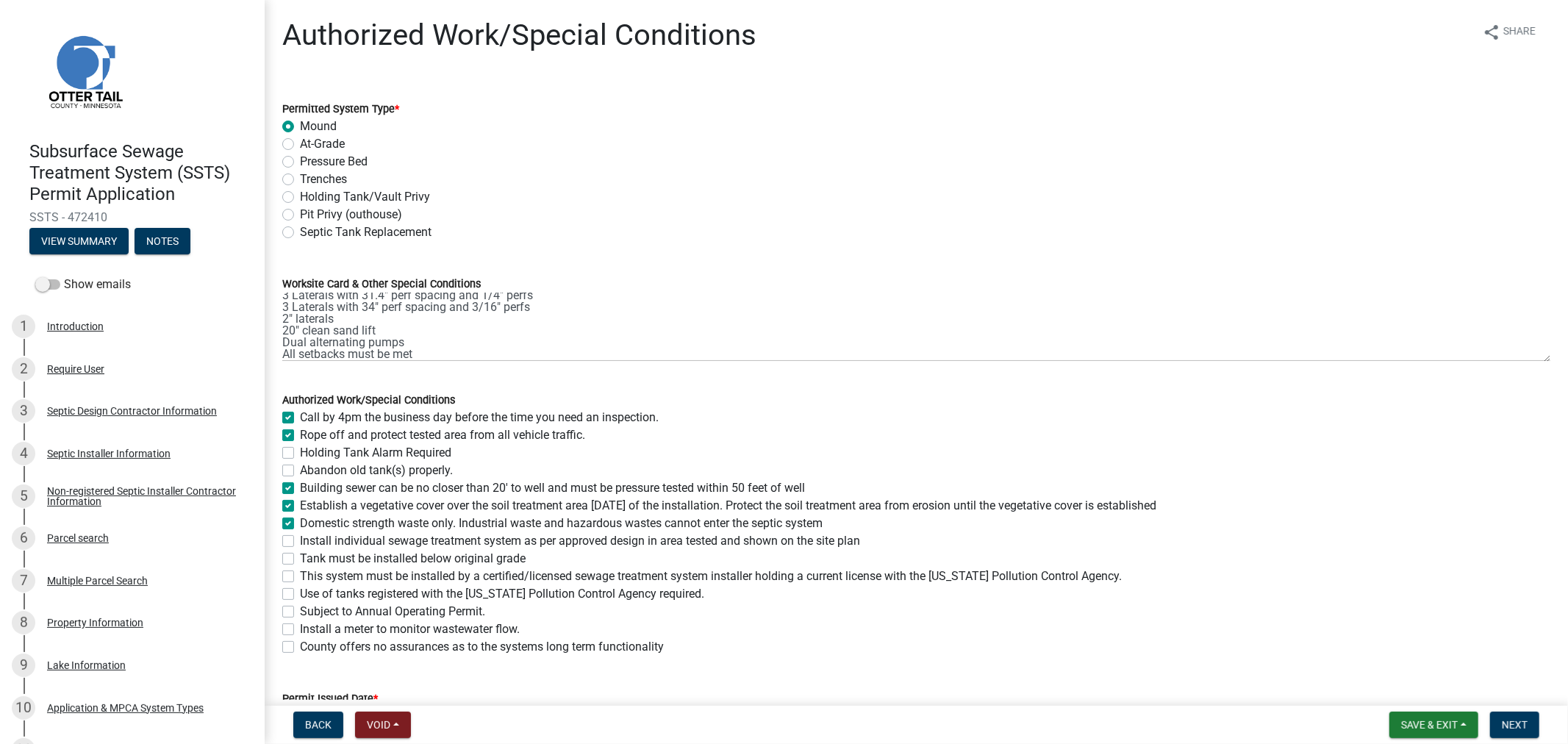
checkbox input "false"
drag, startPoint x: 289, startPoint y: 539, endPoint x: 289, endPoint y: 552, distance: 13.0
click at [300, 540] on label "Install individual sewage treatment system as per approved design in area teste…" at bounding box center [579, 540] width 560 height 18
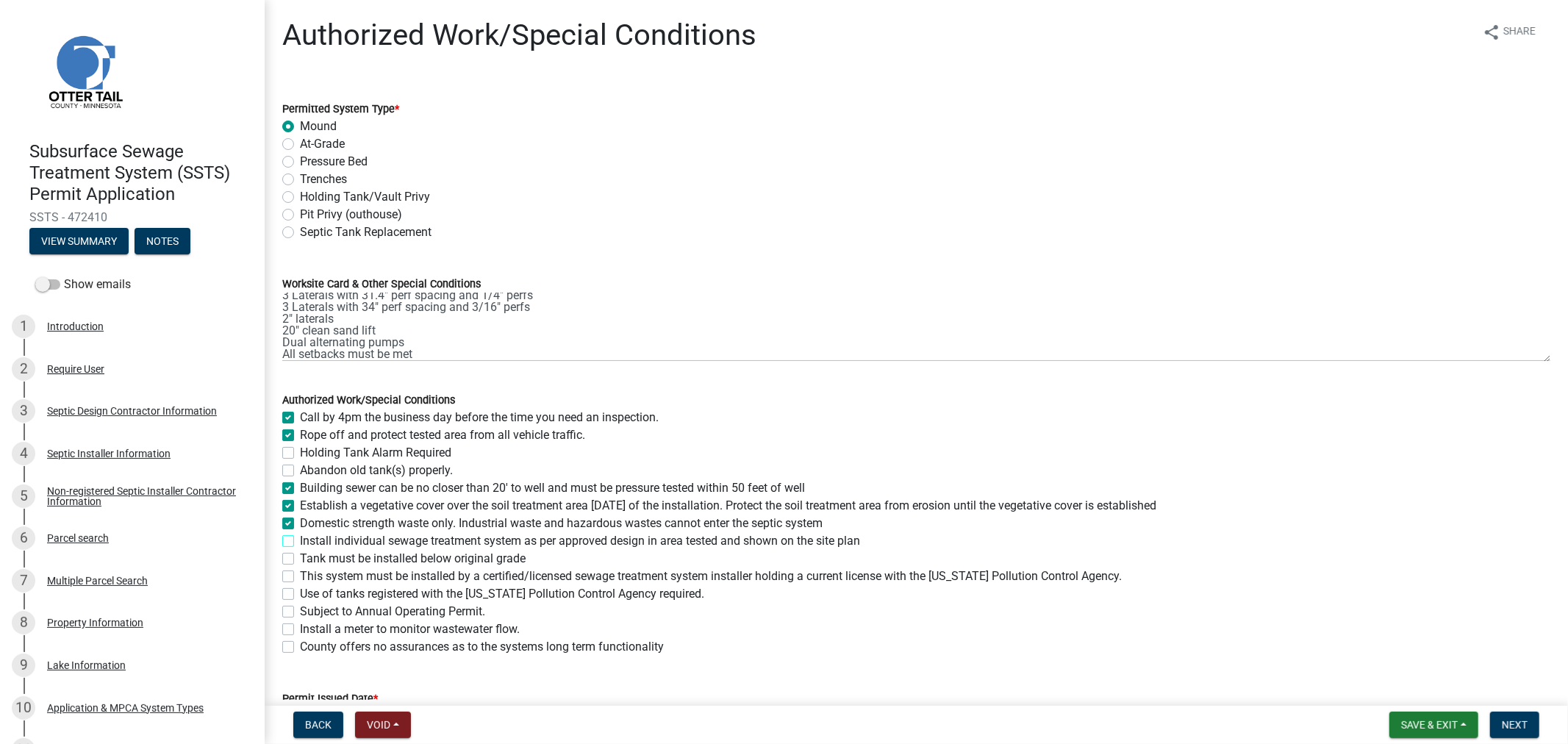
click at [300, 540] on input "Install individual sewage treatment system as per approved design in area teste…" at bounding box center [305, 537] width 9 height 9
checkbox input "true"
checkbox input "false"
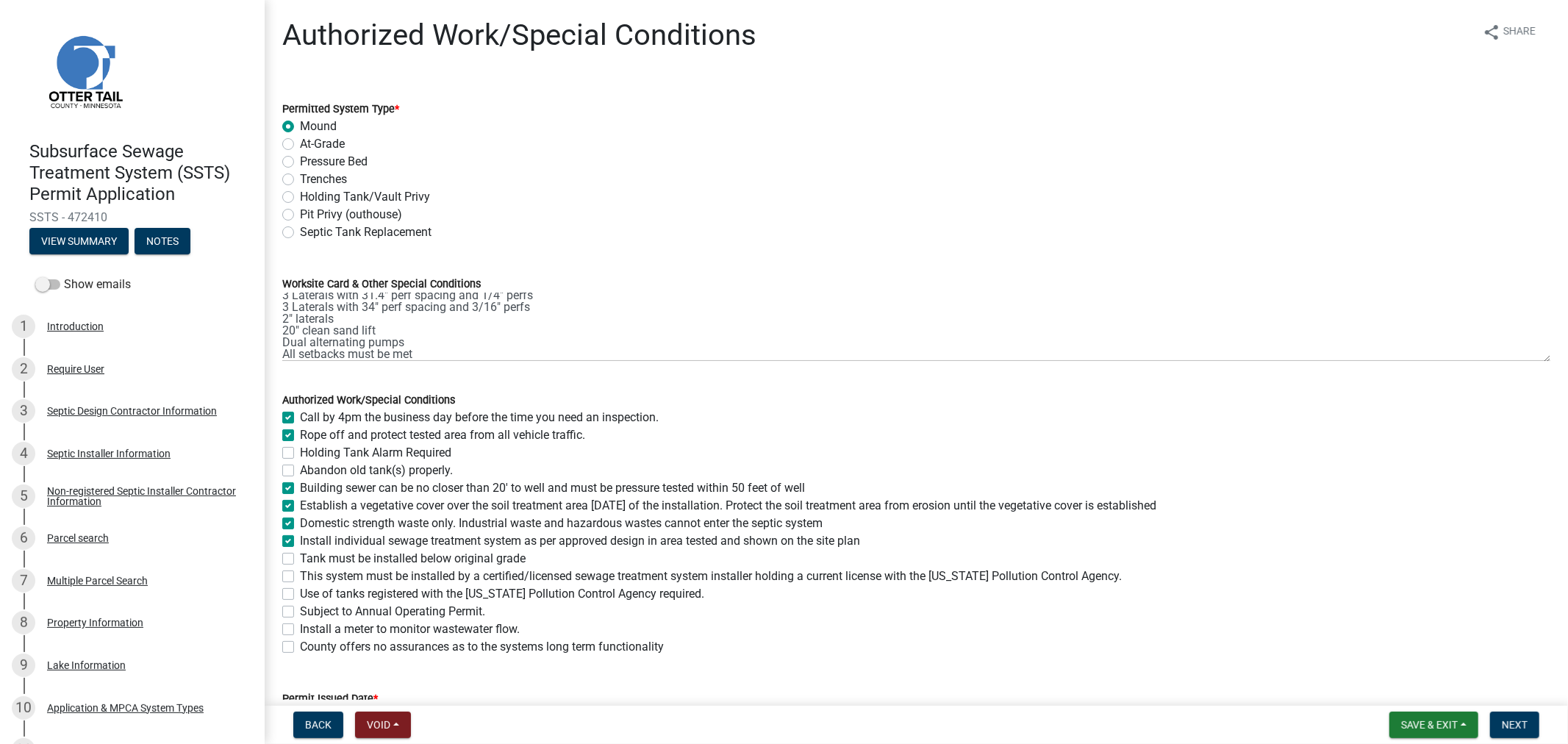
checkbox input "false"
checkbox input "true"
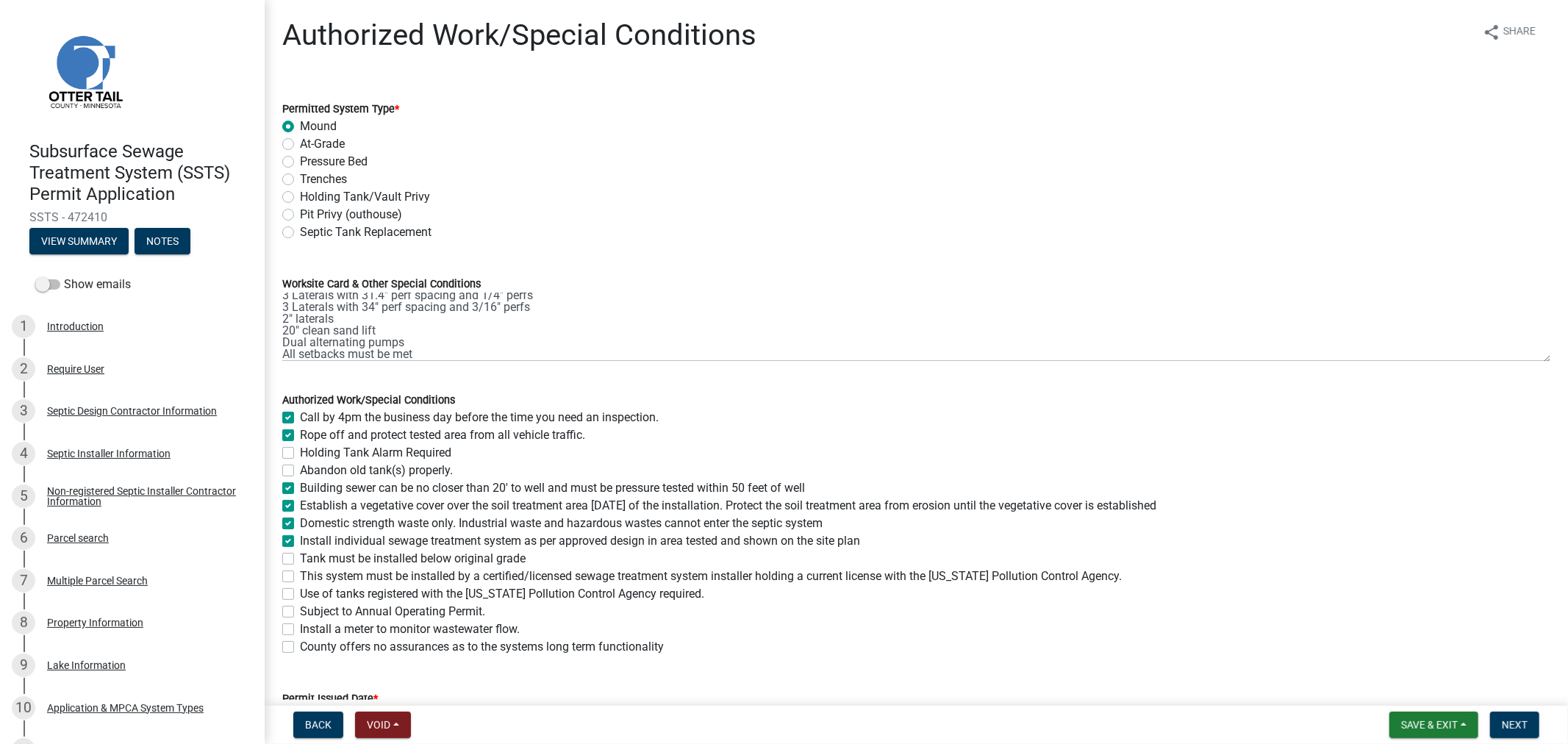
checkbox input "false"
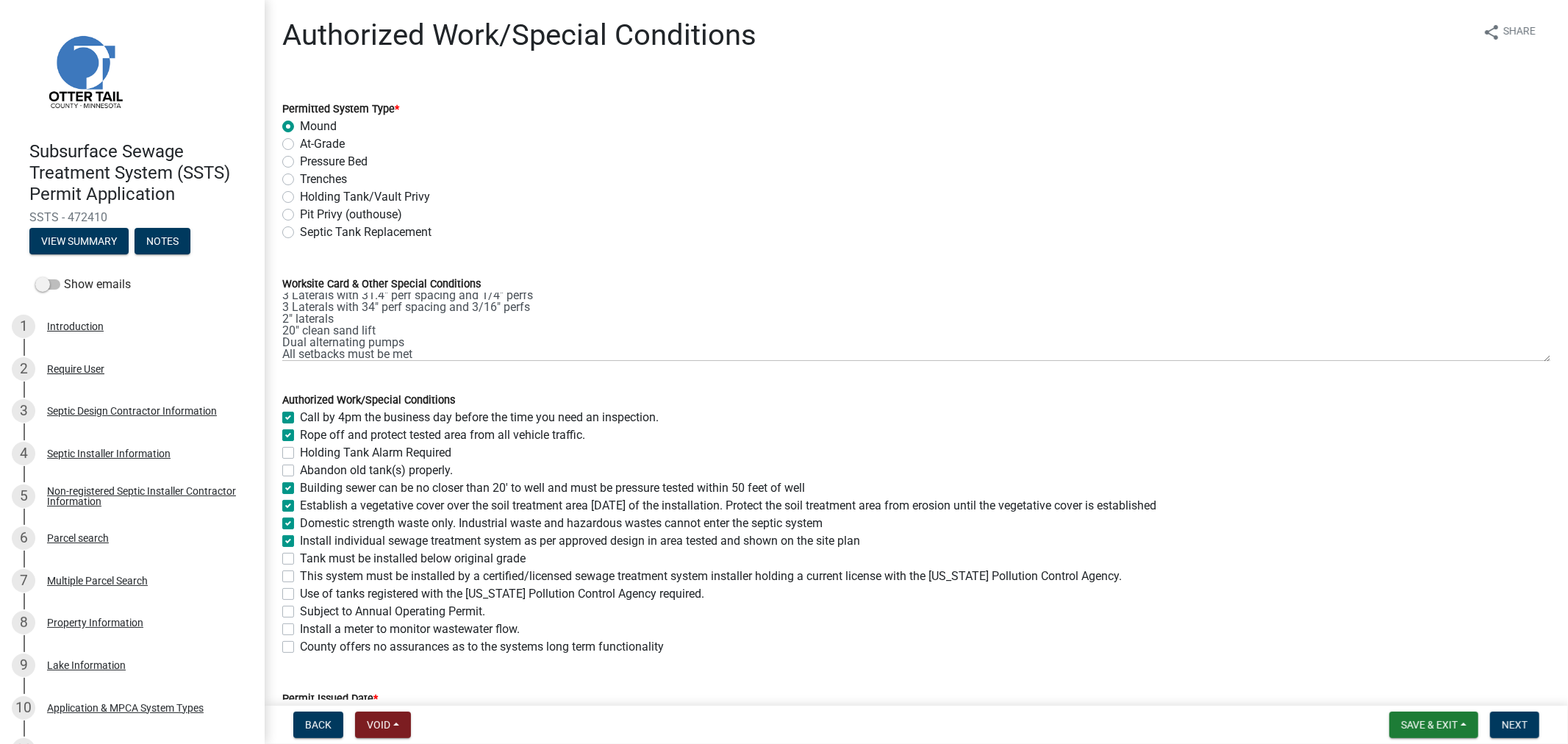
checkbox input "false"
click at [300, 557] on label "Tank must be installed below original grade" at bounding box center [413, 558] width 226 height 18
click at [300, 557] on input "Tank must be installed below original grade" at bounding box center [305, 554] width 9 height 9
checkbox input "true"
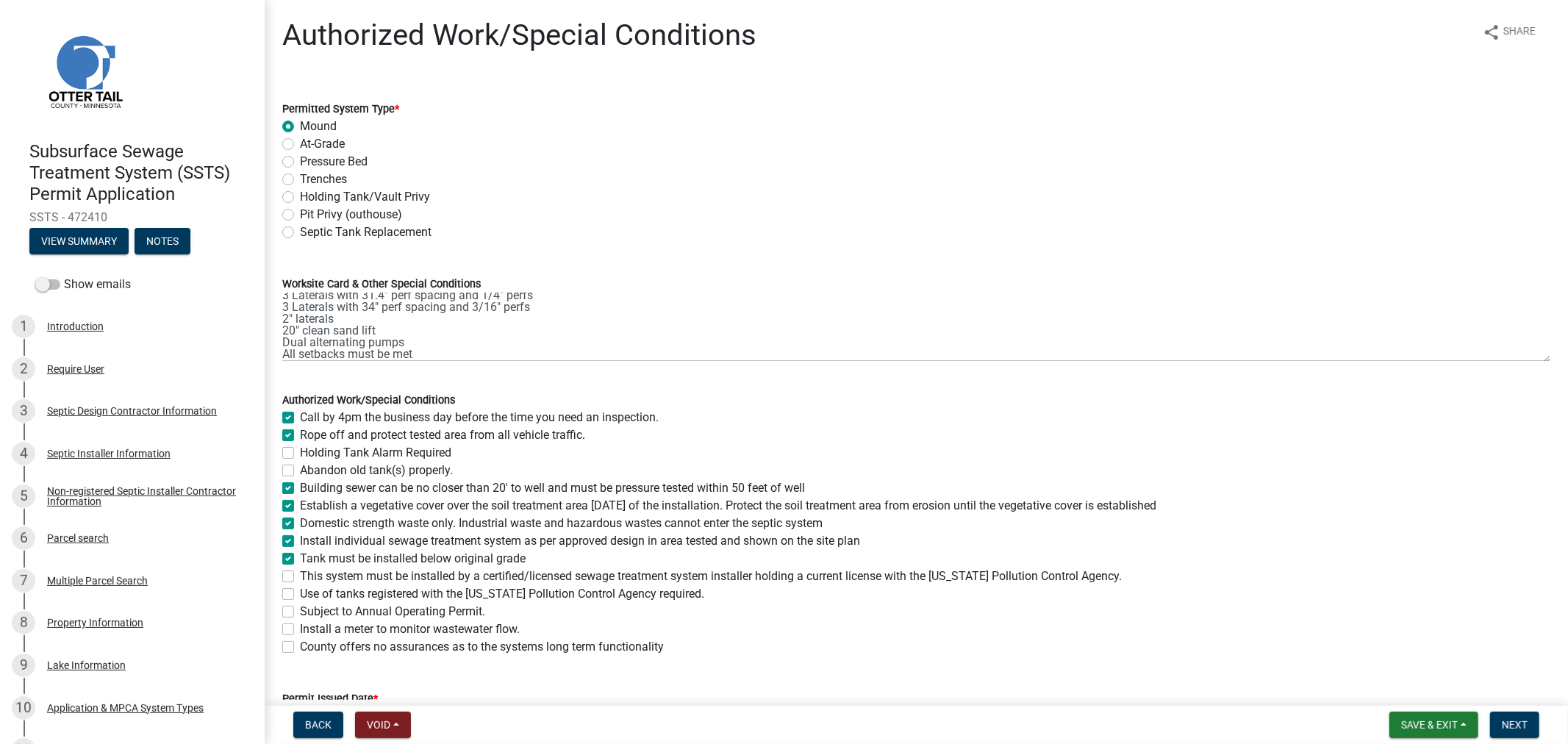
checkbox input "true"
checkbox input "false"
checkbox input "true"
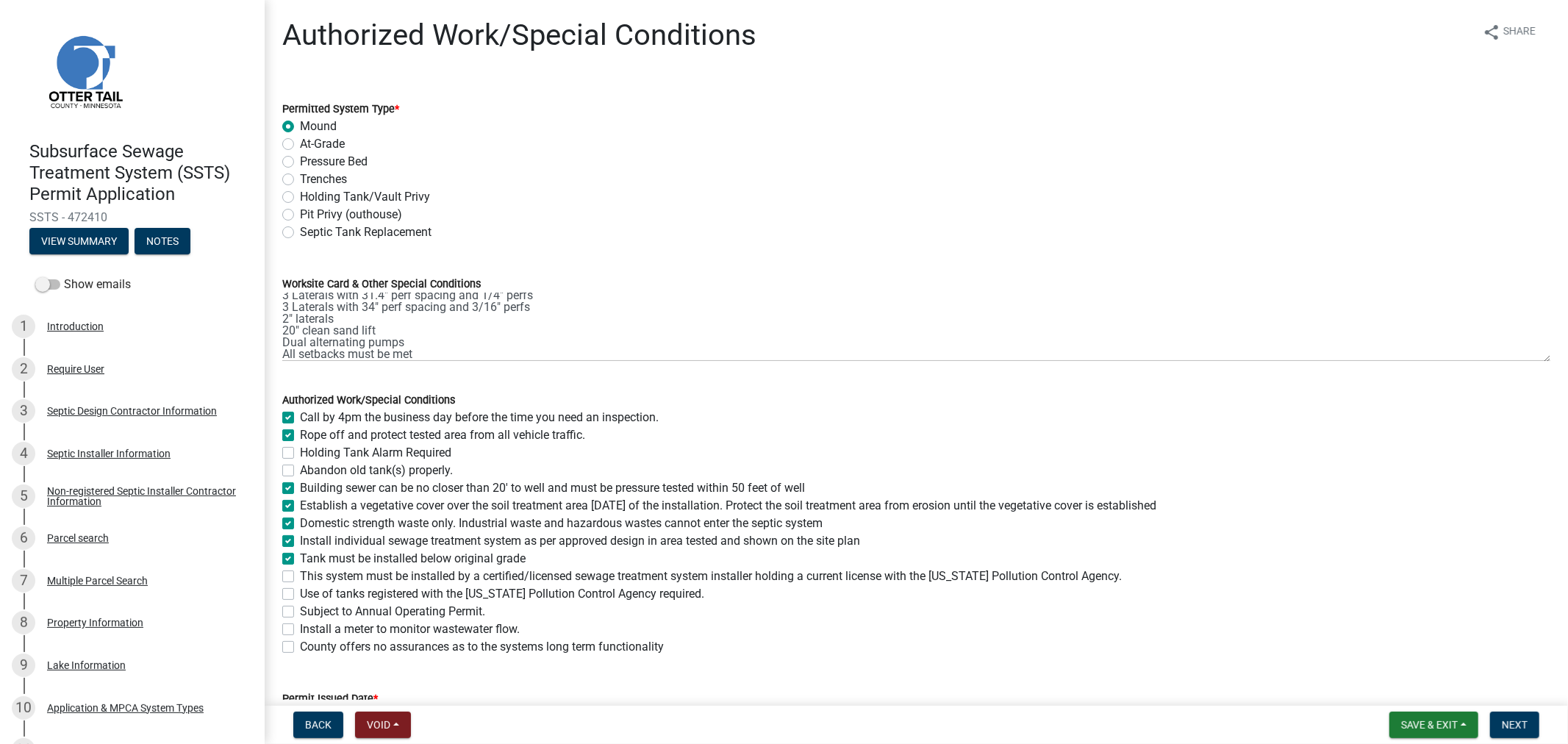
checkbox input "true"
checkbox input "false"
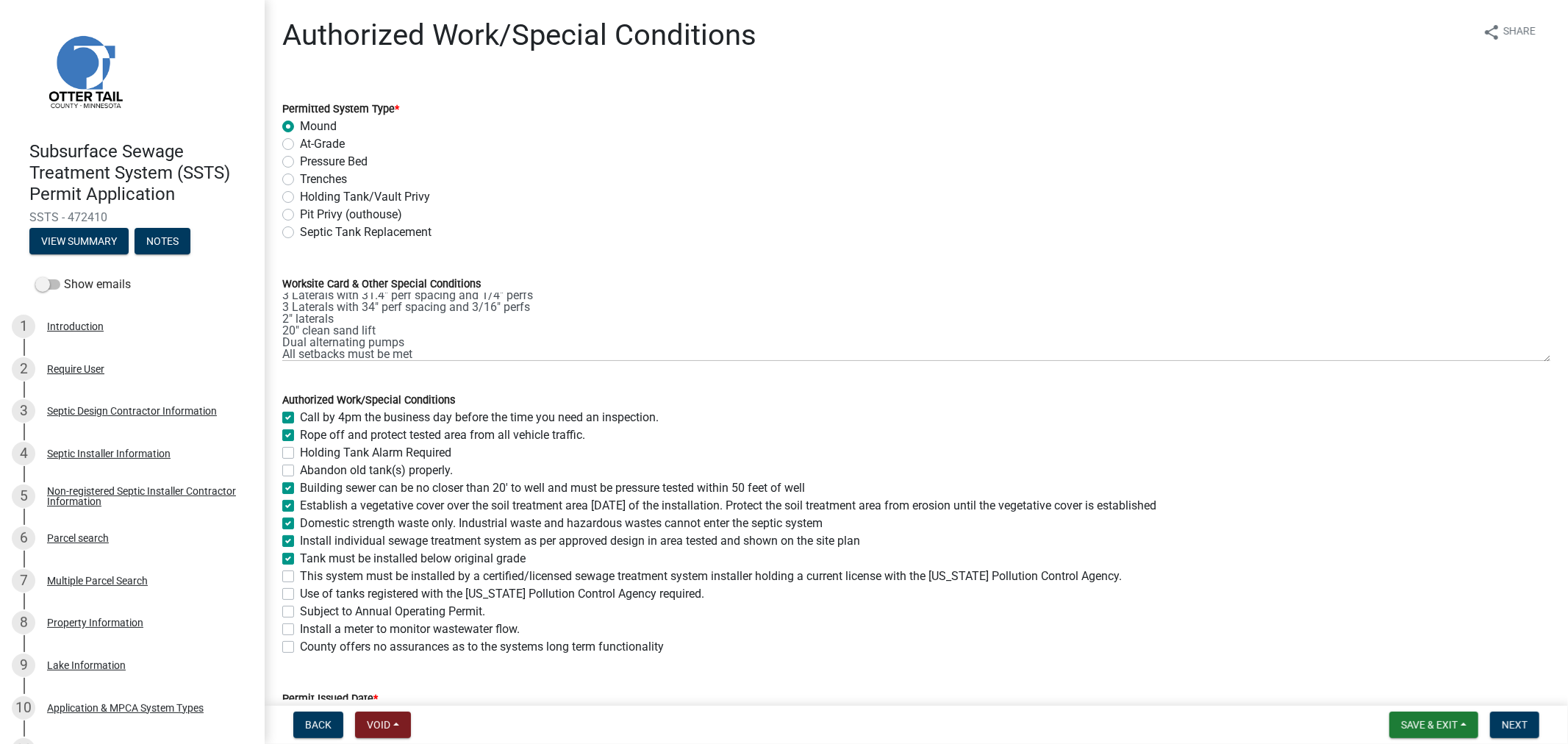
checkbox input "false"
click at [300, 575] on label "This system must be installed by a certified/licensed sewage treatment system i…" at bounding box center [711, 576] width 822 height 18
click at [300, 575] on input "This system must be installed by a certified/licensed sewage treatment system i…" at bounding box center [305, 572] width 9 height 9
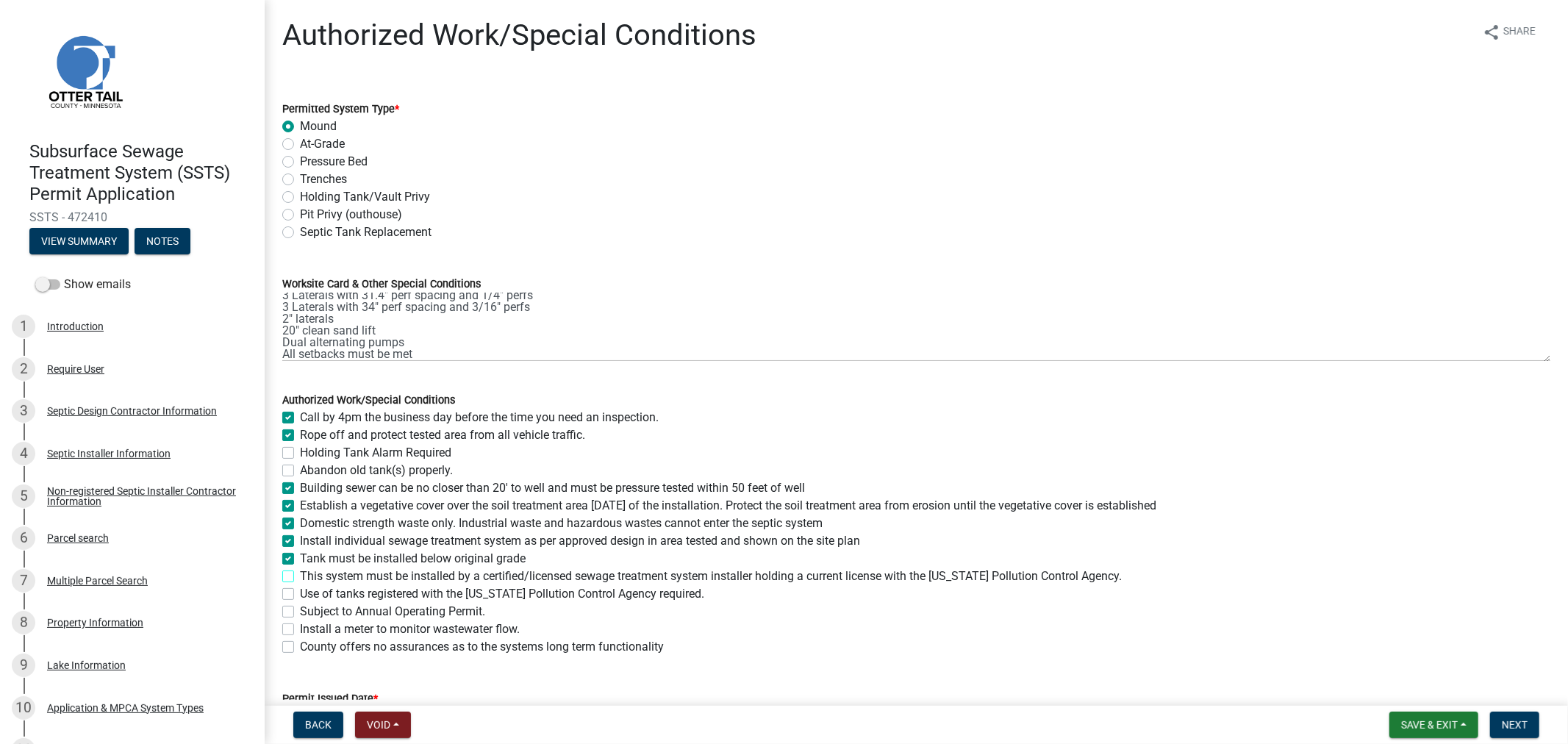
checkbox input "true"
checkbox input "false"
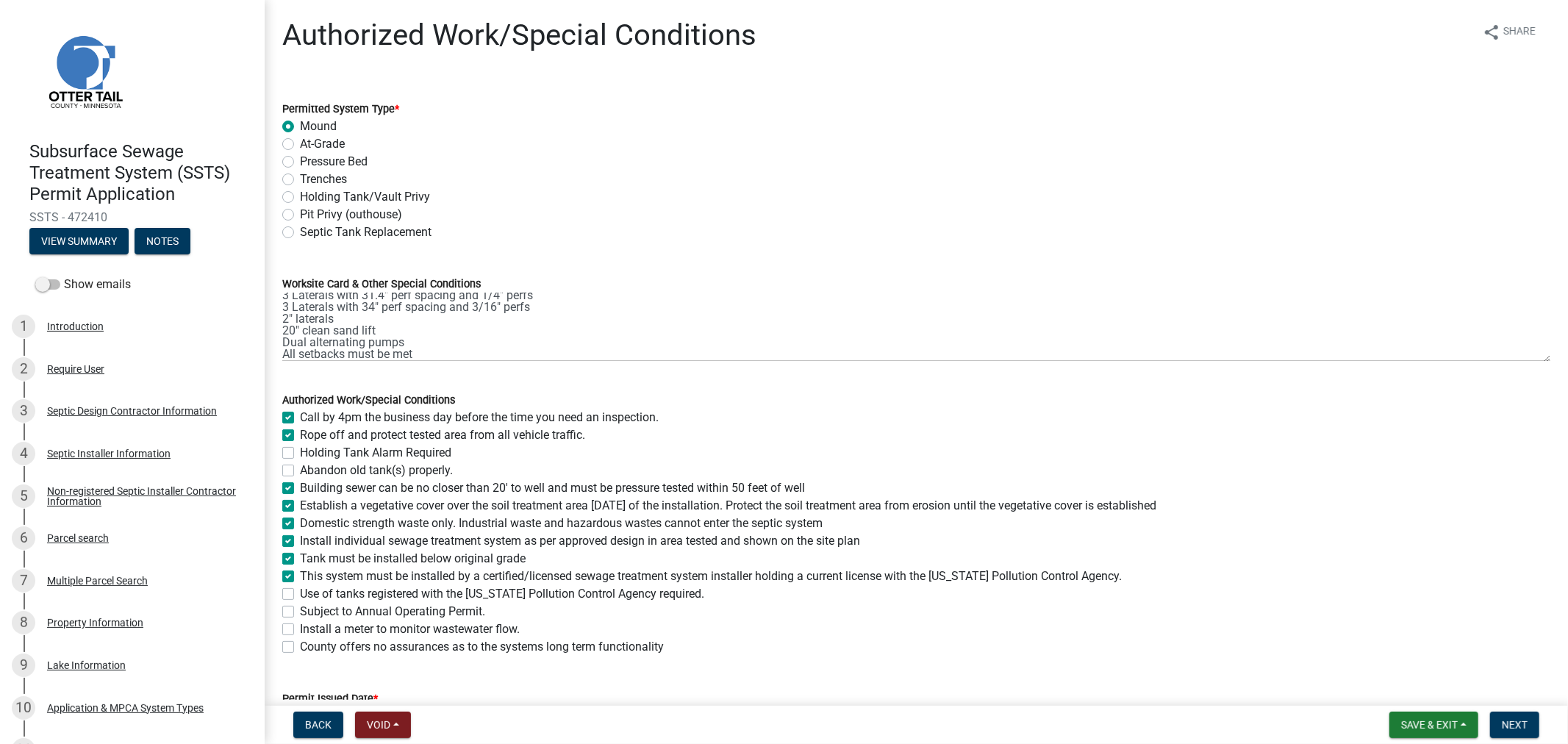
checkbox input "true"
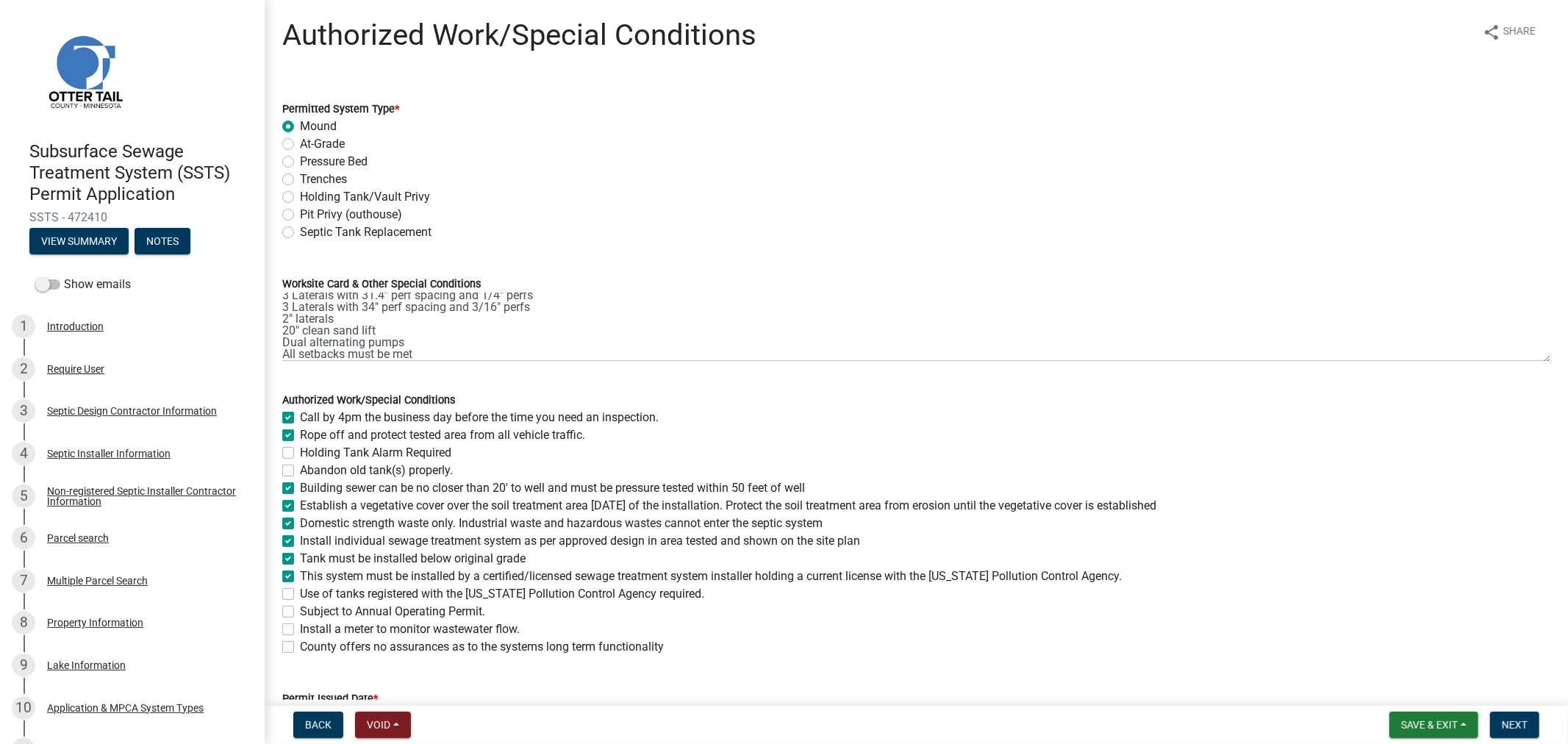
checkbox input "true"
checkbox input "false"
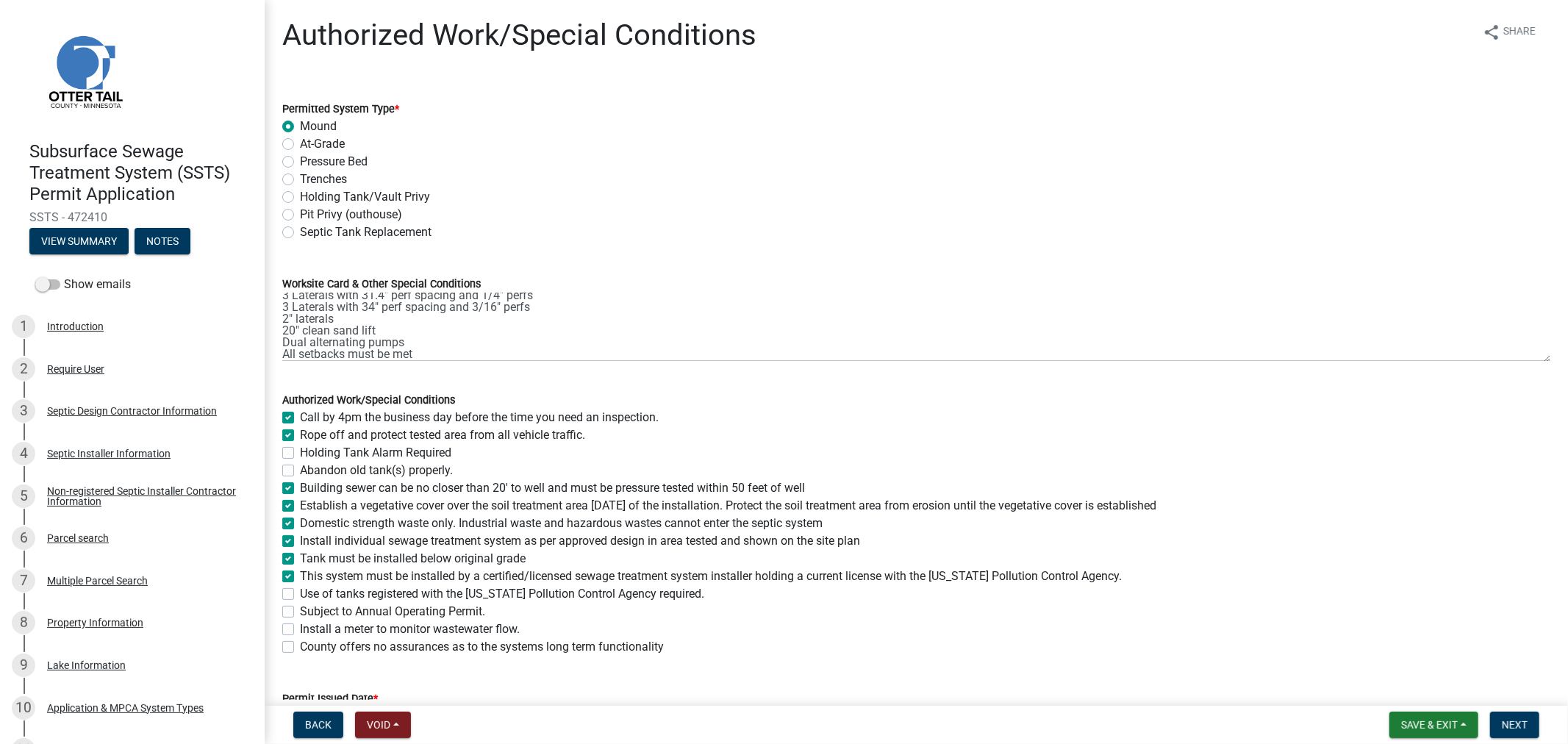
click at [300, 593] on label "Use of tanks registered with the Minnesota Pollution Control Agency required." at bounding box center [502, 593] width 404 height 18
click at [300, 593] on input "Use of tanks registered with the Minnesota Pollution Control Agency required." at bounding box center [305, 589] width 9 height 9
checkbox input "true"
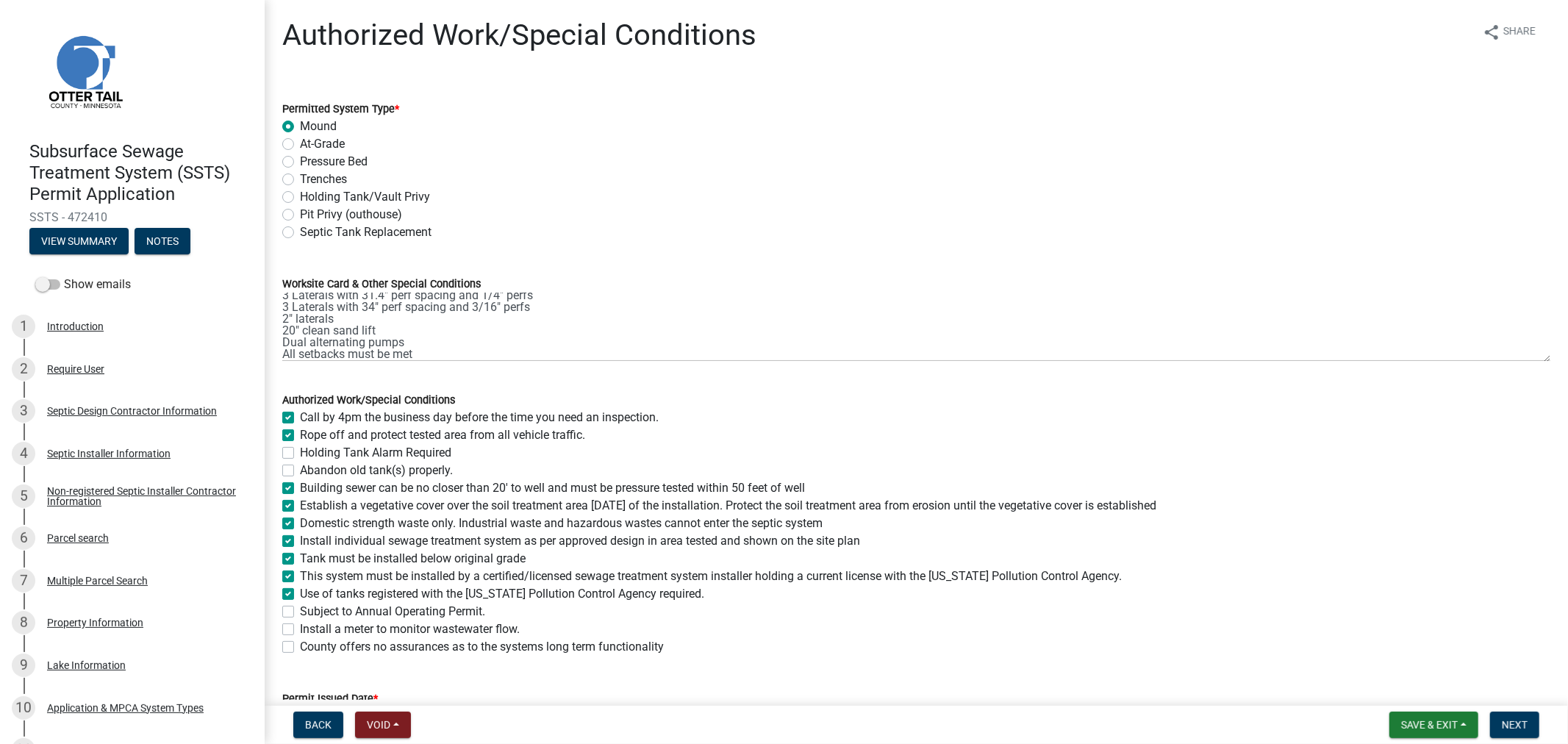
checkbox input "false"
checkbox input "true"
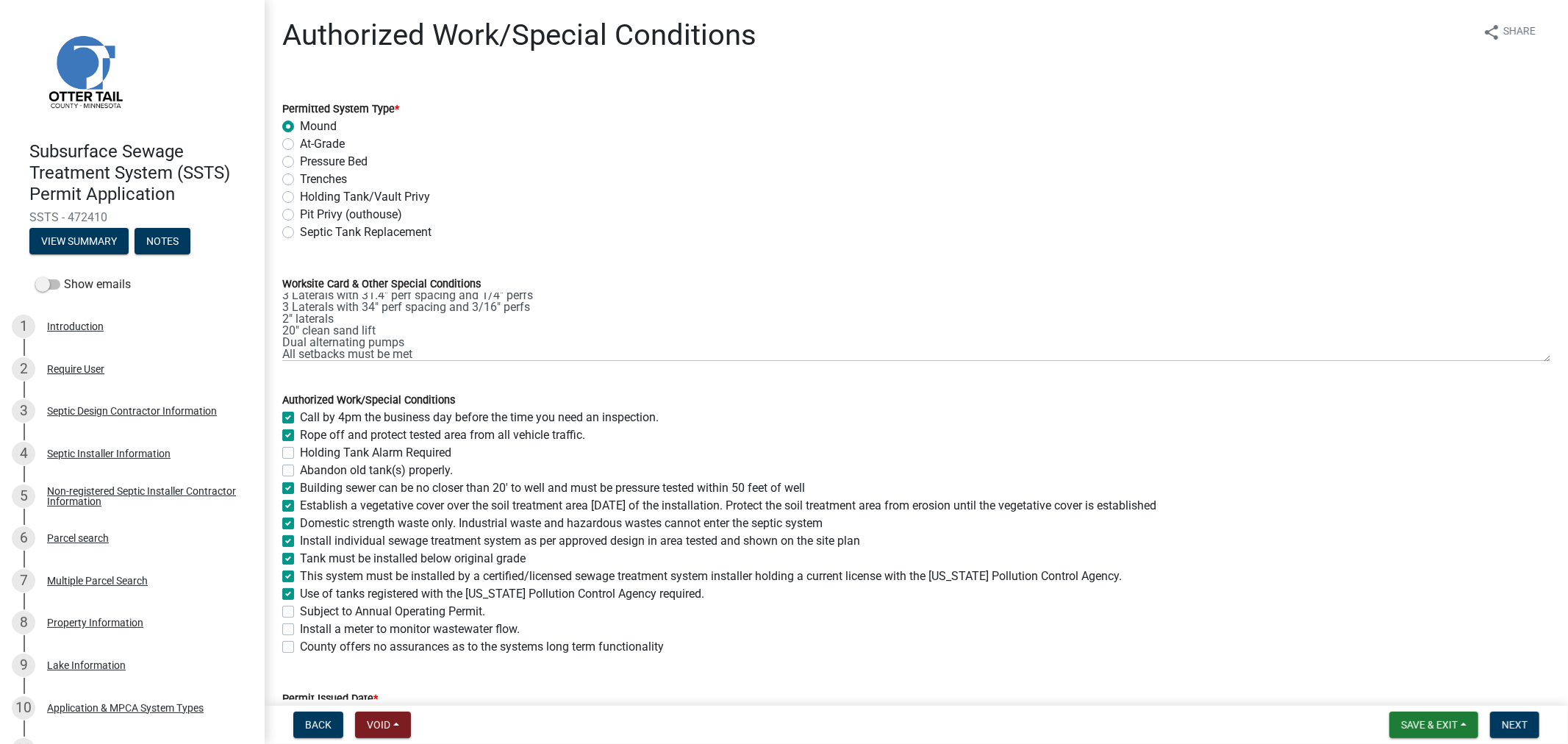
checkbox input "true"
checkbox input "false"
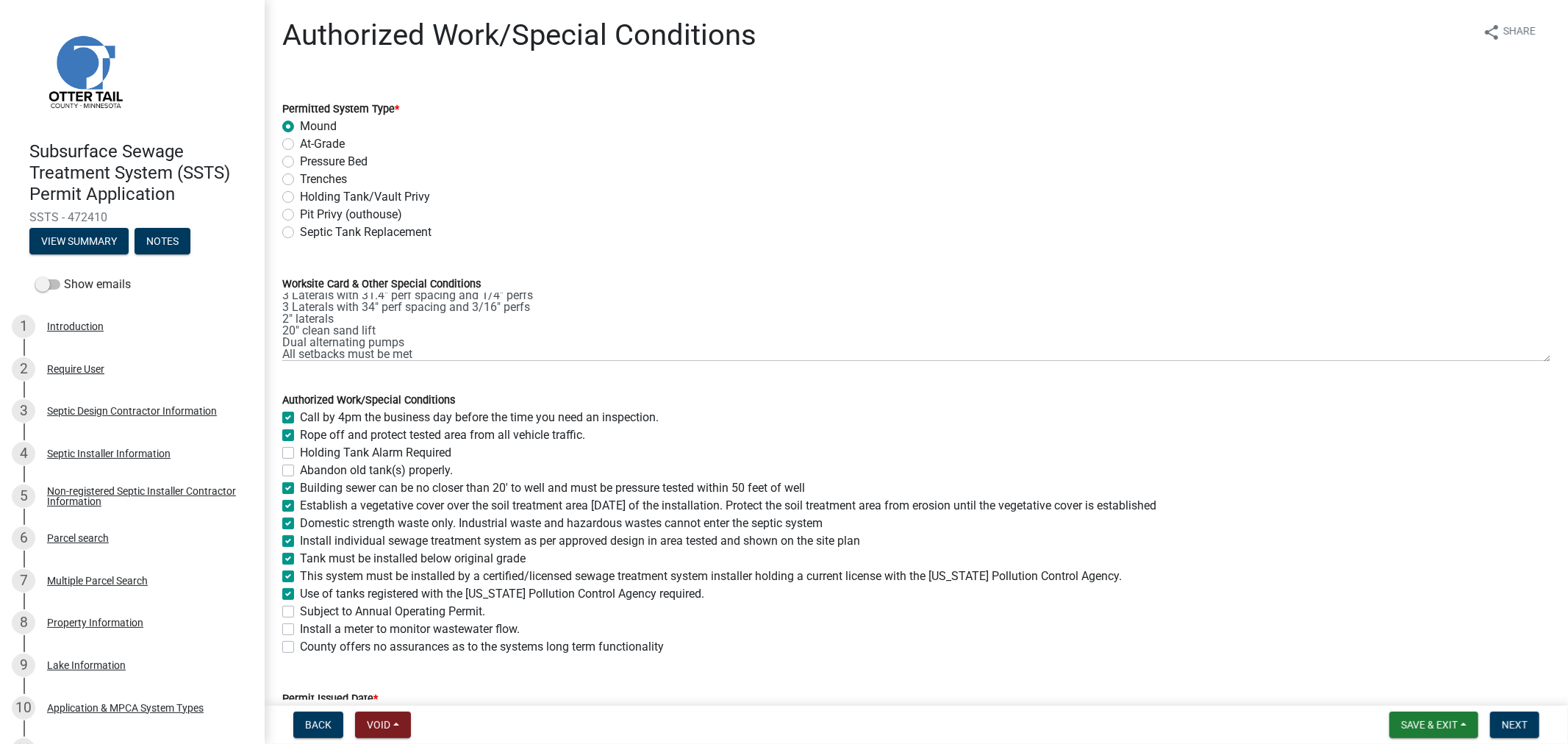
checkbox input "false"
click at [300, 644] on label "County offers no assurances as to the systems long term functionality" at bounding box center [481, 646] width 364 height 18
click at [300, 644] on input "County offers no assurances as to the systems long term functionality" at bounding box center [305, 642] width 9 height 9
checkbox input "true"
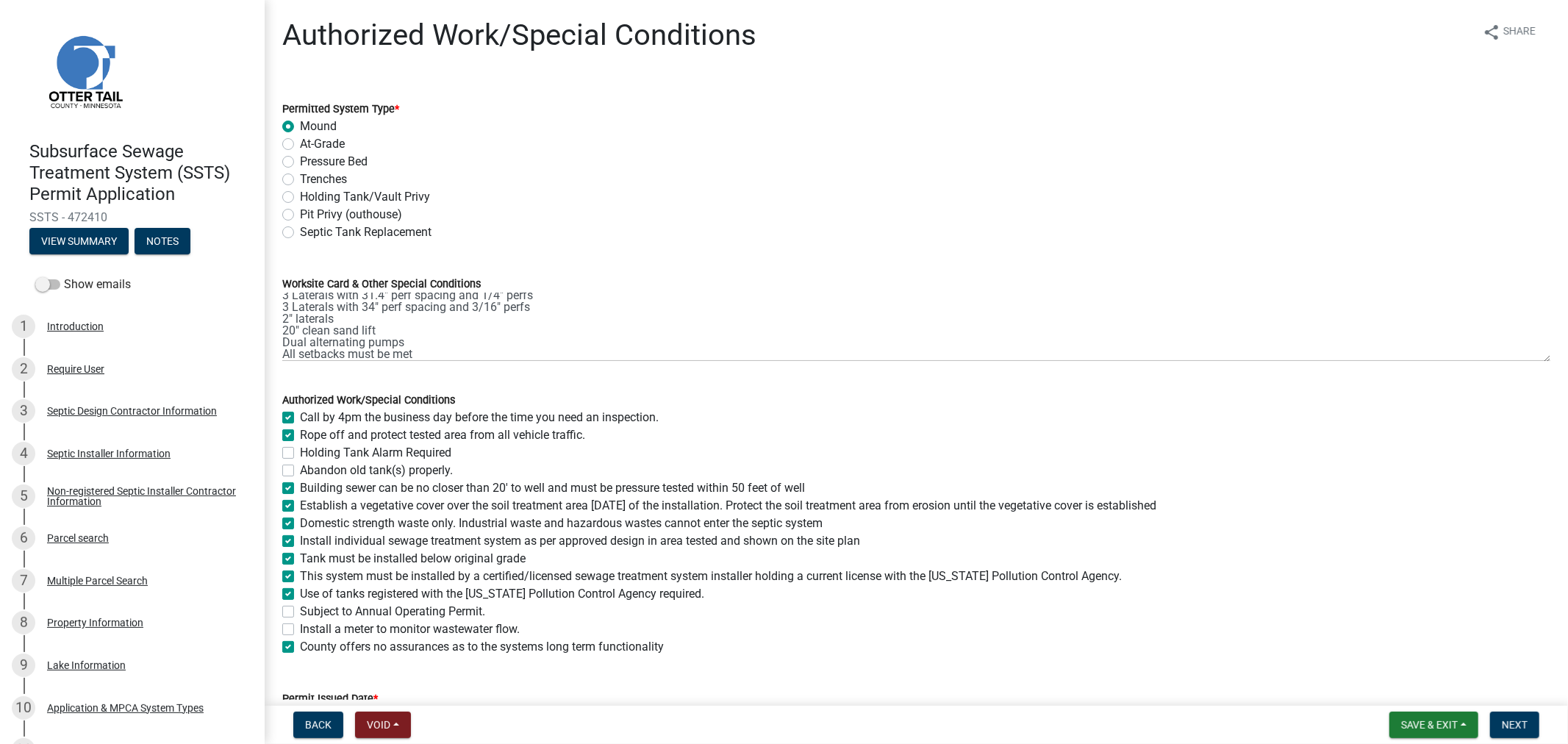
checkbox input "true"
checkbox input "false"
checkbox input "true"
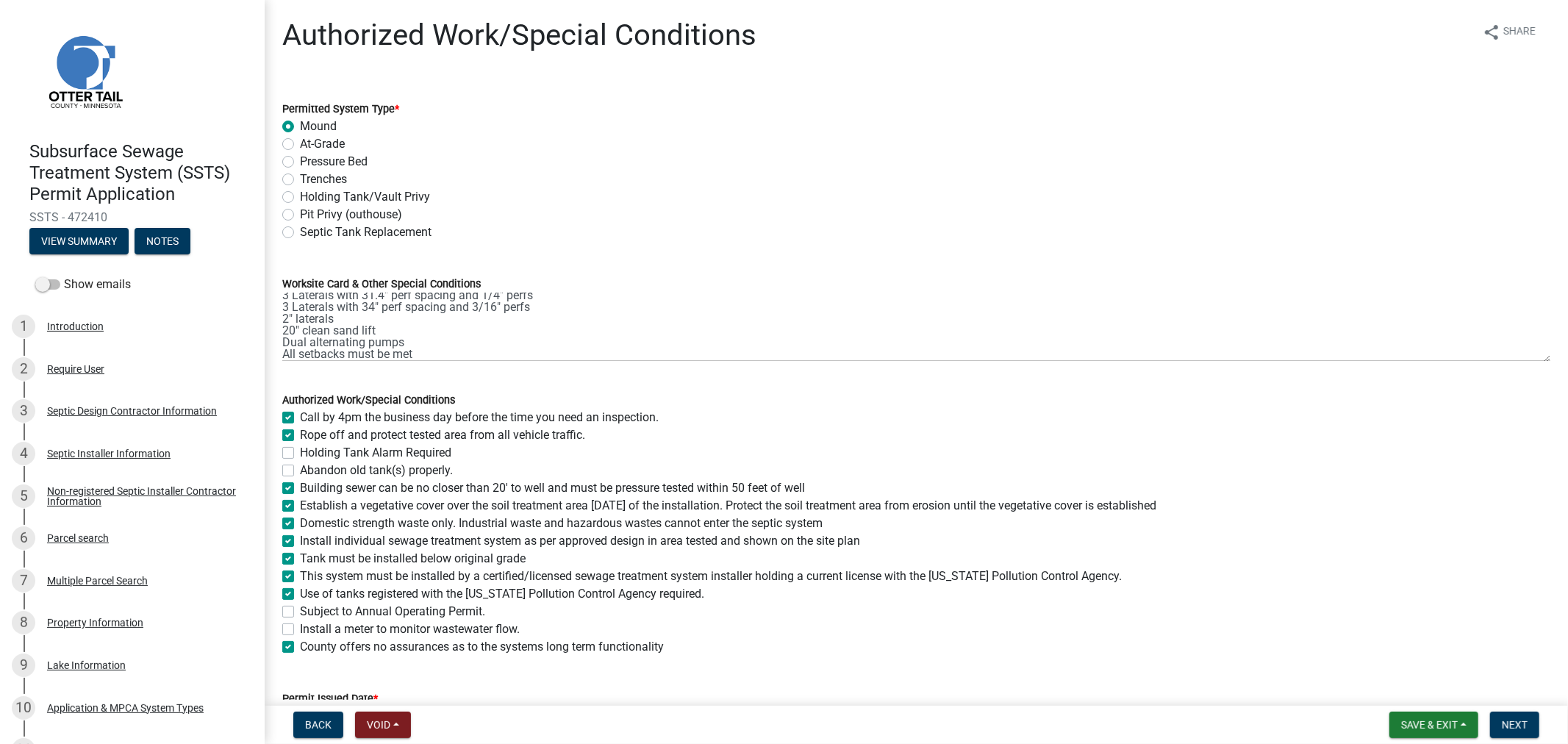
checkbox input "true"
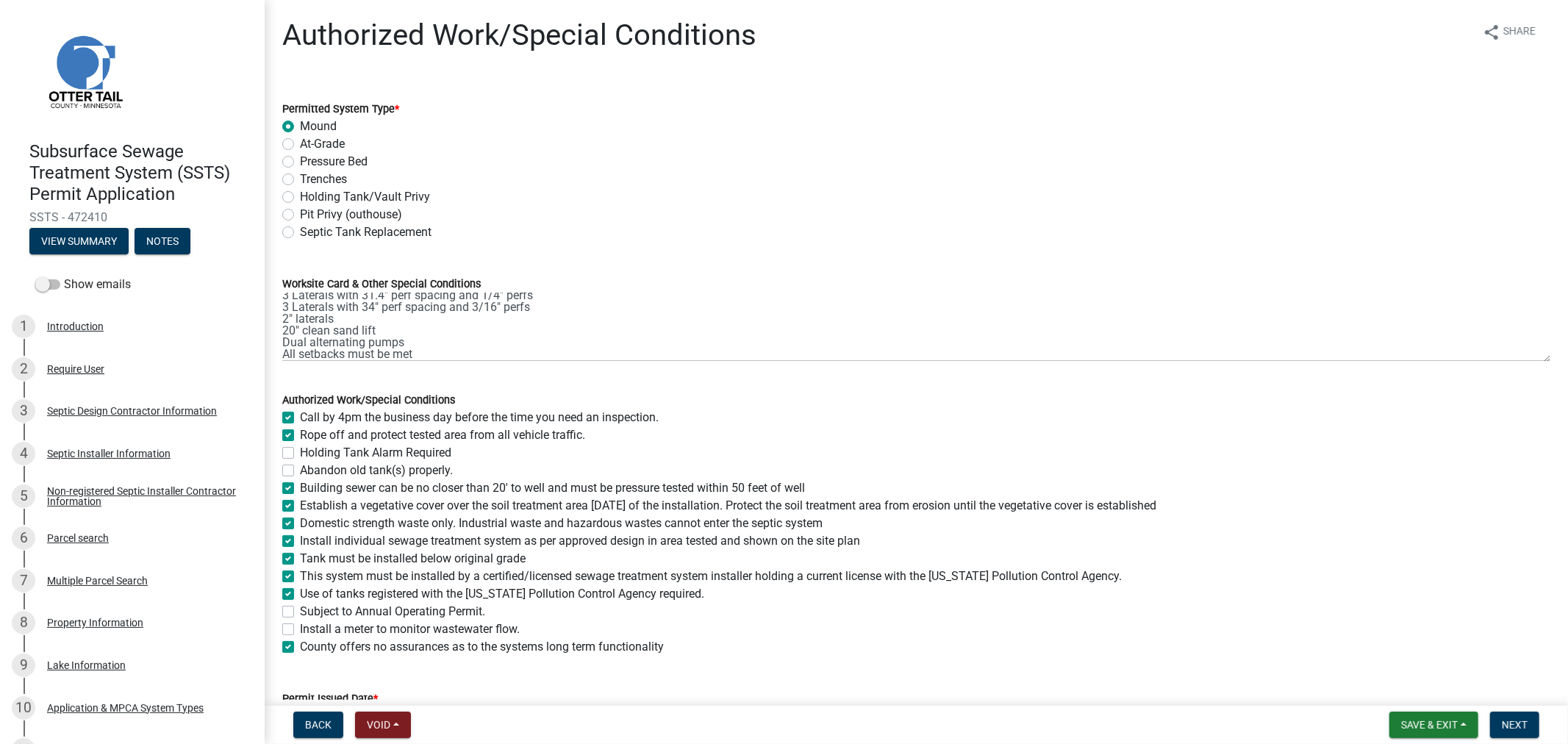
checkbox input "false"
checkbox input "true"
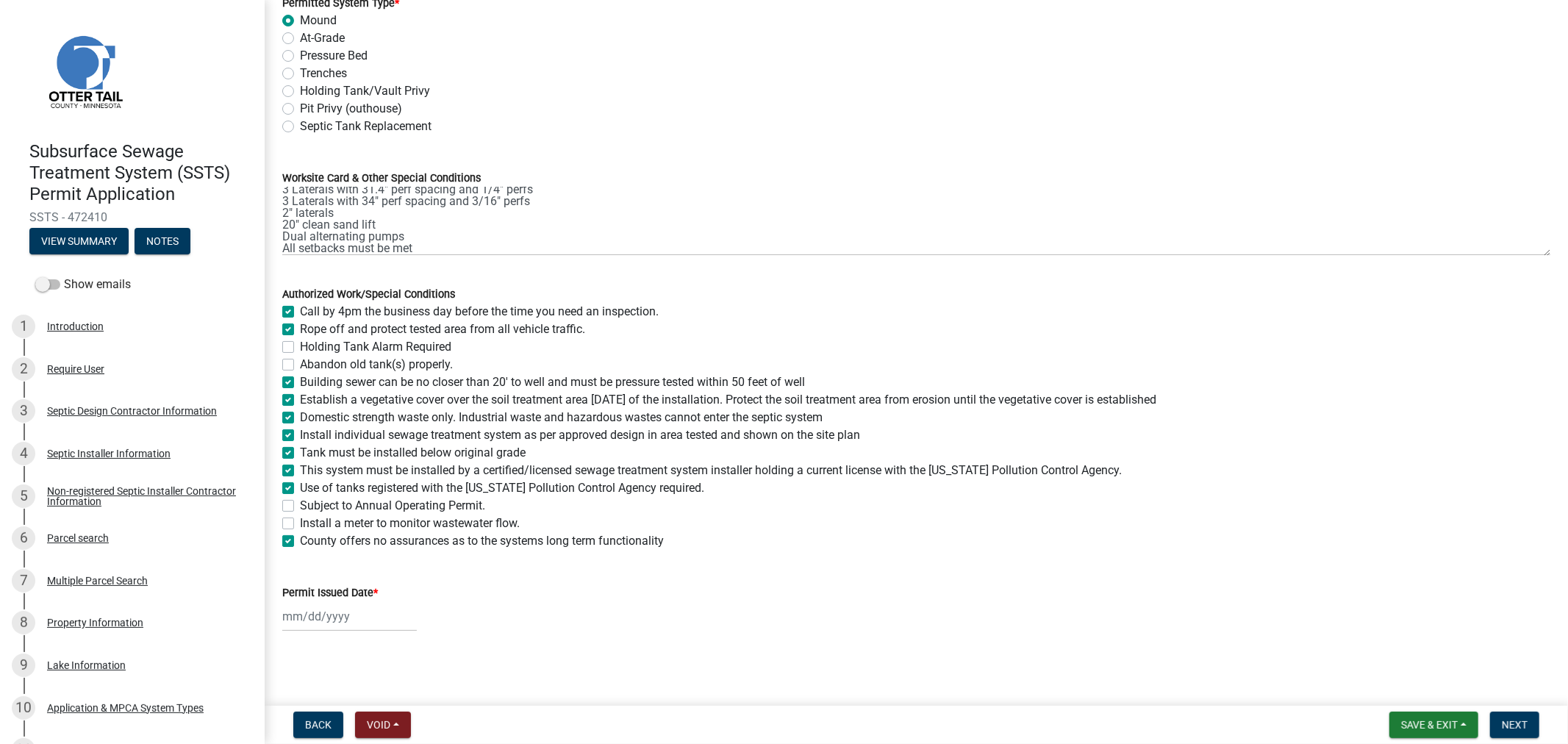
scroll to position [107, 0]
select select "9"
select select "2025"
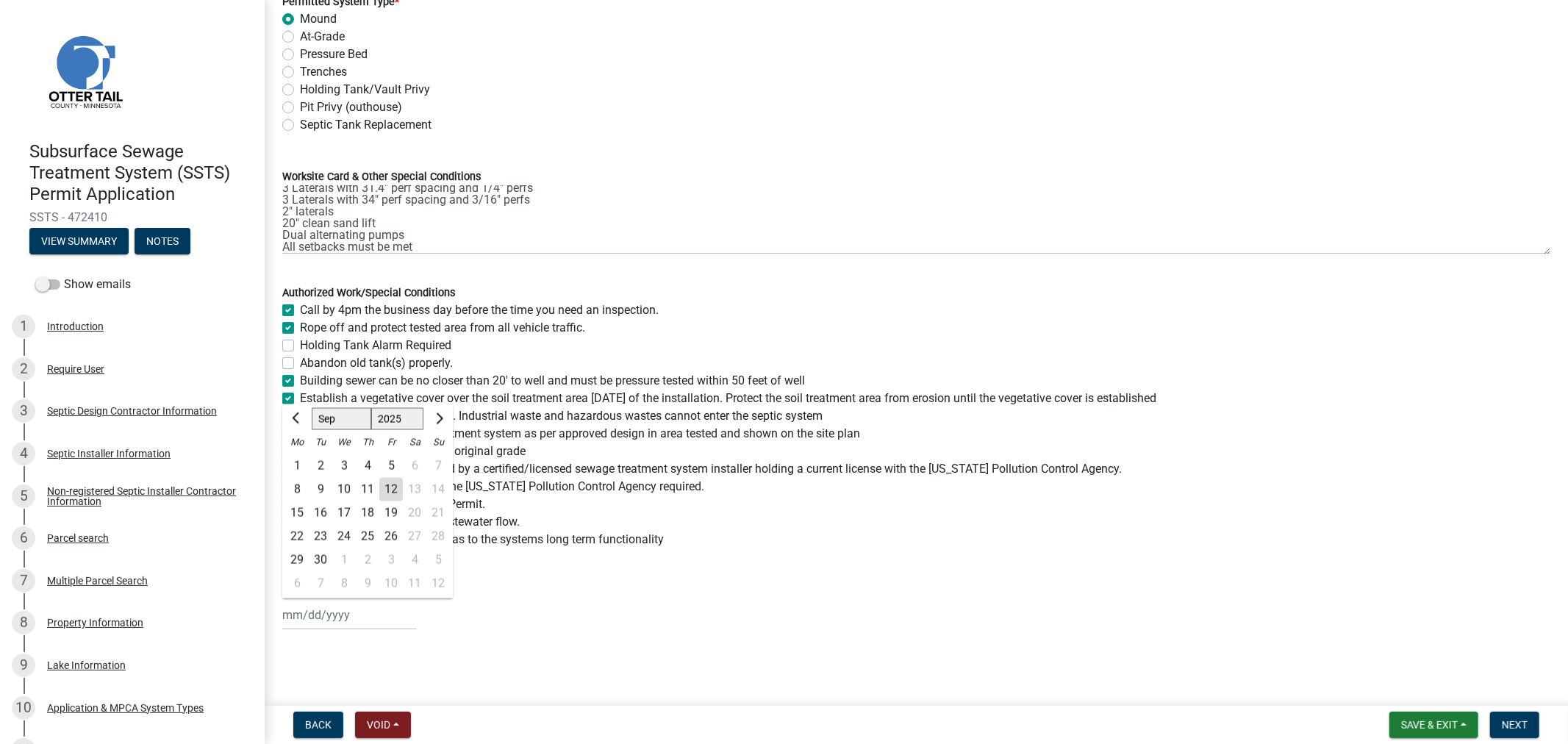
click at [353, 614] on div "Jan Feb Mar Apr May Jun Jul Aug Sep Oct Nov Dec 1525 1526 1527 1528 1529 1530 1…" at bounding box center [349, 614] width 134 height 31
click at [398, 480] on div "12" at bounding box center [391, 489] width 23 height 23
type input "[DATE]"
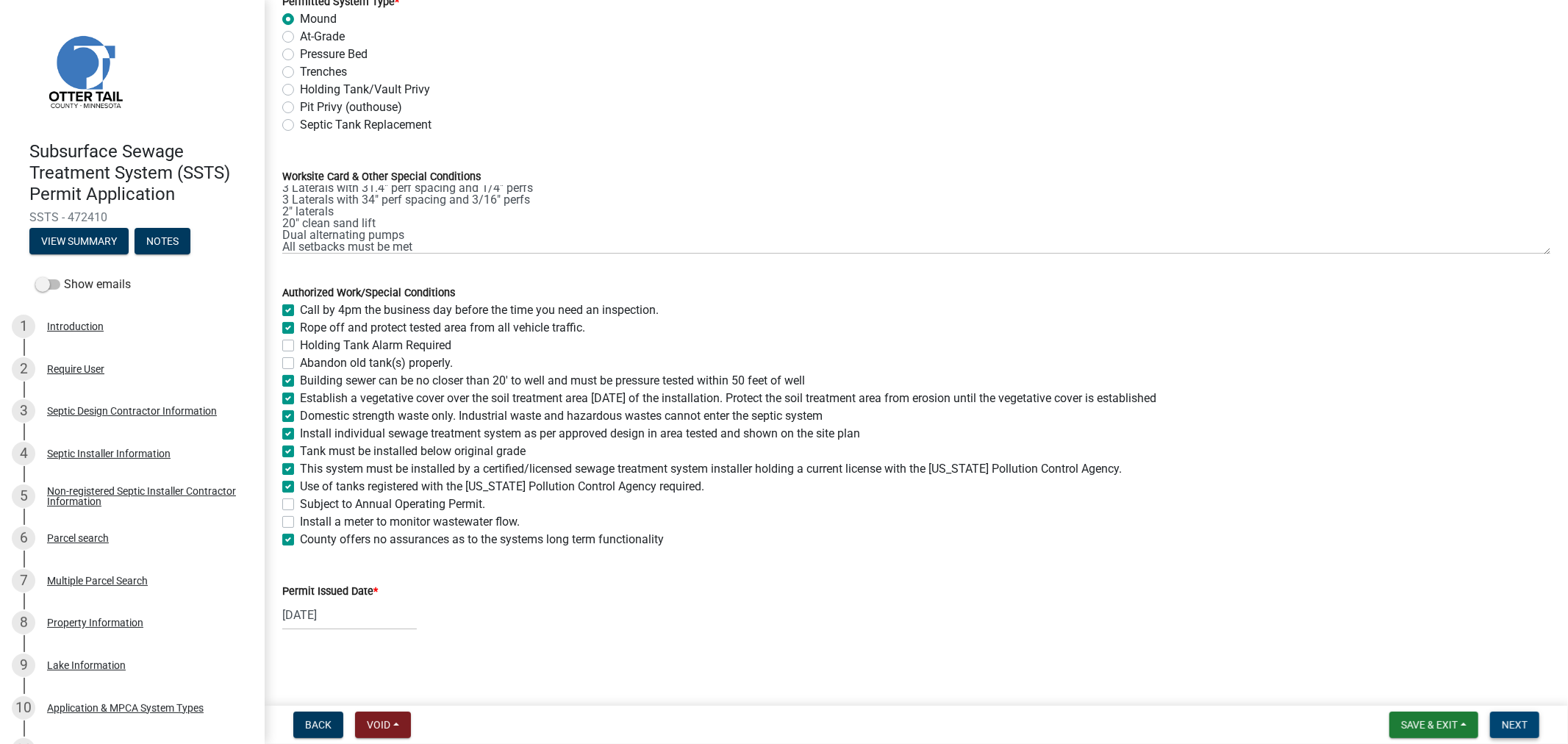
click at [1527, 724] on button "Next" at bounding box center [1514, 725] width 49 height 27
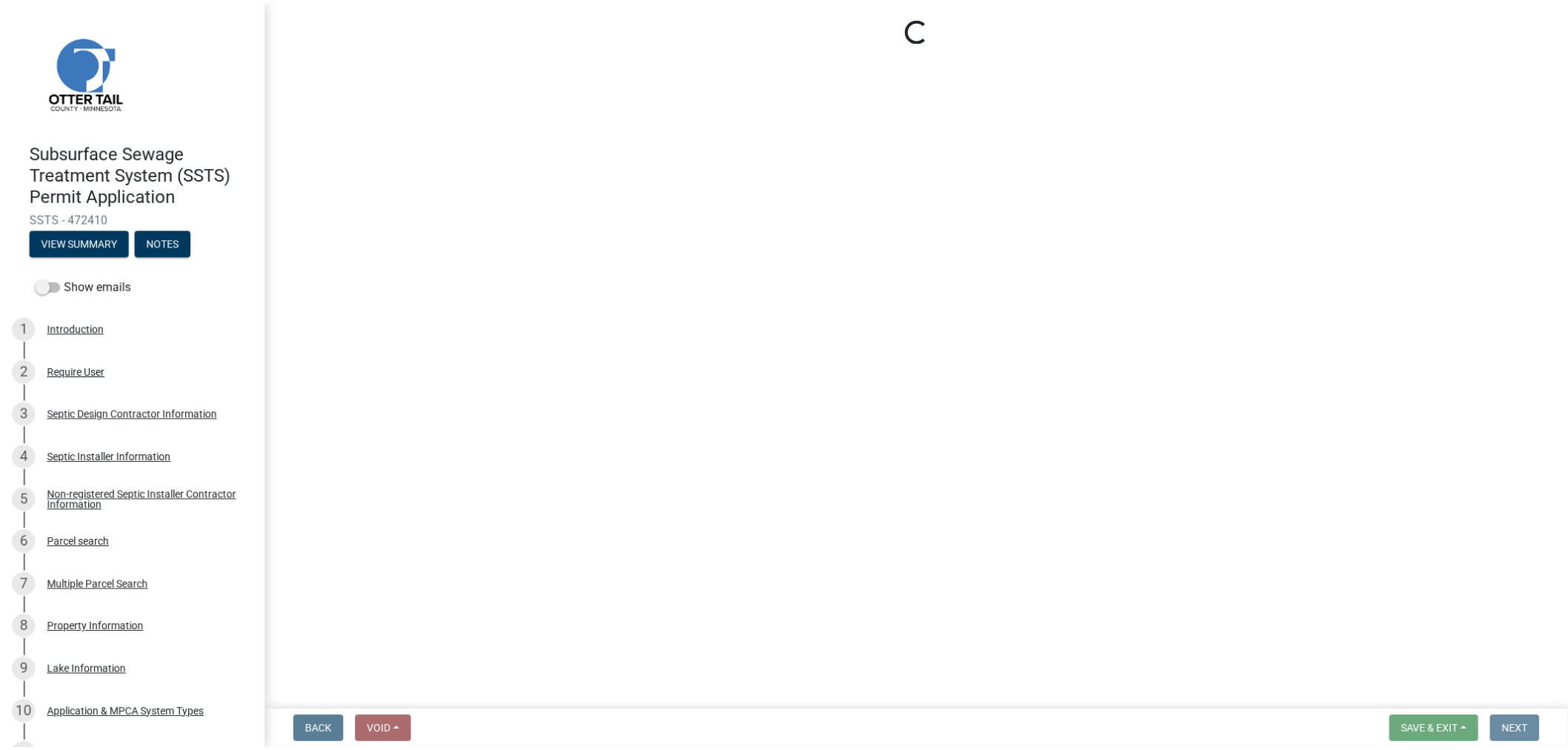
scroll to position [0, 0]
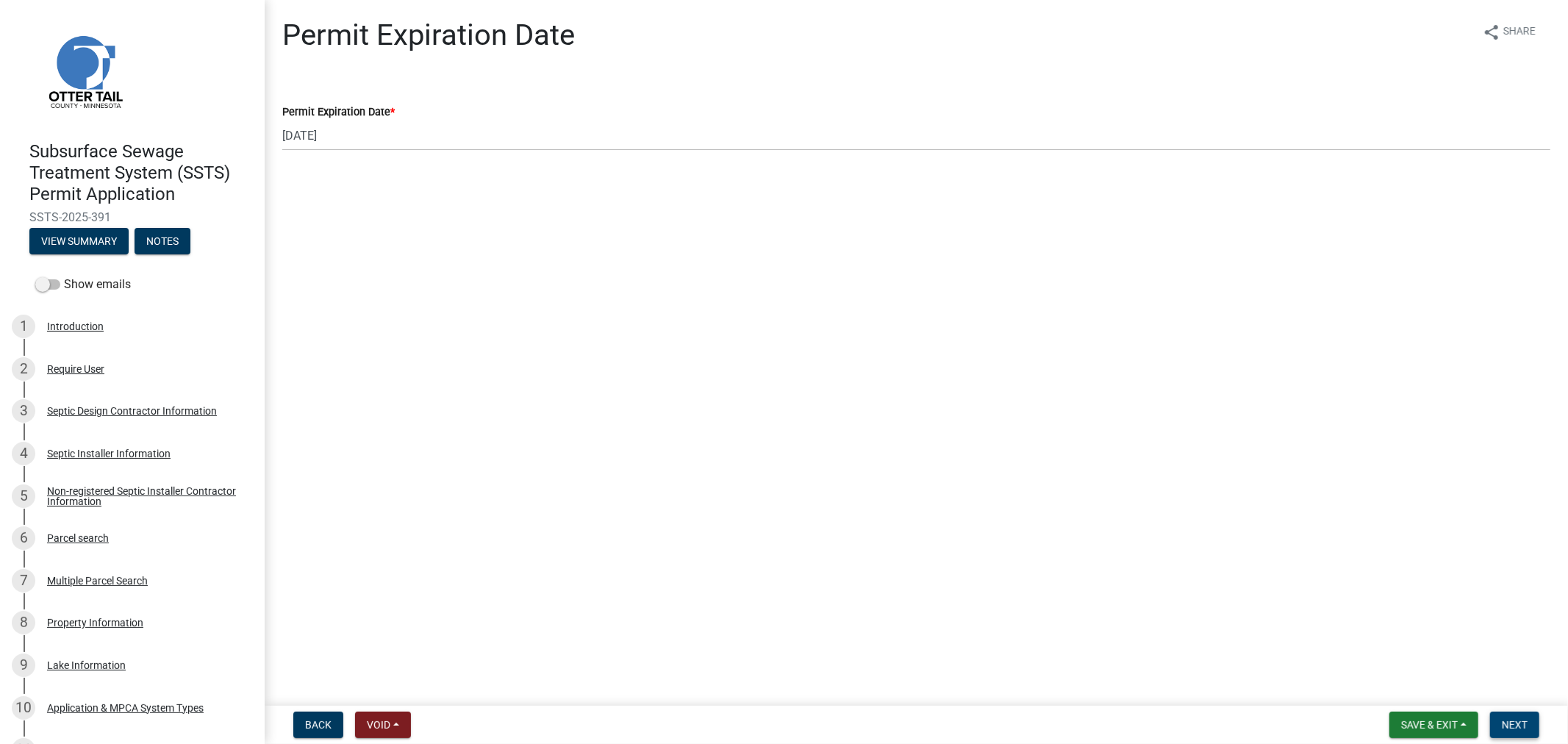
click at [1526, 733] on button "Next" at bounding box center [1514, 725] width 49 height 27
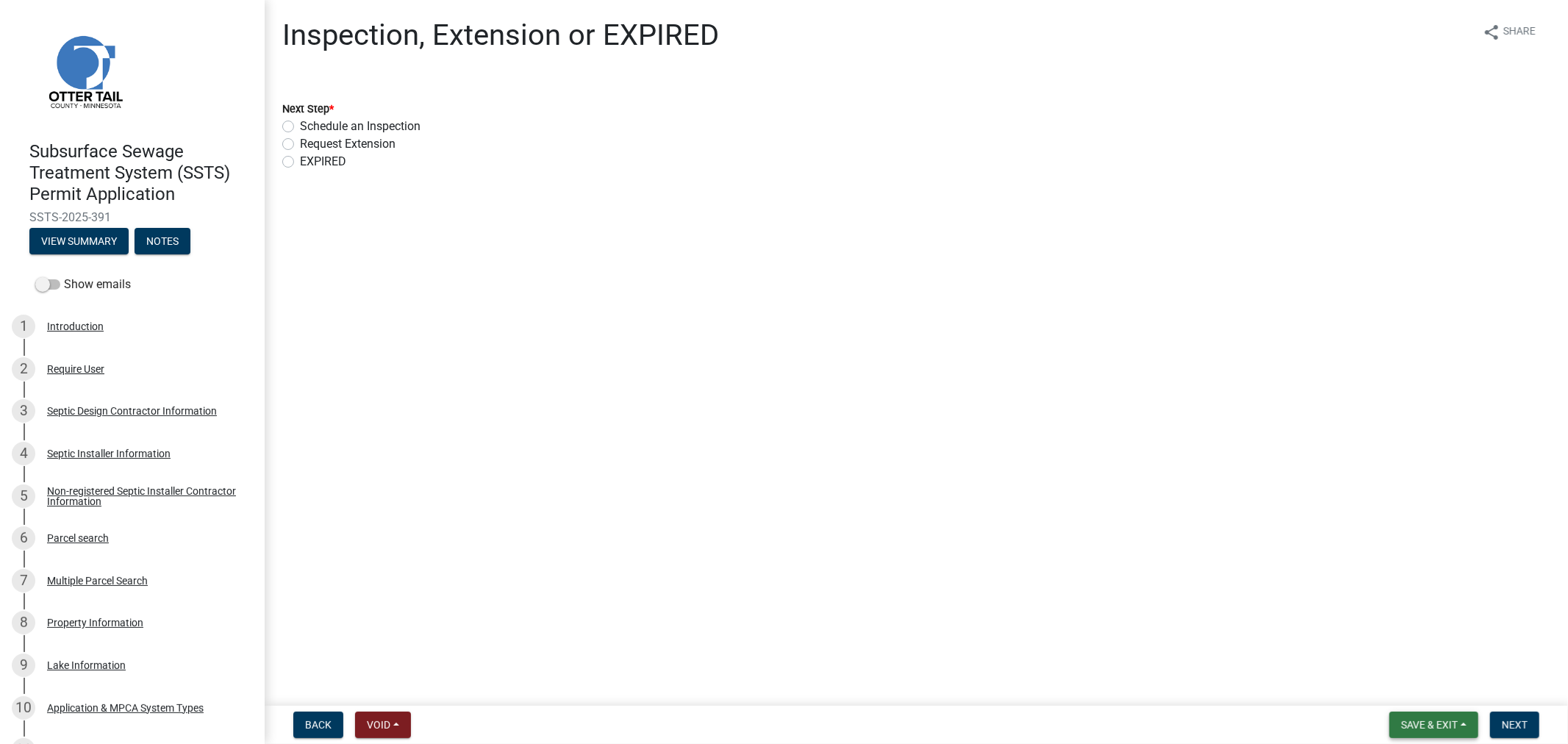
click at [1454, 730] on button "Save & Exit" at bounding box center [1434, 725] width 89 height 27
click at [1399, 697] on button "Save & Exit" at bounding box center [1419, 687] width 118 height 35
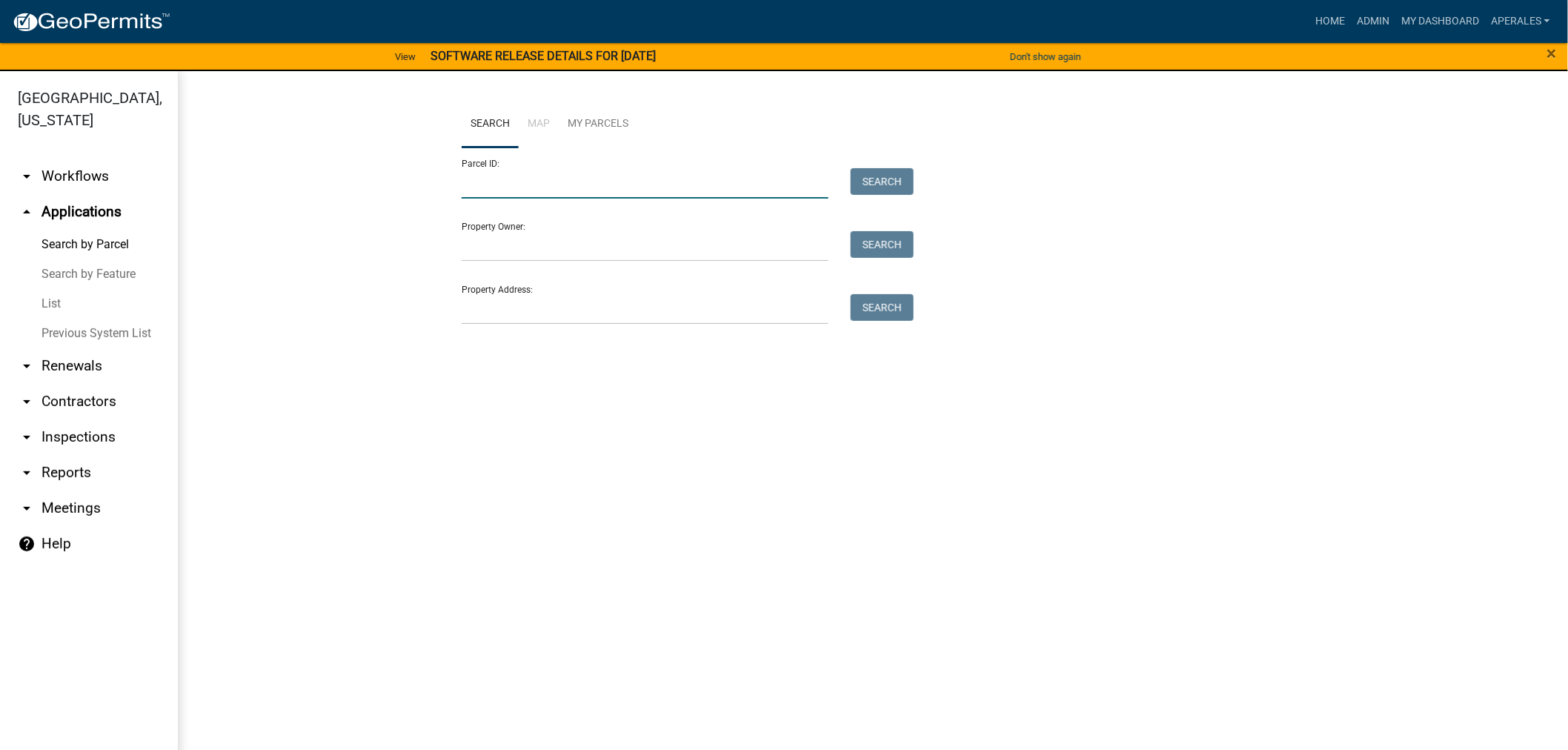
click at [583, 196] on input "Parcel ID:" at bounding box center [645, 183] width 367 height 31
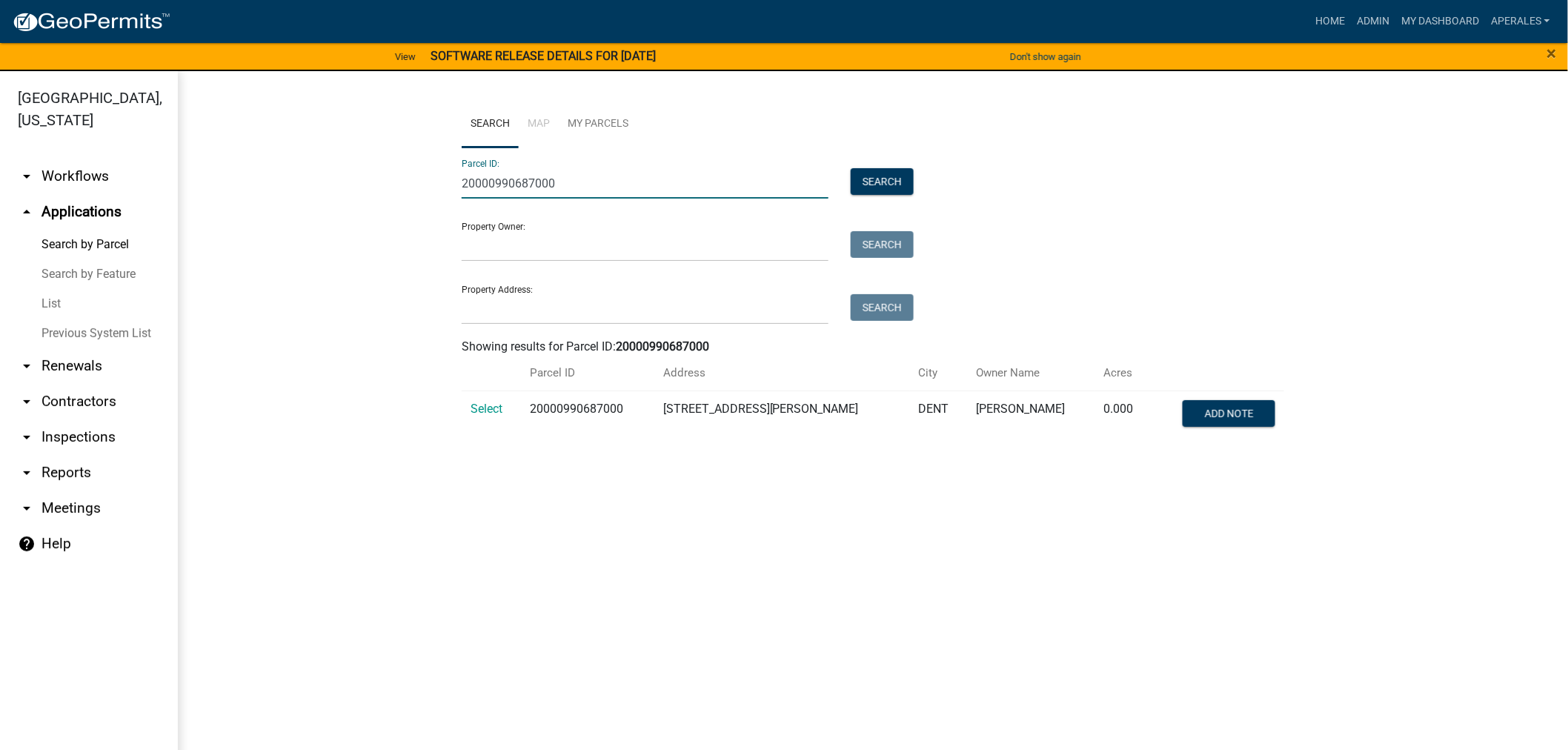
type input "20000990687000"
click at [494, 400] on td "Select" at bounding box center [492, 415] width 60 height 49
click at [494, 409] on span "Select" at bounding box center [486, 408] width 32 height 14
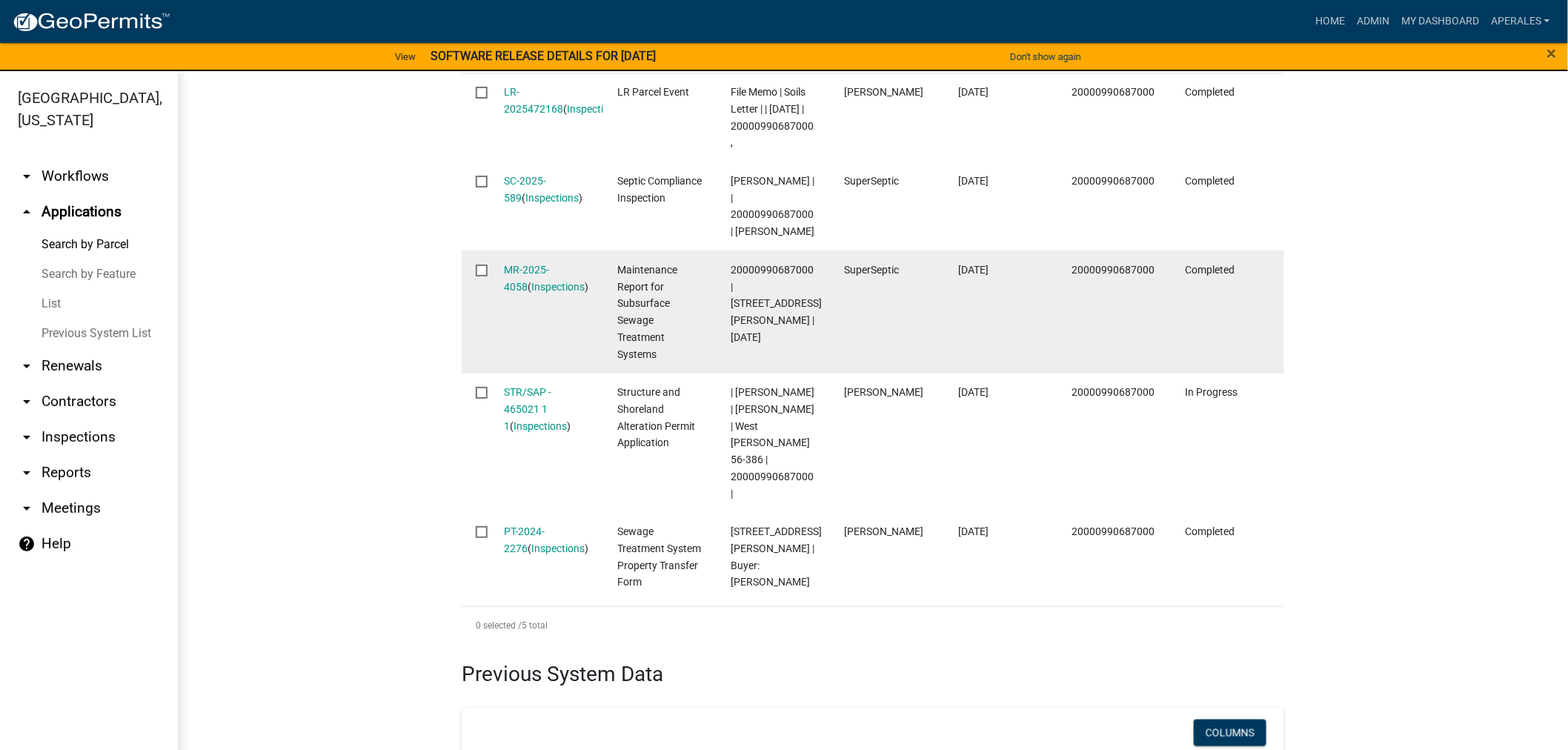
scroll to position [576, 0]
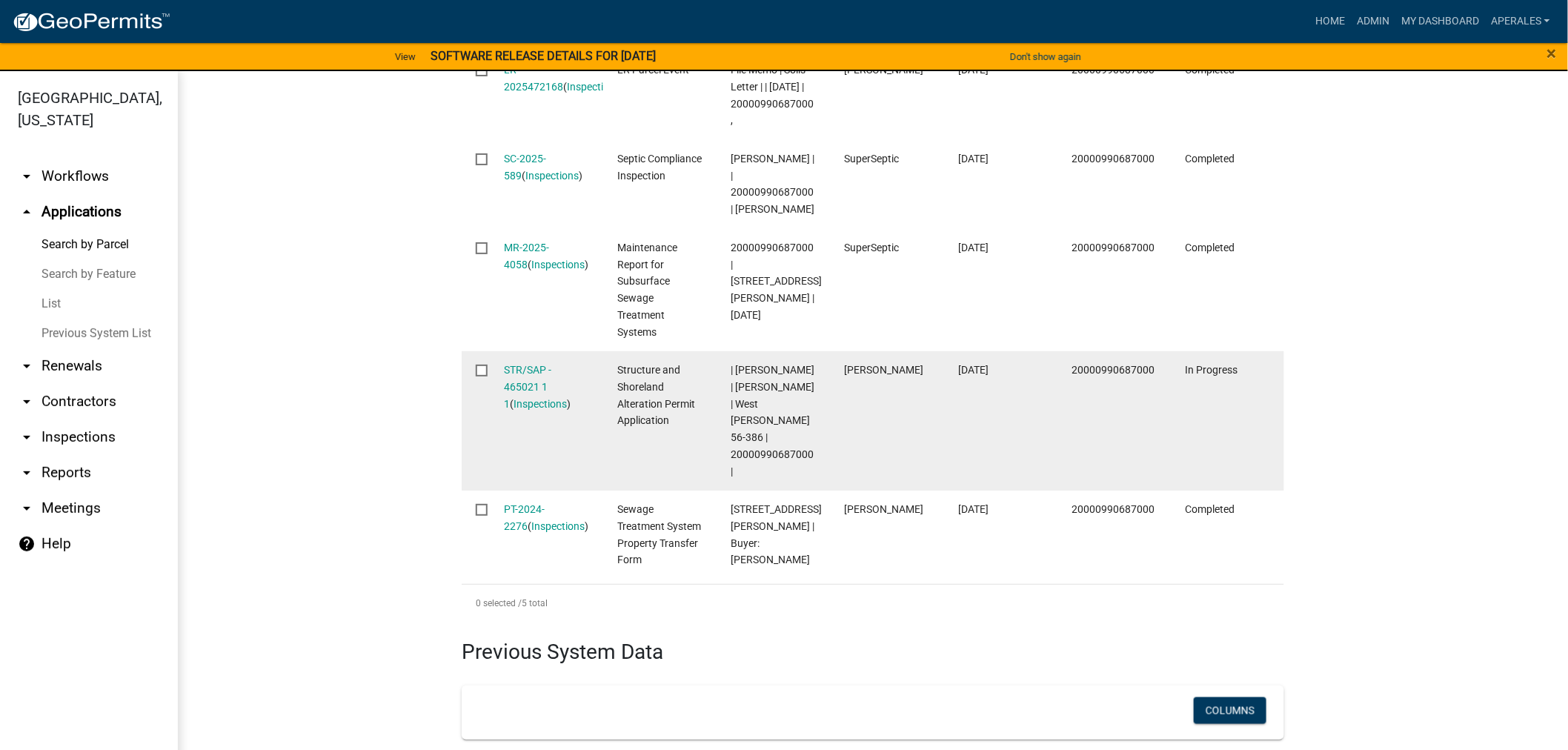
click at [524, 394] on div "STR/SAP - 465021 1 1 ( Inspections )" at bounding box center [547, 387] width 85 height 50
click at [524, 382] on link "STR/SAP - 465021 1 1" at bounding box center [528, 386] width 48 height 46
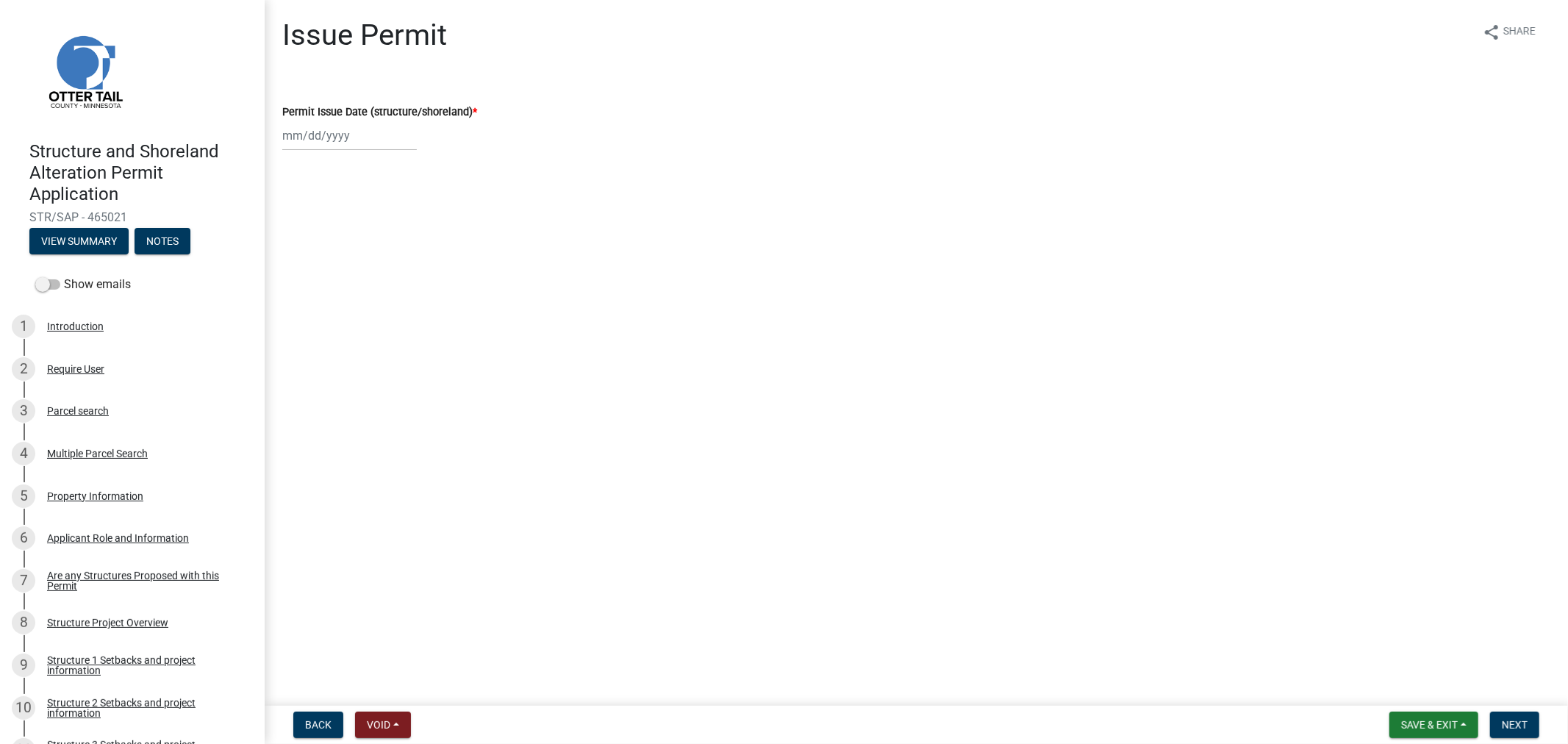
select select "9"
select select "2025"
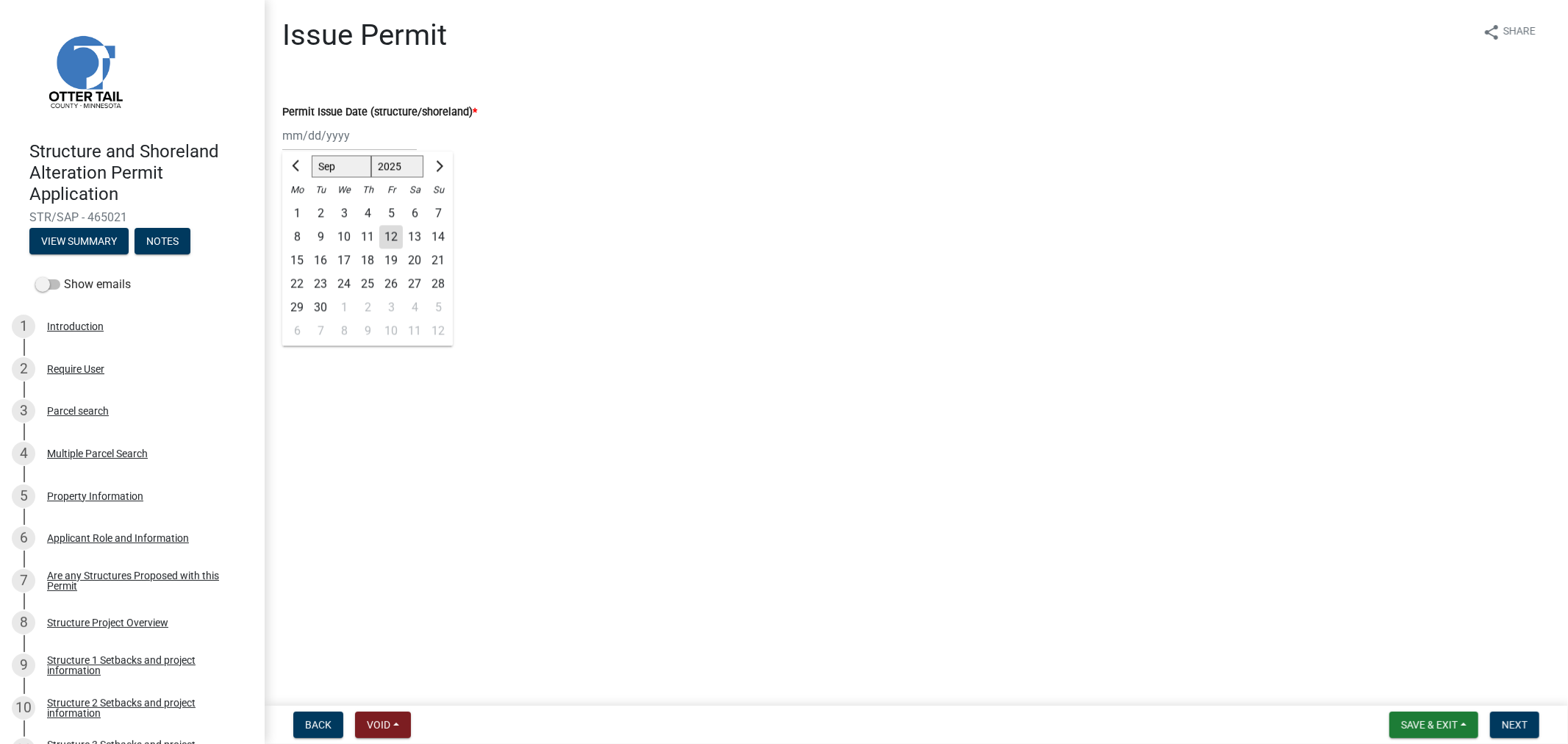
click at [341, 135] on div "Jan Feb Mar Apr May Jun Jul Aug Sep Oct Nov Dec 1525 1526 1527 1528 1529 1530 1…" at bounding box center [349, 135] width 134 height 31
click at [388, 241] on div "12" at bounding box center [391, 236] width 23 height 23
type input "[DATE]"
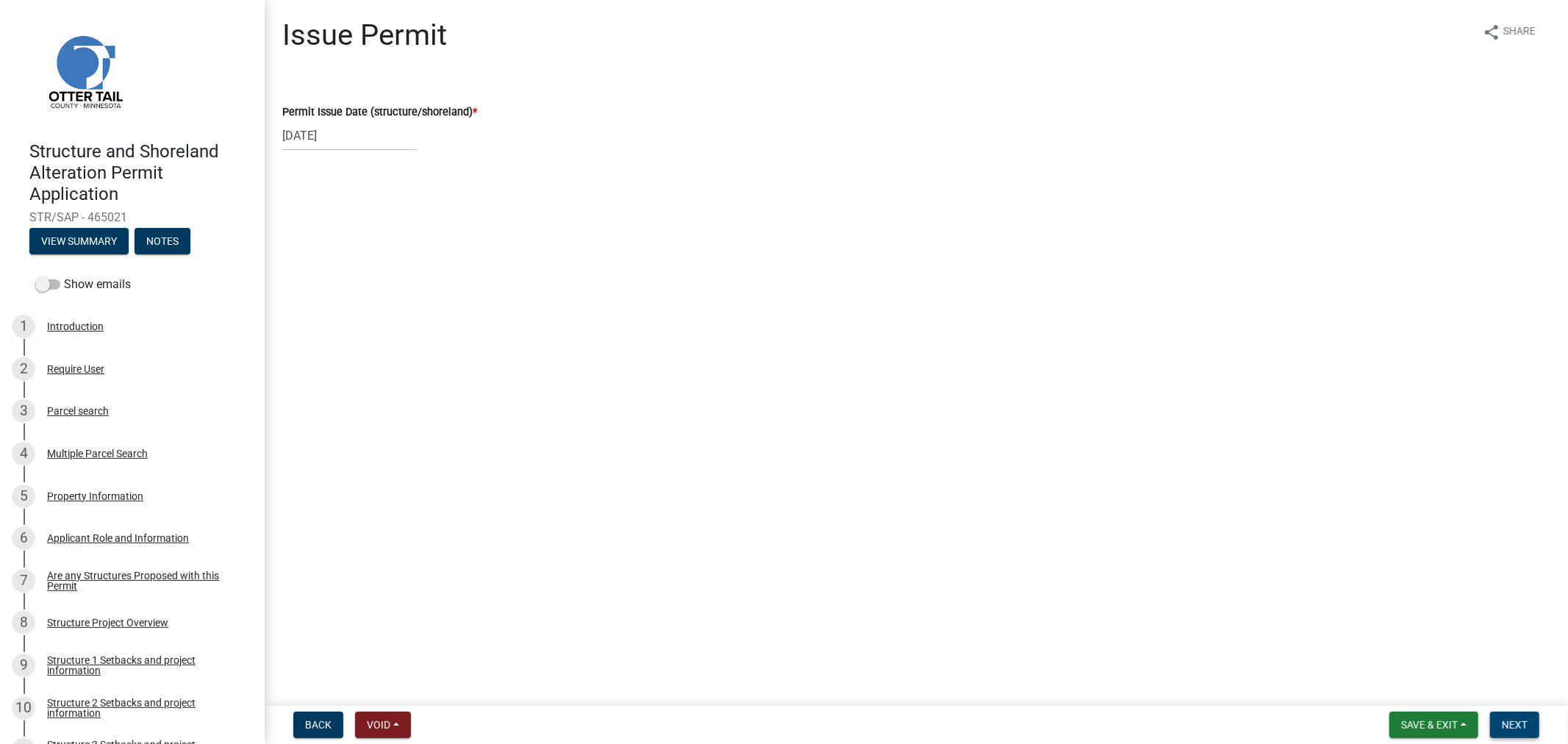
click at [1523, 733] on button "Next" at bounding box center [1514, 725] width 49 height 27
click at [1526, 736] on button "Next" at bounding box center [1514, 725] width 49 height 27
click at [1410, 730] on button "Save & Exit" at bounding box center [1434, 725] width 89 height 27
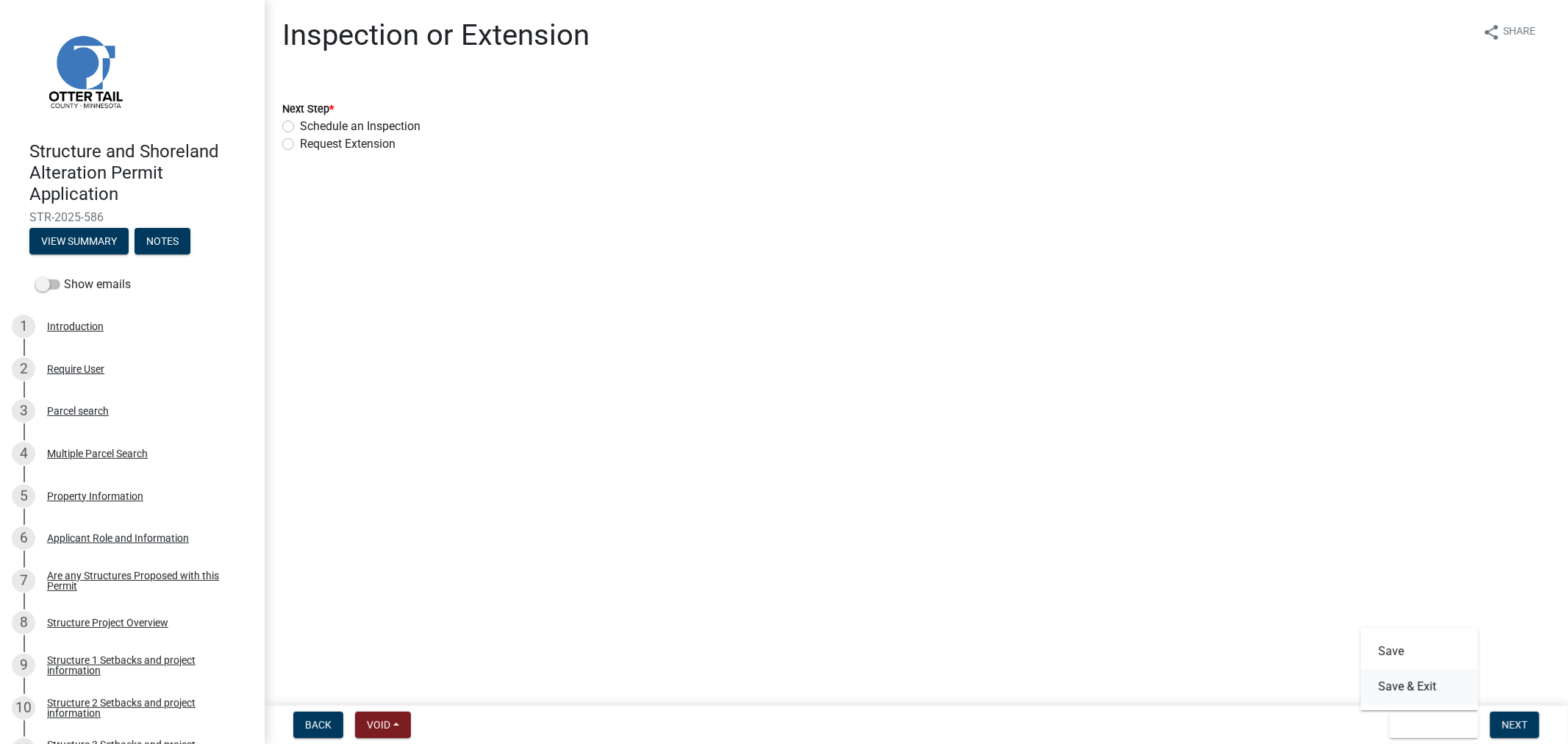
click at [1400, 688] on button "Save & Exit" at bounding box center [1419, 687] width 118 height 35
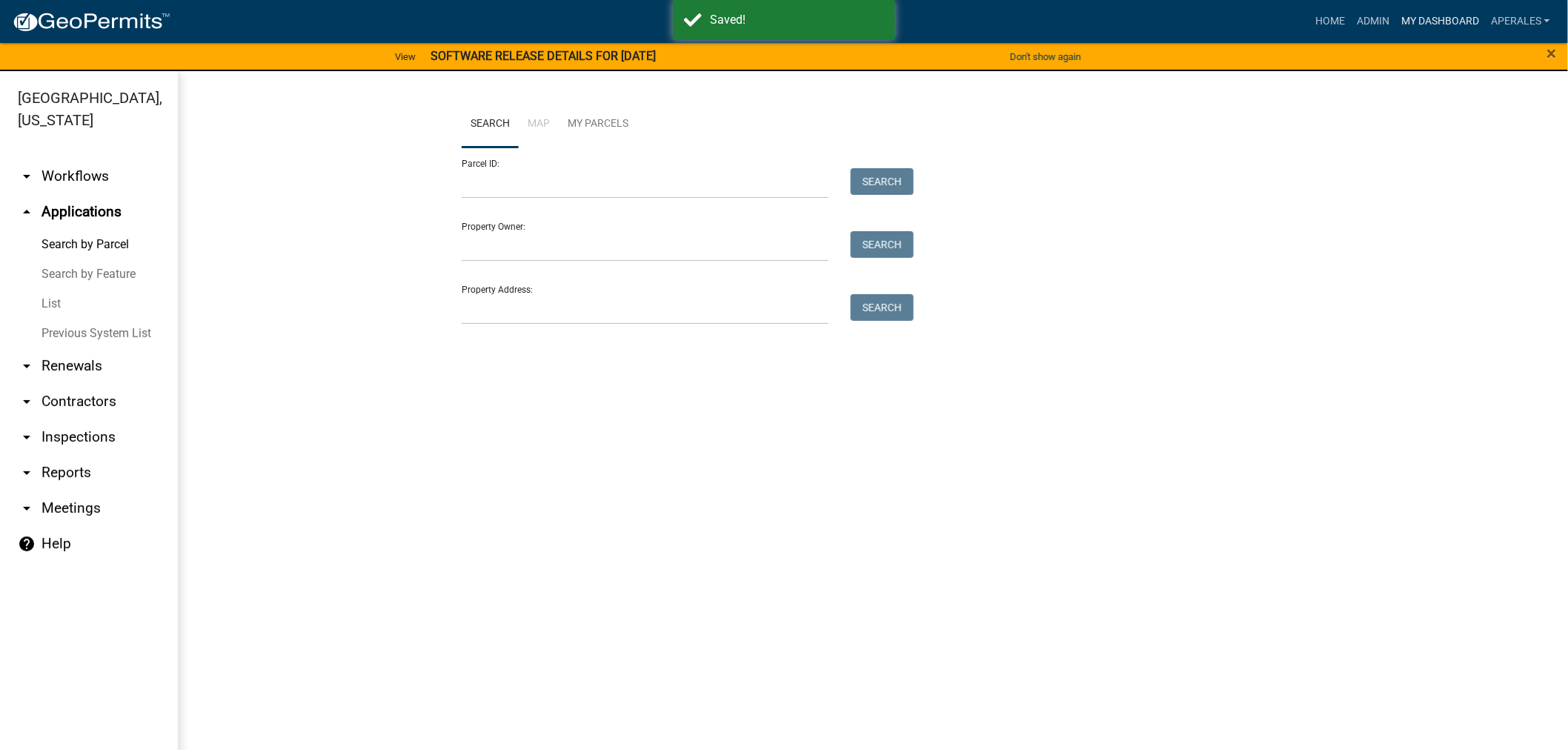
click at [1409, 21] on link "My Dashboard" at bounding box center [1440, 21] width 90 height 28
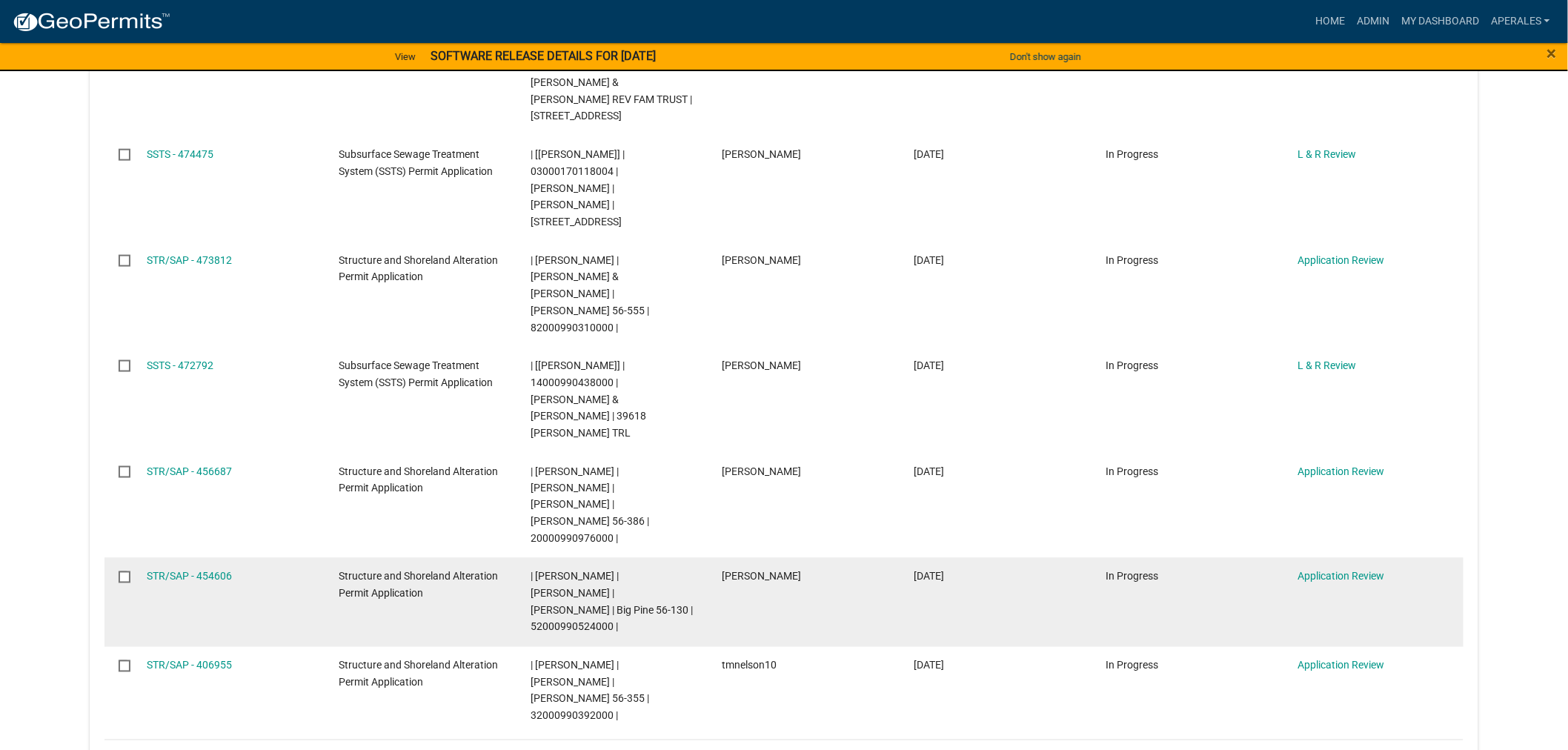
scroll to position [658, 0]
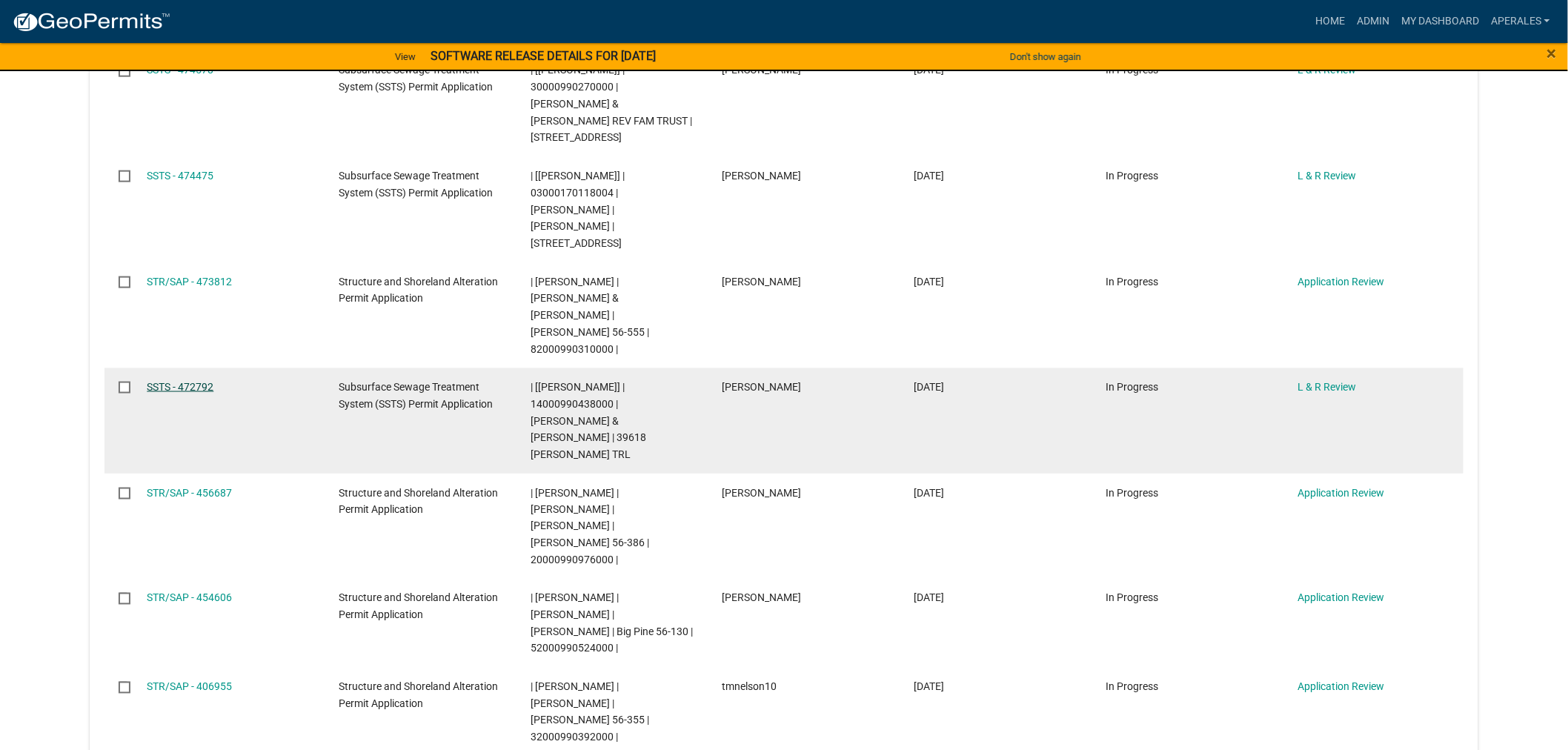
click at [182, 381] on link "SSTS - 472792" at bounding box center [179, 386] width 66 height 12
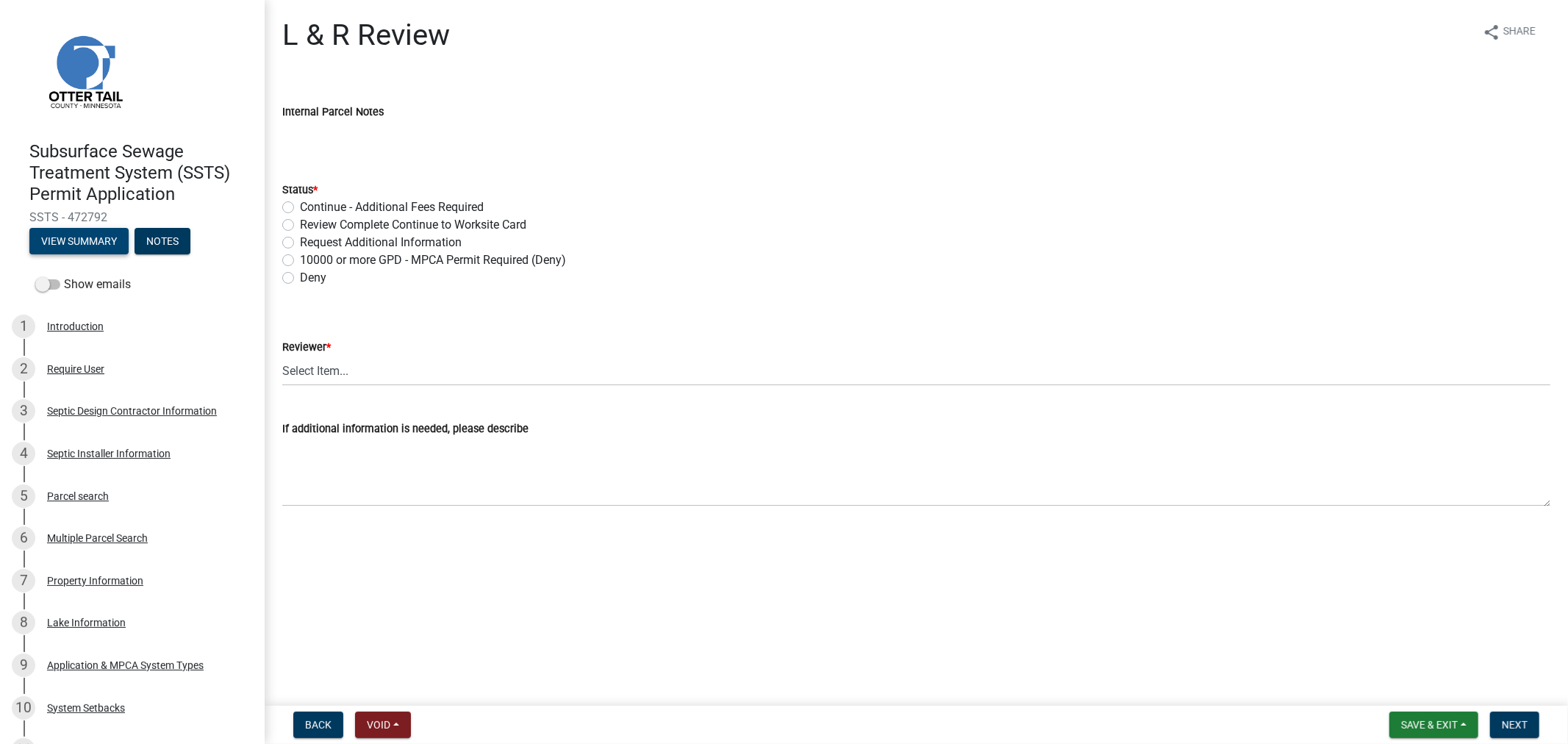
click at [91, 234] on button "View Summary" at bounding box center [79, 241] width 99 height 27
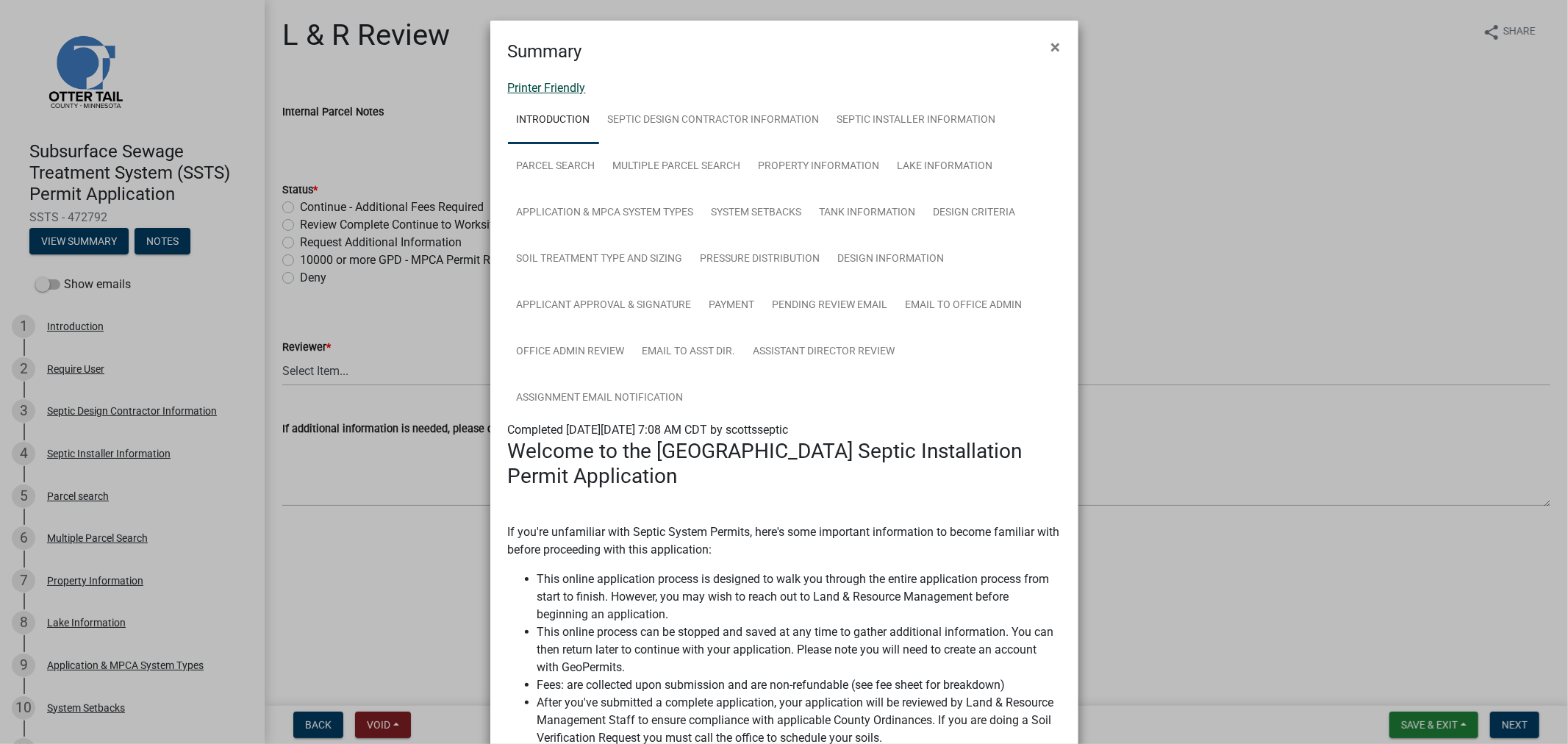
click at [524, 93] on link "Printer Friendly" at bounding box center [547, 87] width 78 height 14
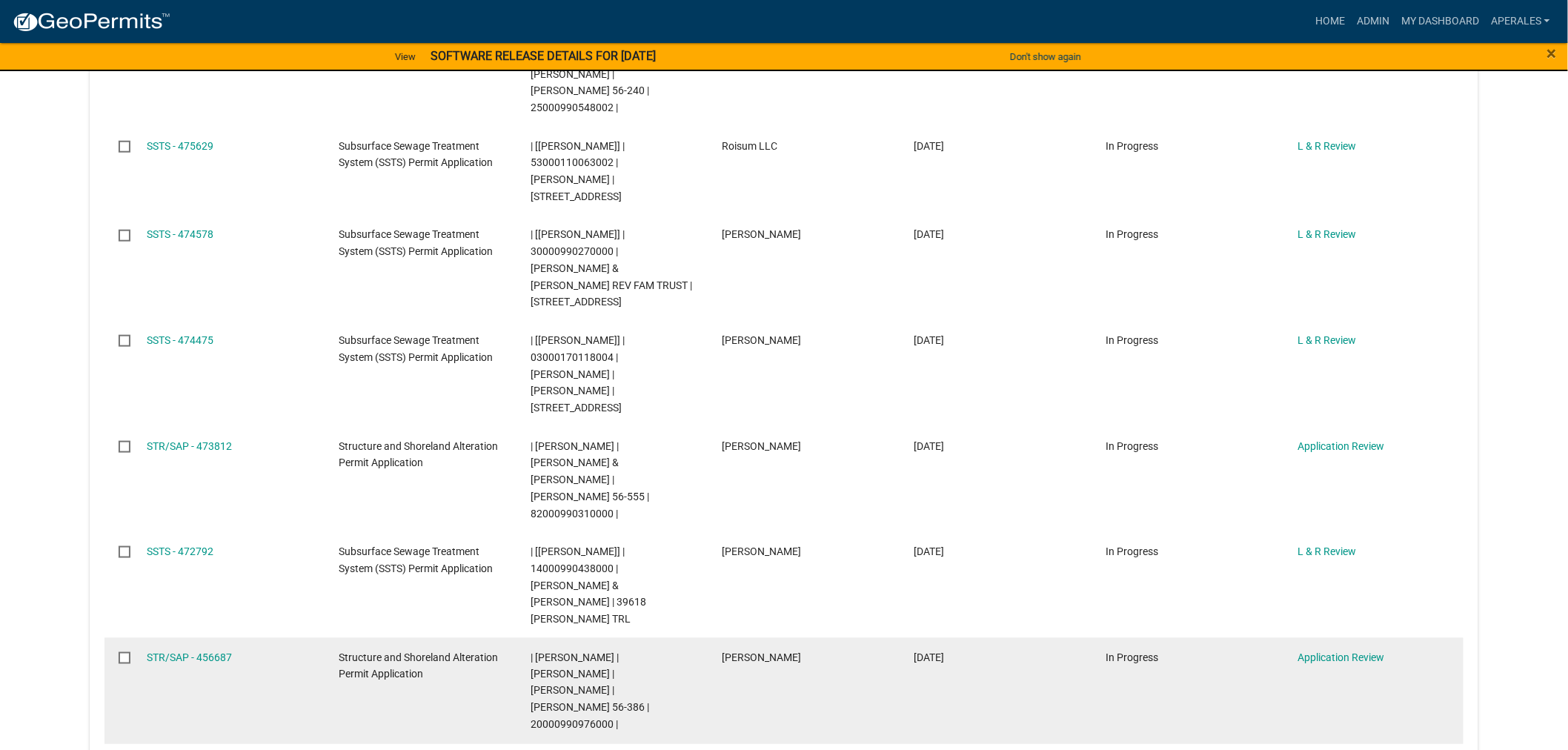
scroll to position [411, 0]
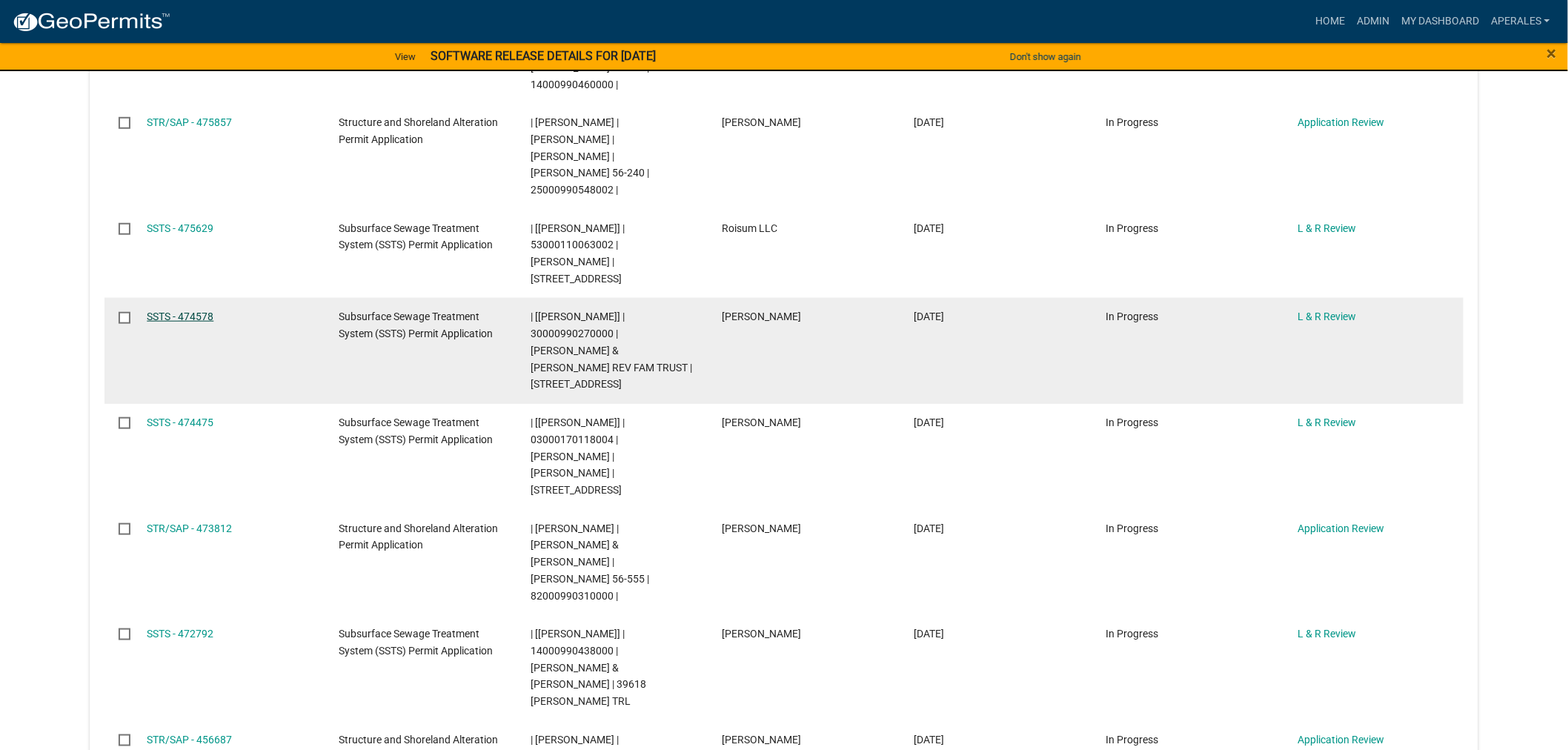
click at [194, 311] on link "SSTS - 474578" at bounding box center [179, 316] width 66 height 12
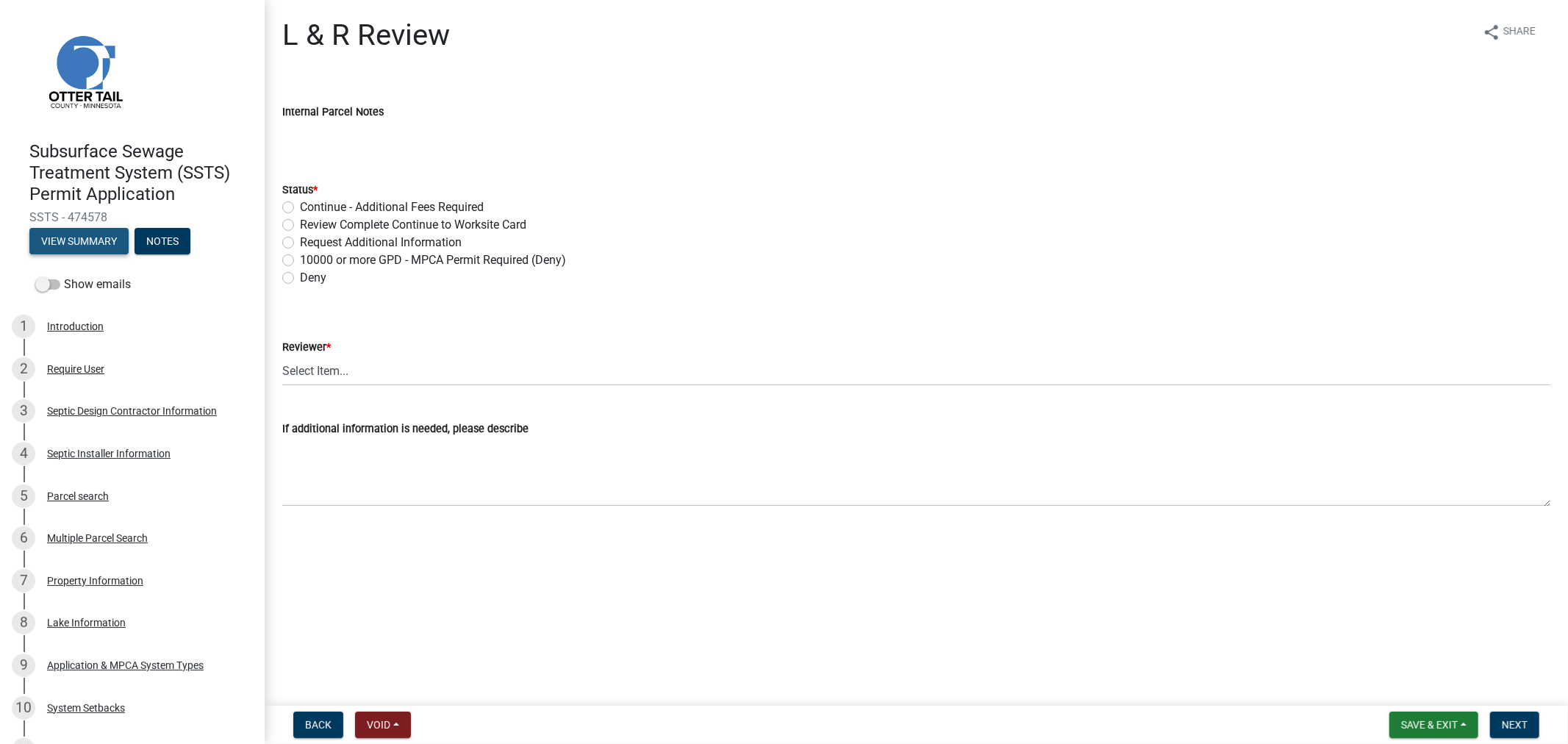
click at [88, 244] on button "View Summary" at bounding box center [79, 241] width 99 height 27
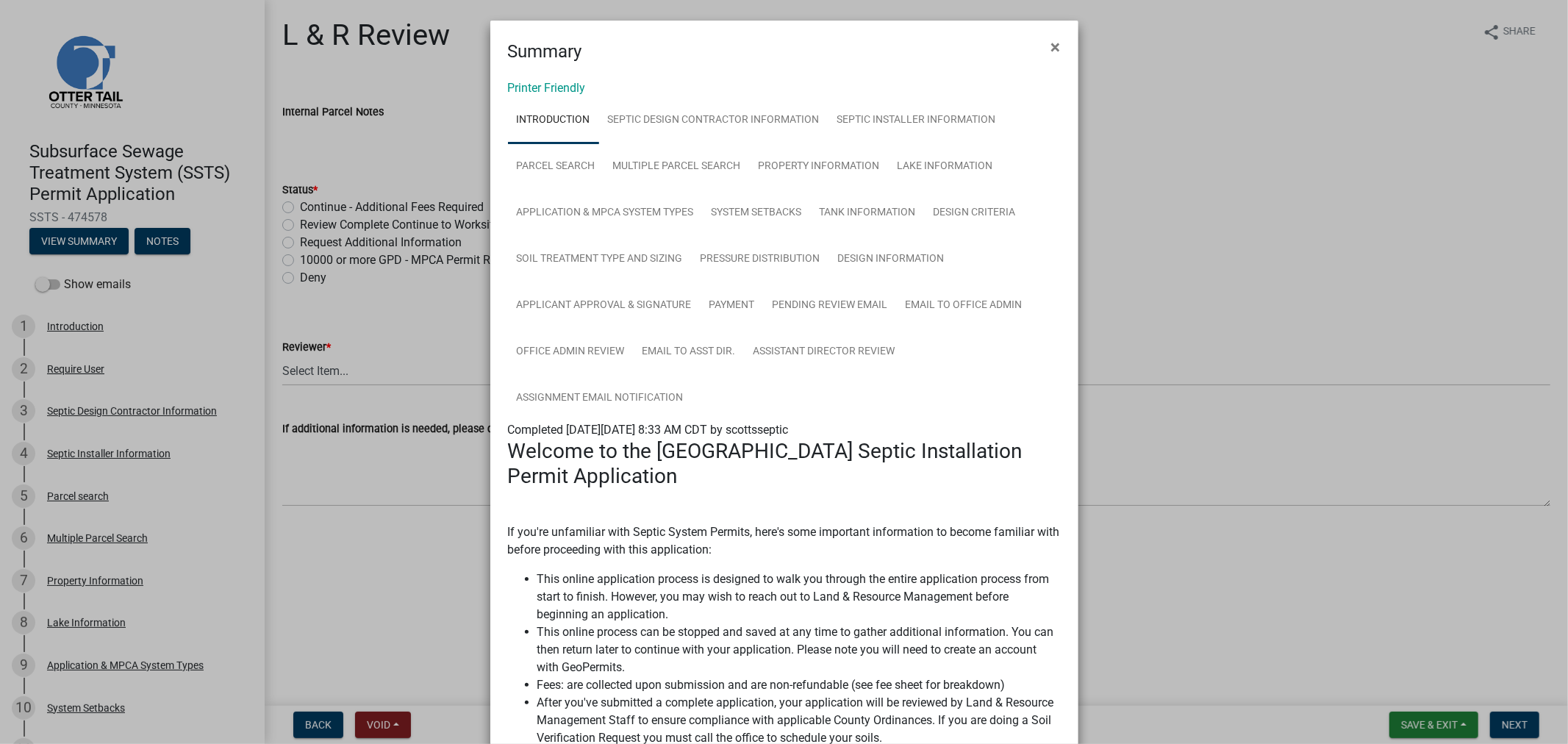
click at [512, 77] on div "Printer Friendly Introduction Septic Design Contractor Information Septic Insta…" at bounding box center [784, 679] width 588 height 1230
click at [515, 83] on link "Printer Friendly" at bounding box center [547, 87] width 78 height 14
click at [1054, 50] on button "×" at bounding box center [1056, 47] width 33 height 41
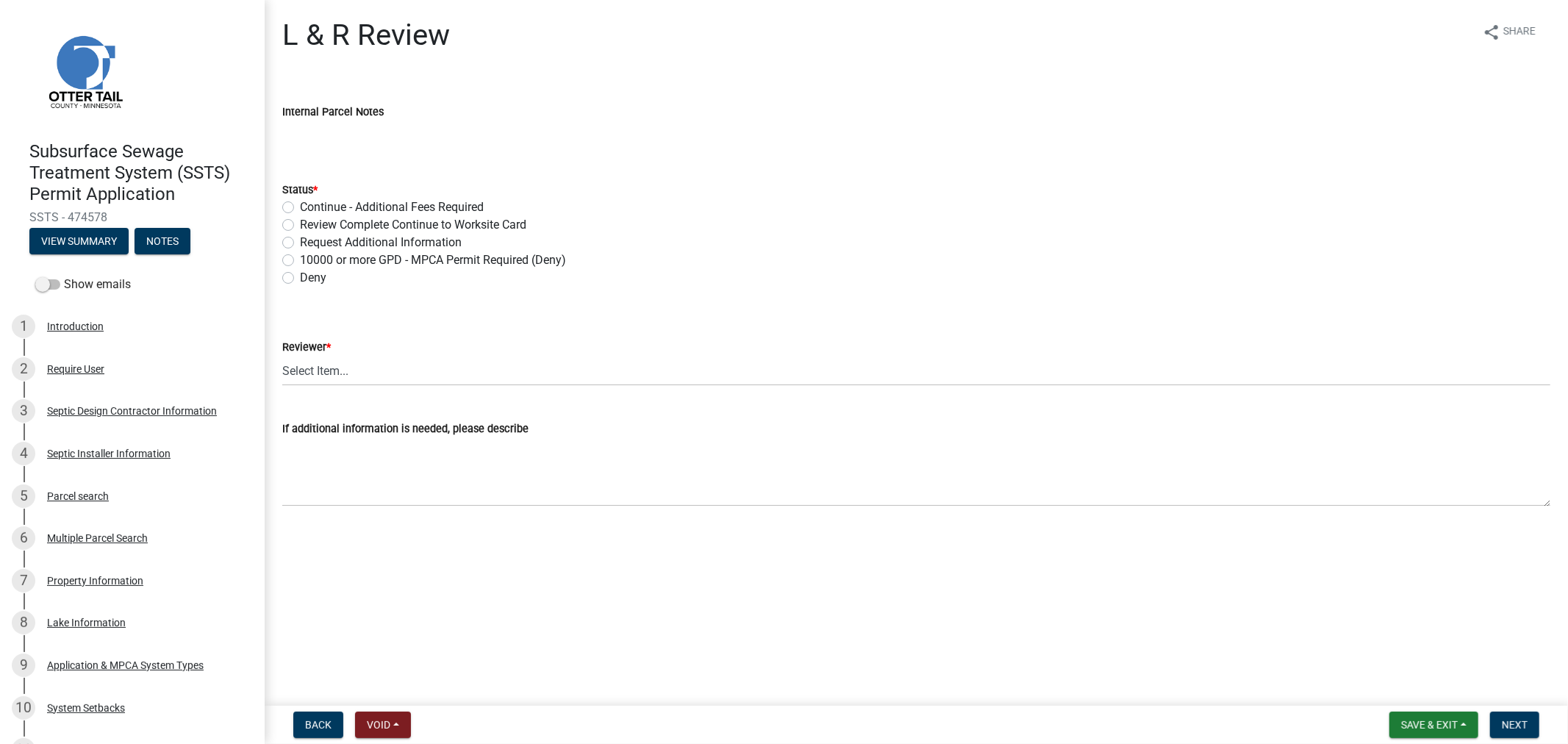
click at [294, 243] on div "Request Additional Information" at bounding box center [916, 242] width 1268 height 18
click at [300, 243] on label "Request Additional Information" at bounding box center [380, 242] width 162 height 18
click at [300, 243] on input "Request Additional Information" at bounding box center [305, 239] width 9 height 9
radio input "true"
click at [318, 376] on select "Select Item... Alexis Newark Andrea Perales Brittany Tollefson Elizabeth Plaste…" at bounding box center [916, 370] width 1268 height 31
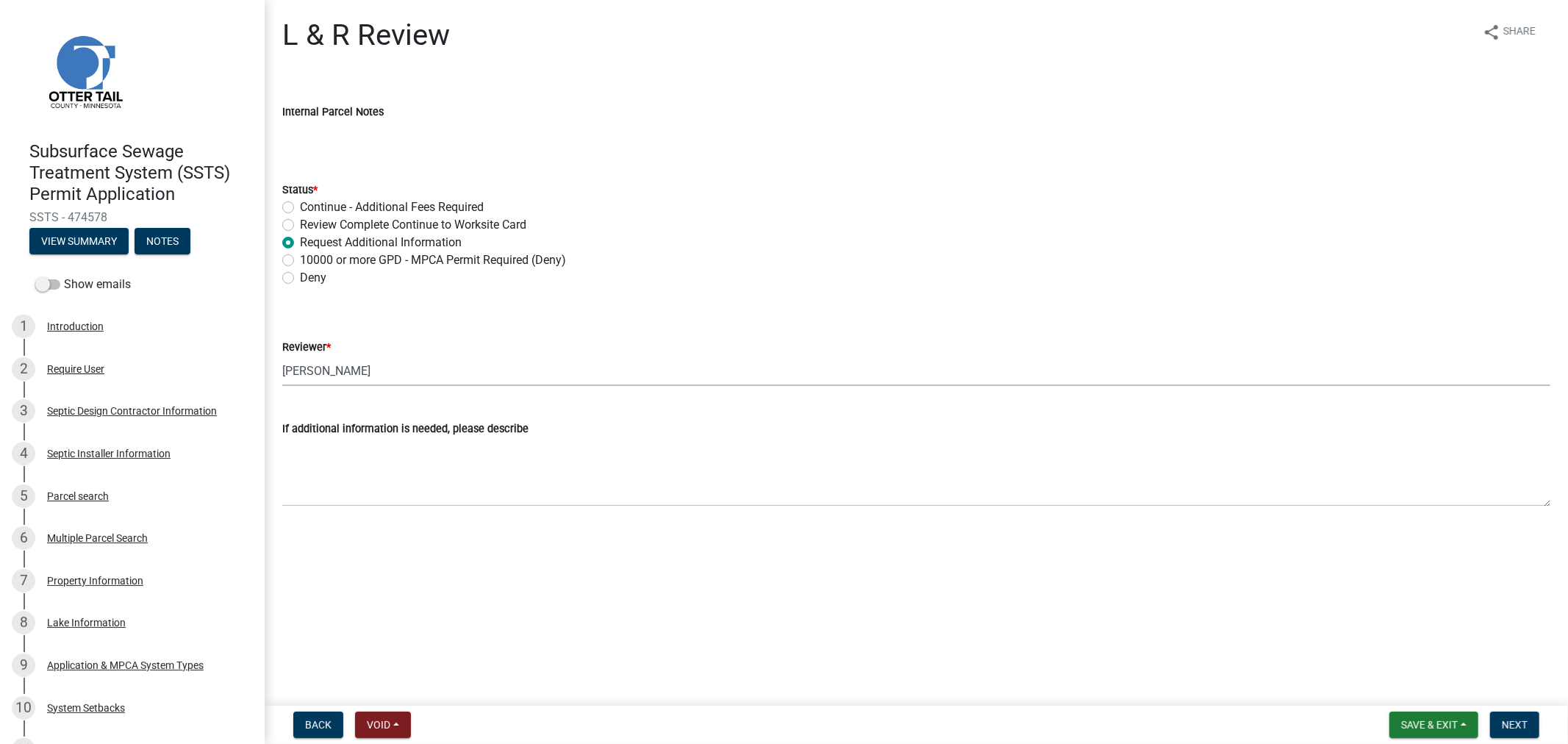
click at [282, 355] on select "Select Item... Alexis Newark Andrea Perales Brittany Tollefson Elizabeth Plaste…" at bounding box center [916, 370] width 1268 height 31
select select "9c3b6904-81c6-453c-afae-16c55a593472"
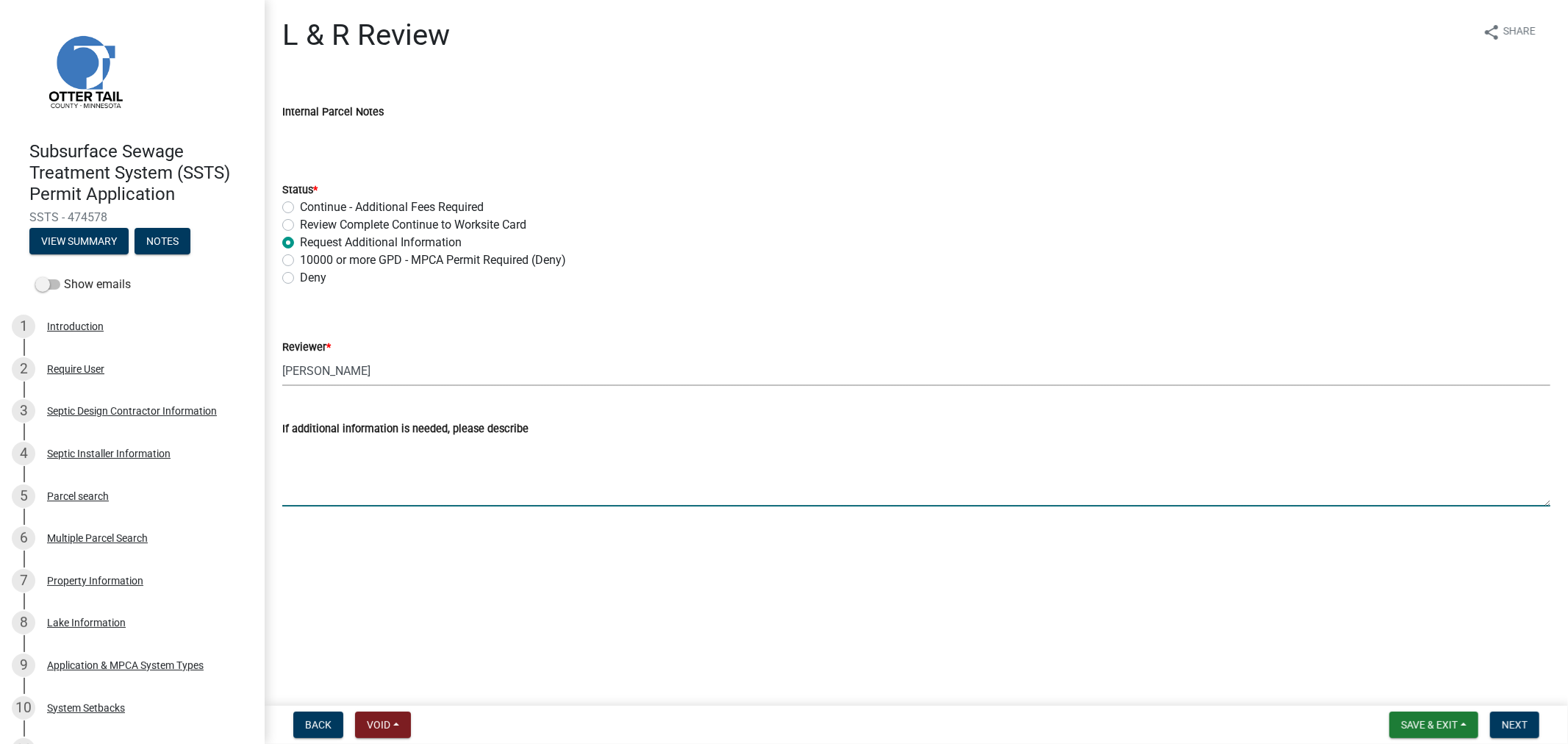
click at [458, 460] on textarea "If additional information is needed, please describe" at bounding box center [916, 472] width 1268 height 69
click at [388, 452] on textarea "with a 37" restriction, this one needs to be a 1' mound. Please update and retu…" at bounding box center [916, 472] width 1268 height 69
type textarea "with a 37" restriction, this one needs to be a 1' mound. Please update and retu…"
click at [1525, 729] on span "Next" at bounding box center [1514, 725] width 26 height 12
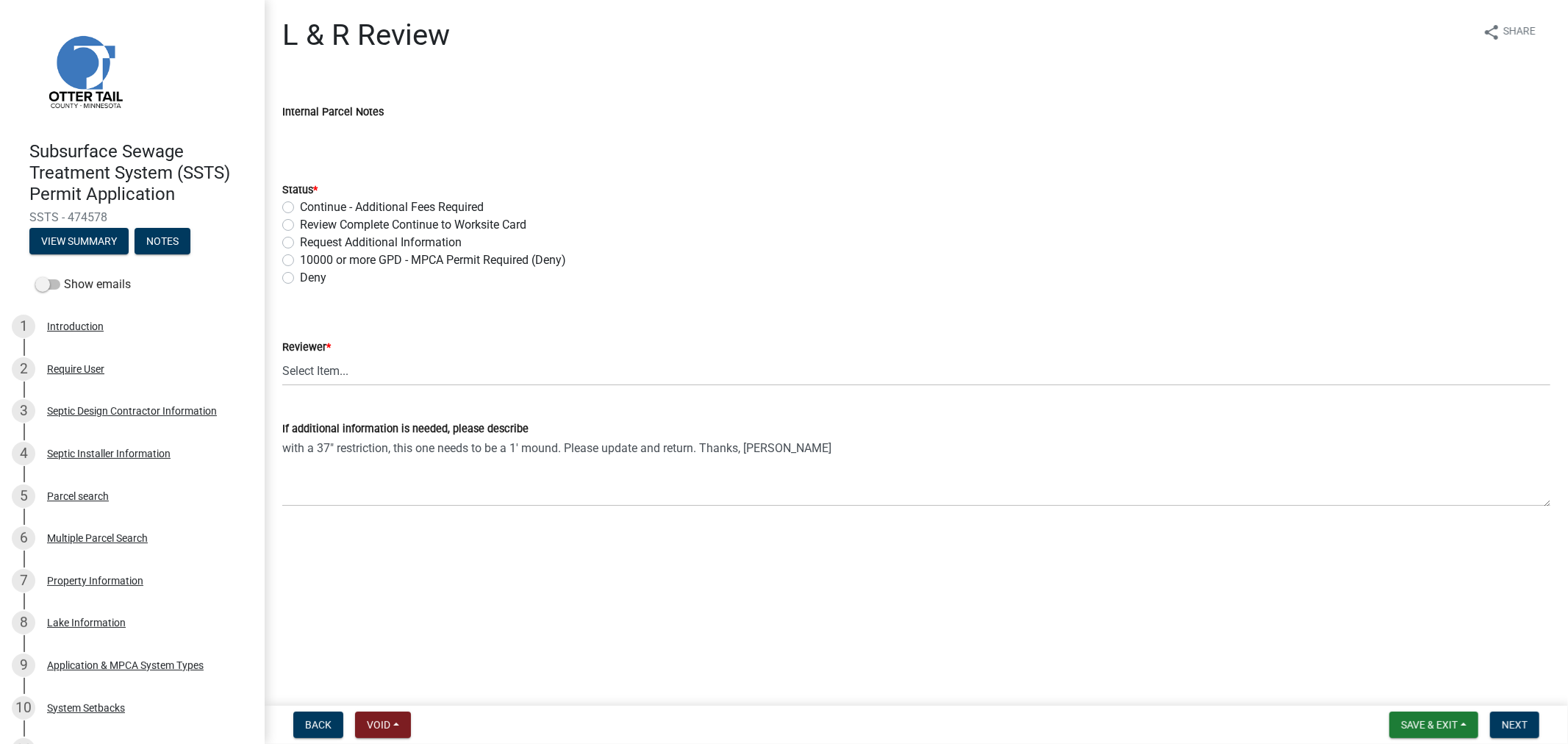
click at [300, 246] on label "Request Additional Information" at bounding box center [380, 242] width 162 height 18
click at [300, 243] on input "Request Additional Information" at bounding box center [305, 239] width 9 height 9
radio input "true"
click at [327, 383] on select "Select Item... Alexis Newark Andrea Perales Brittany Tollefson Elizabeth Plaste…" at bounding box center [916, 370] width 1268 height 31
click at [282, 355] on select "Select Item... Alexis Newark Andrea Perales Brittany Tollefson Elizabeth Plaste…" at bounding box center [916, 370] width 1268 height 31
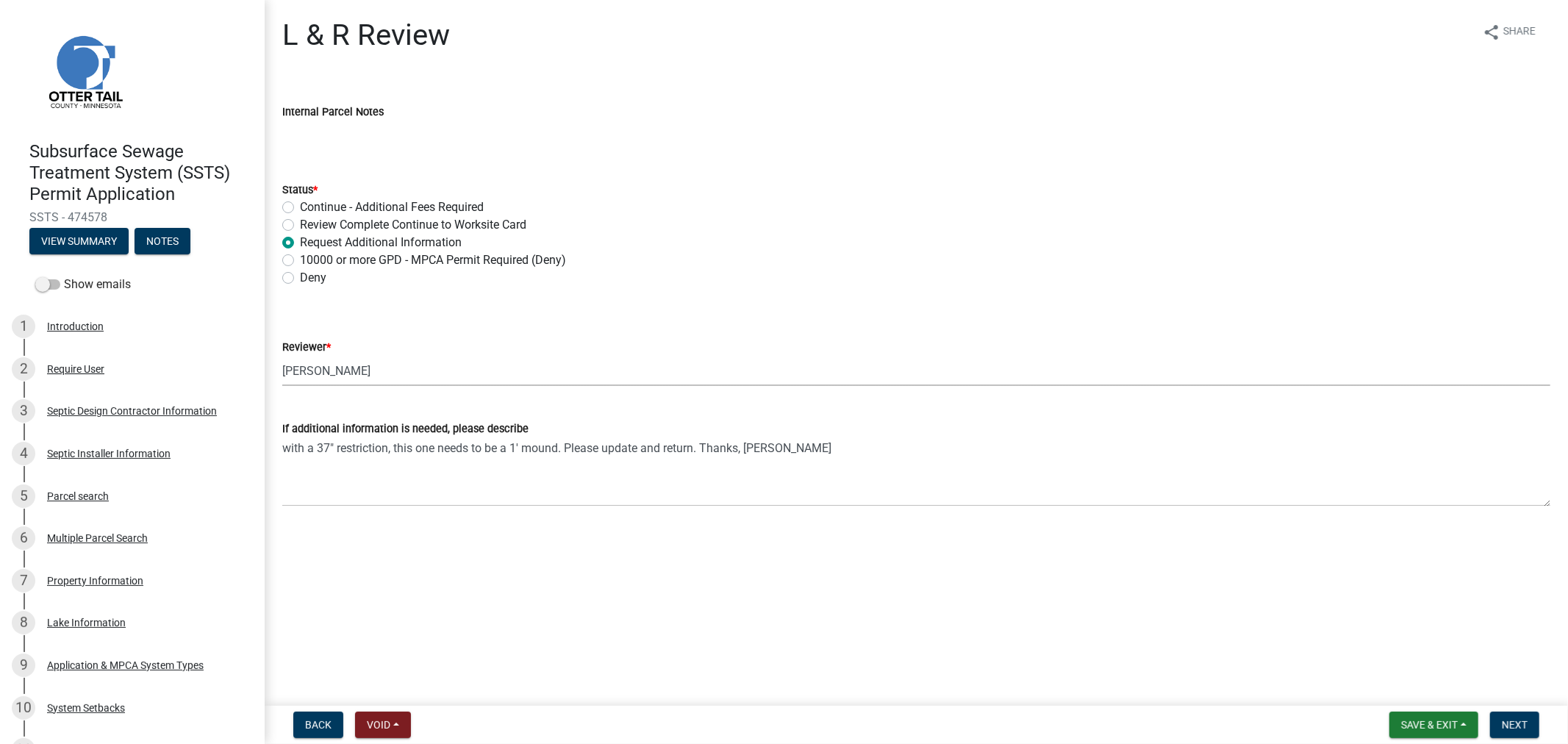
select select "9c3b6904-81c6-453c-afae-16c55a593472"
click at [1494, 726] on button "Next" at bounding box center [1514, 725] width 49 height 27
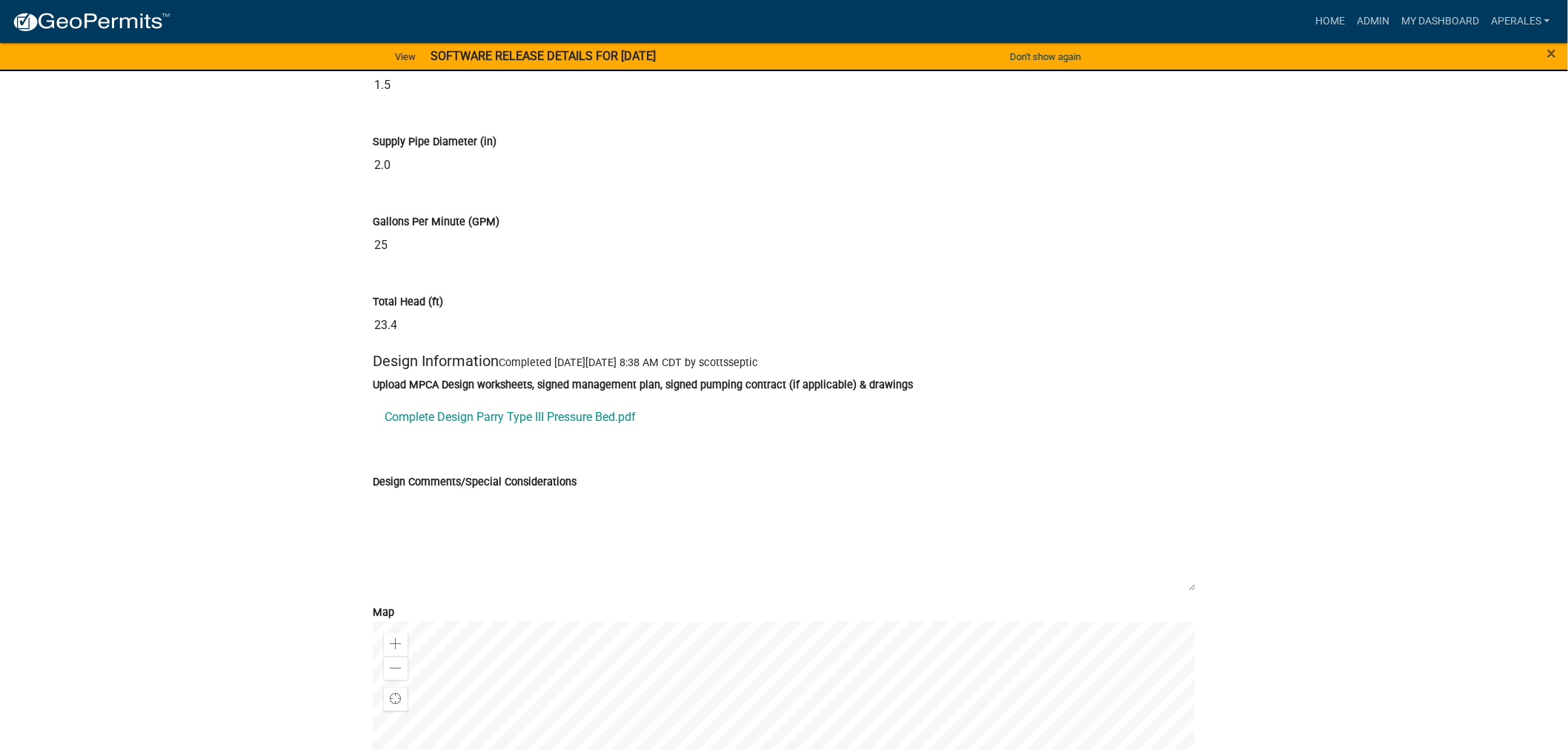
scroll to position [7819, 0]
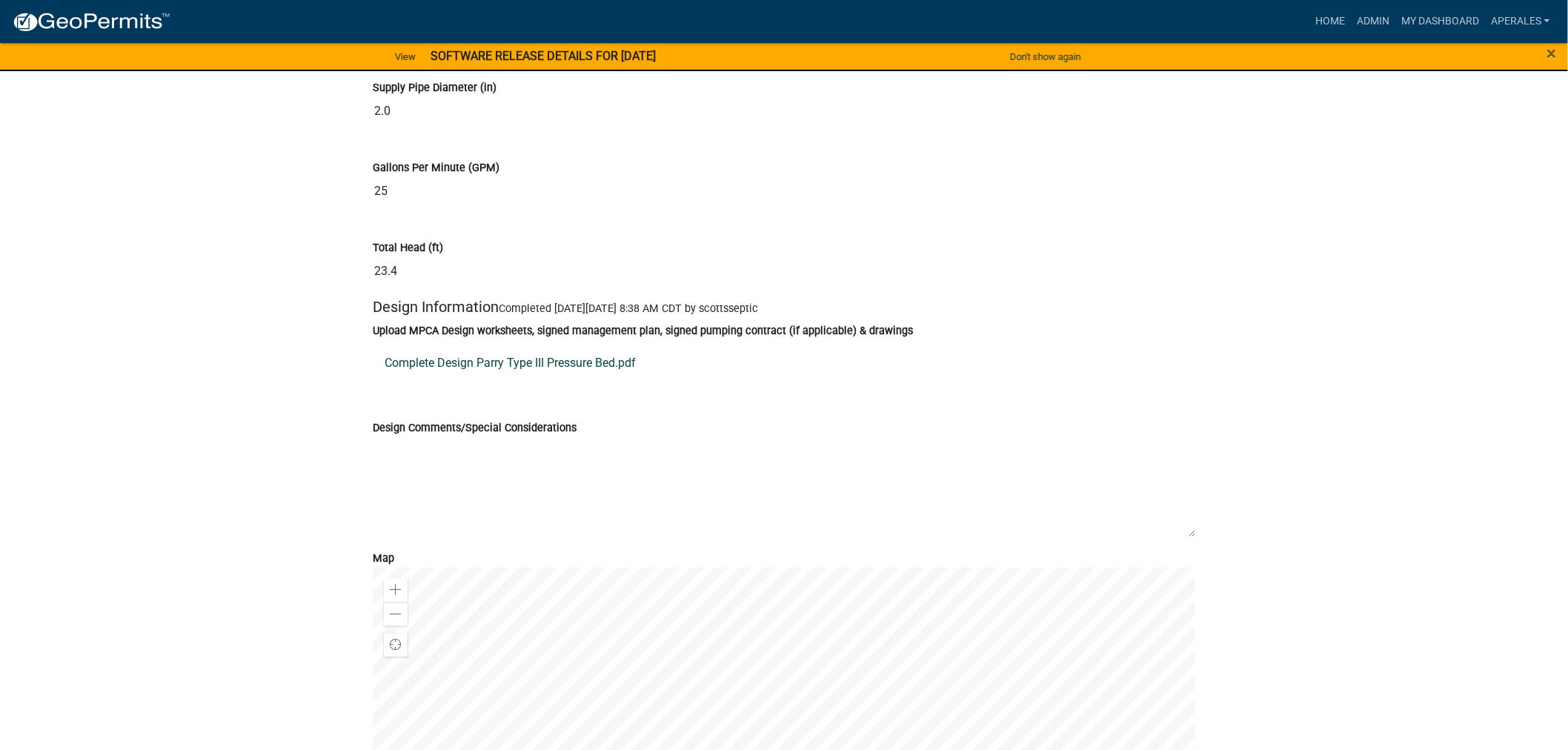
click at [495, 381] on link "Complete Design Parry Type III Pressure Bed.pdf" at bounding box center [784, 363] width 823 height 35
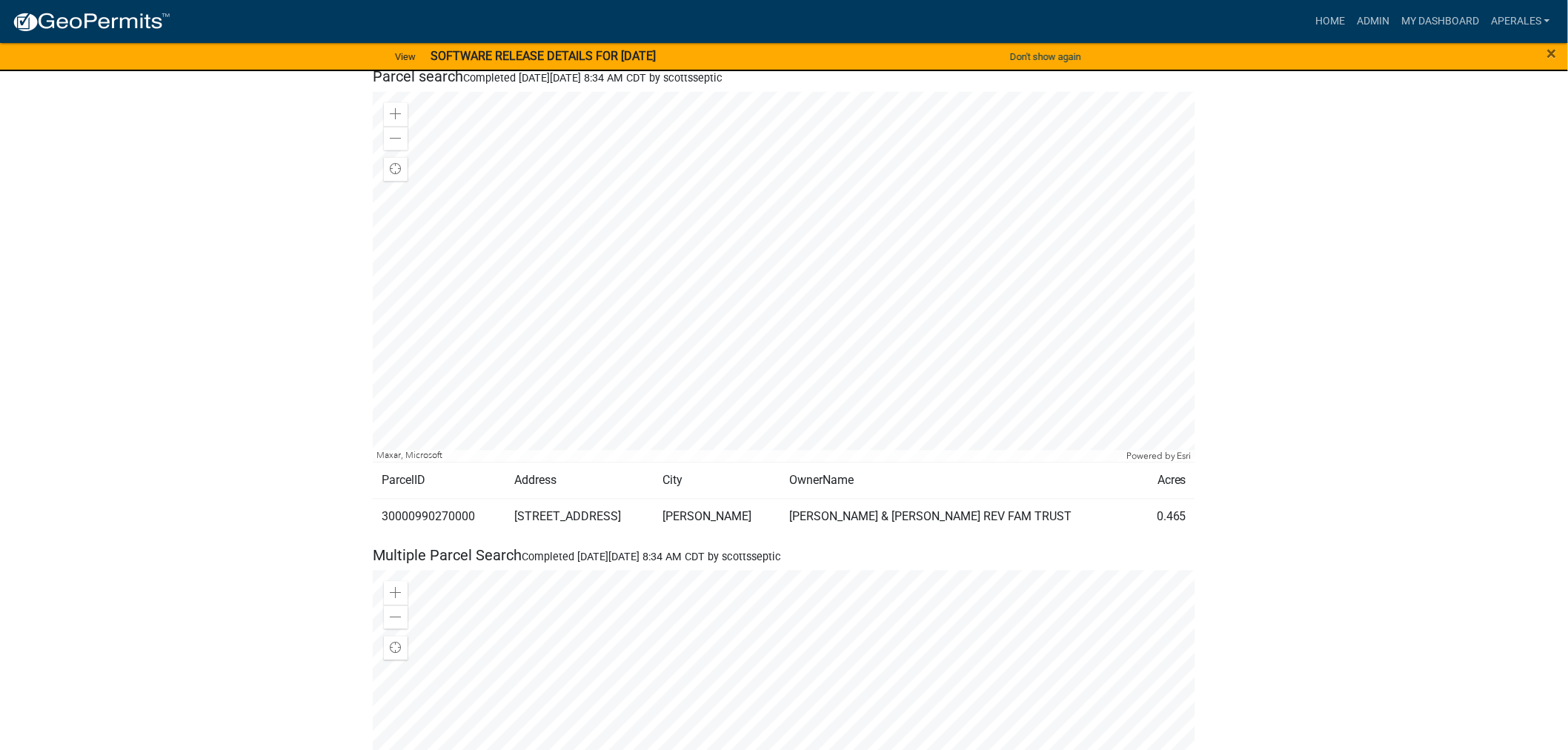
scroll to position [0, 0]
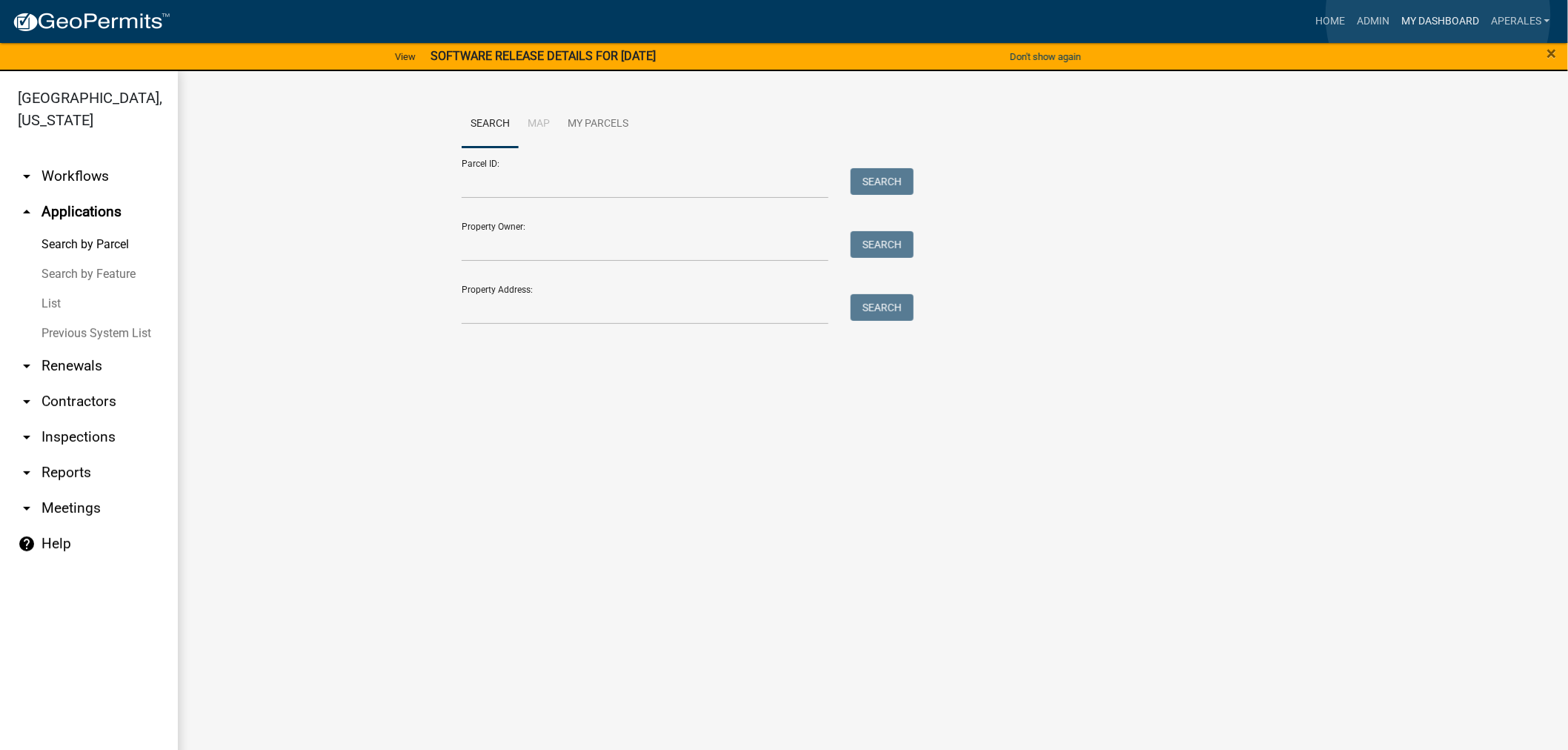
click at [1438, 16] on link "My Dashboard" at bounding box center [1440, 21] width 90 height 28
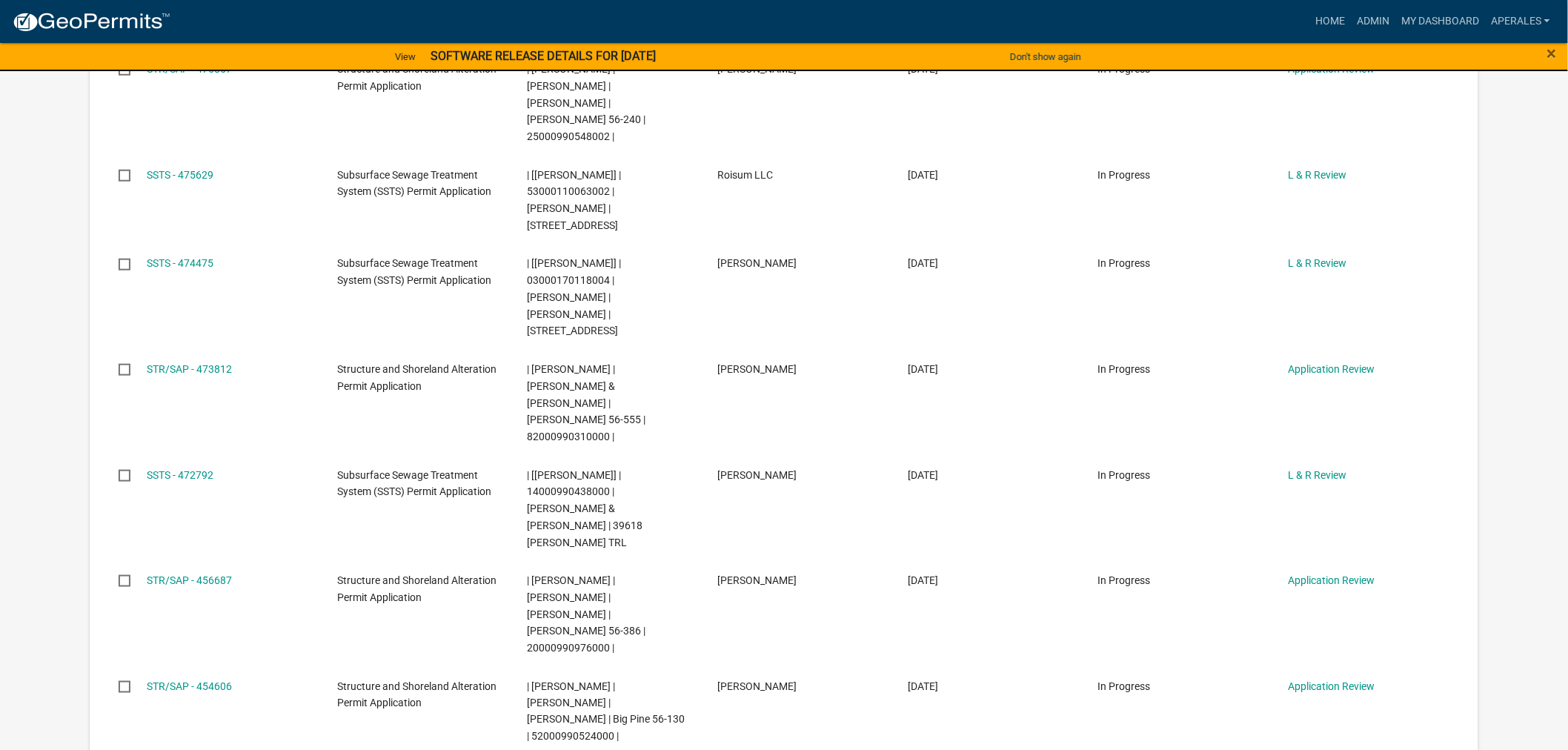
scroll to position [493, 0]
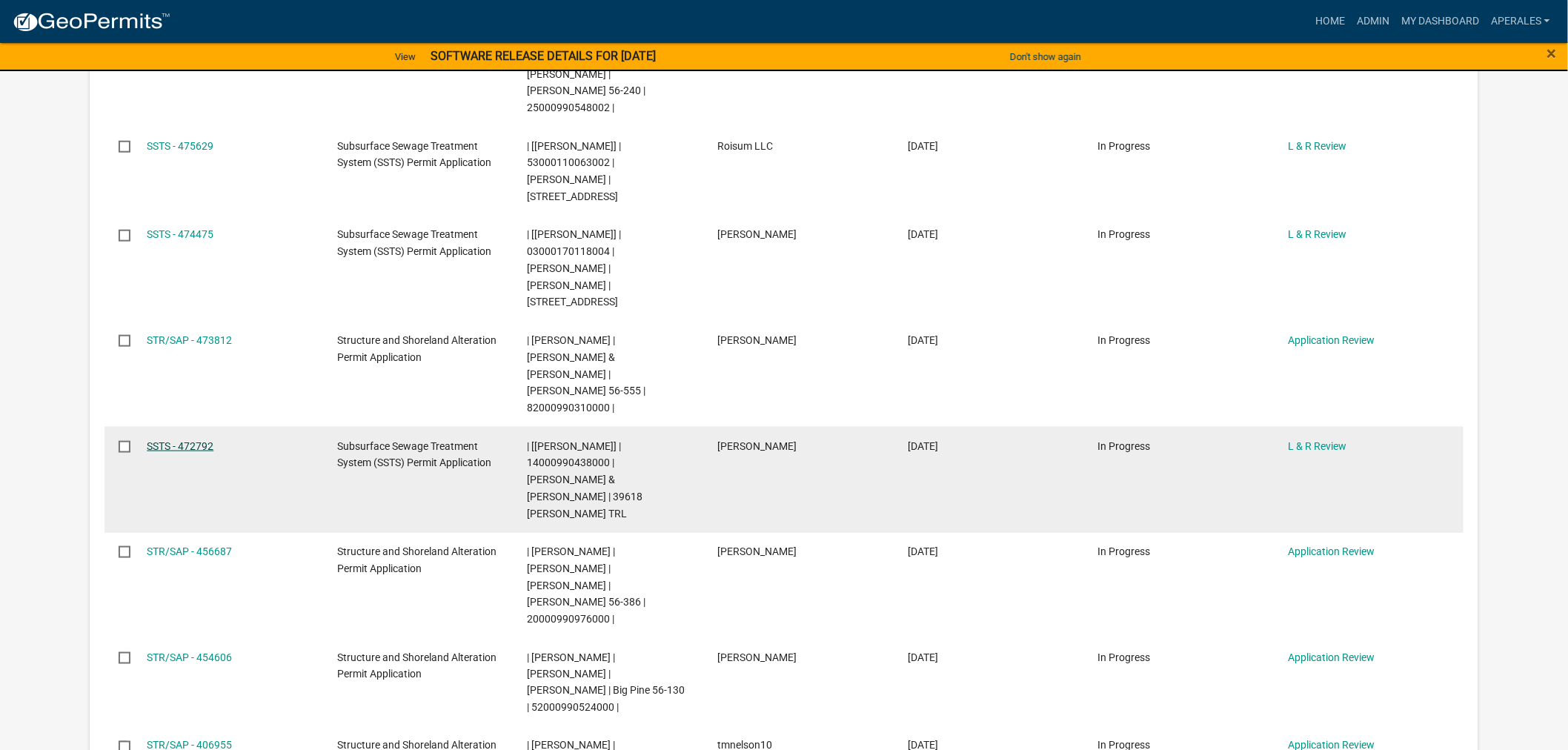
click at [167, 440] on link "SSTS - 472792" at bounding box center [179, 446] width 66 height 12
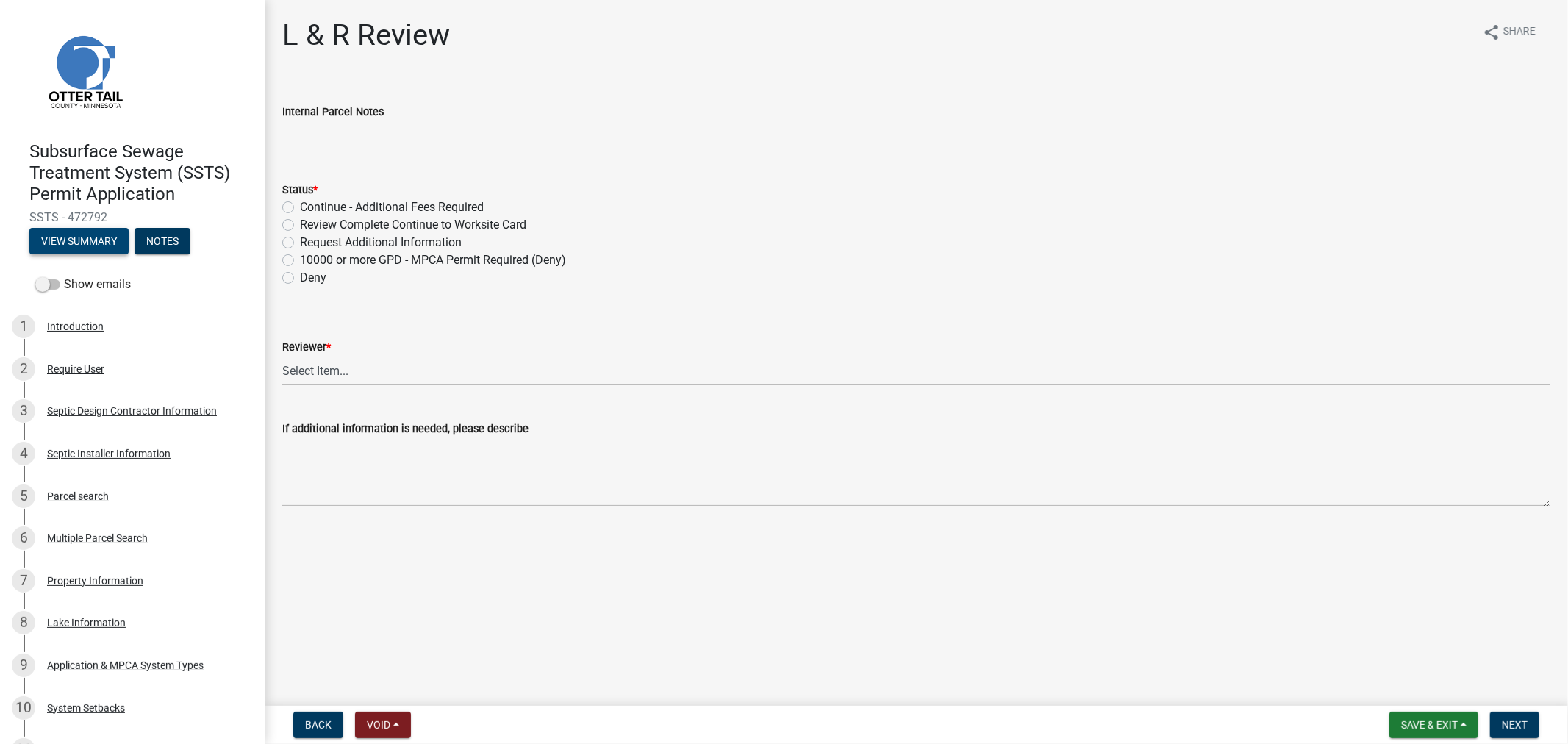
click at [89, 231] on button "View Summary" at bounding box center [79, 241] width 99 height 27
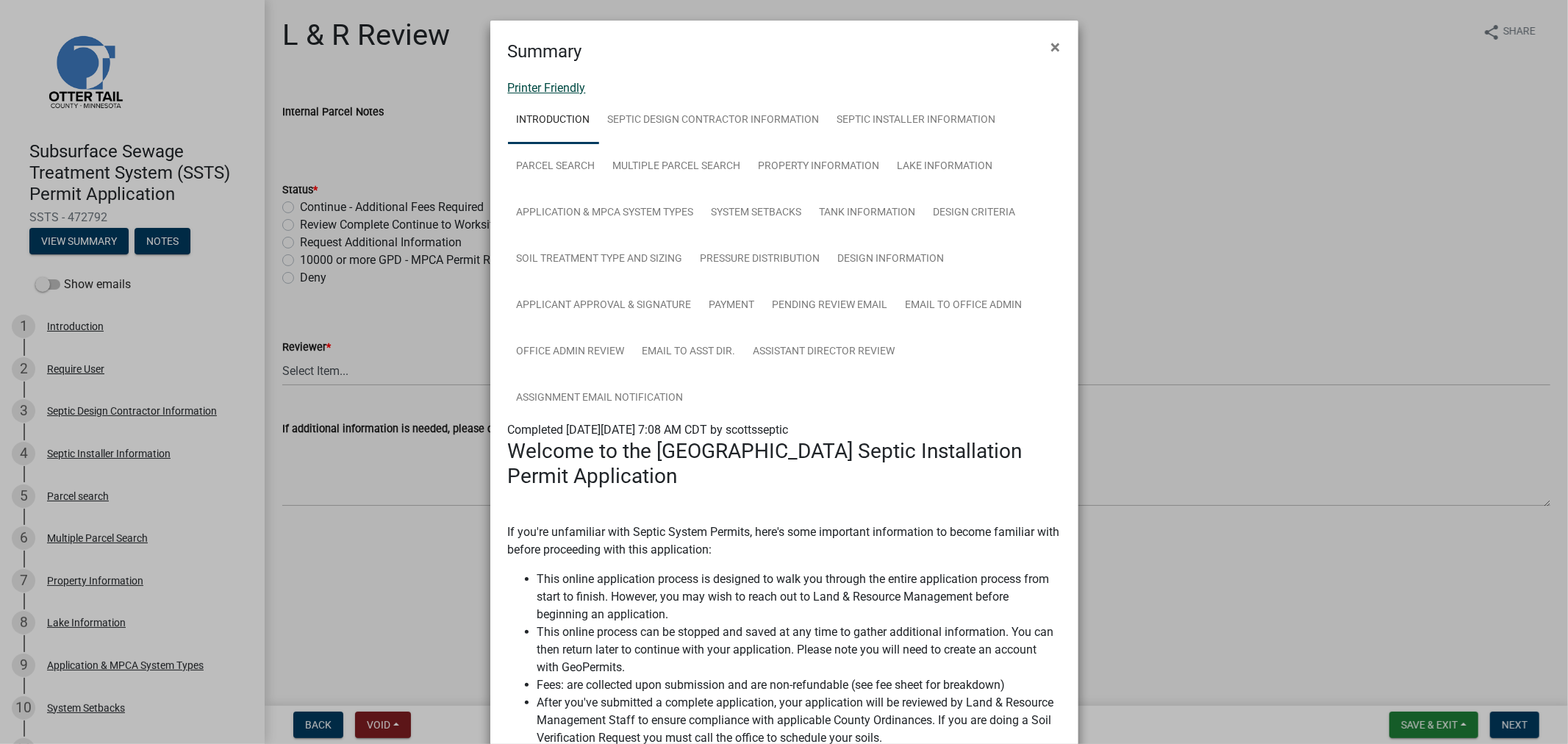
click at [553, 94] on link "Printer Friendly" at bounding box center [547, 87] width 78 height 14
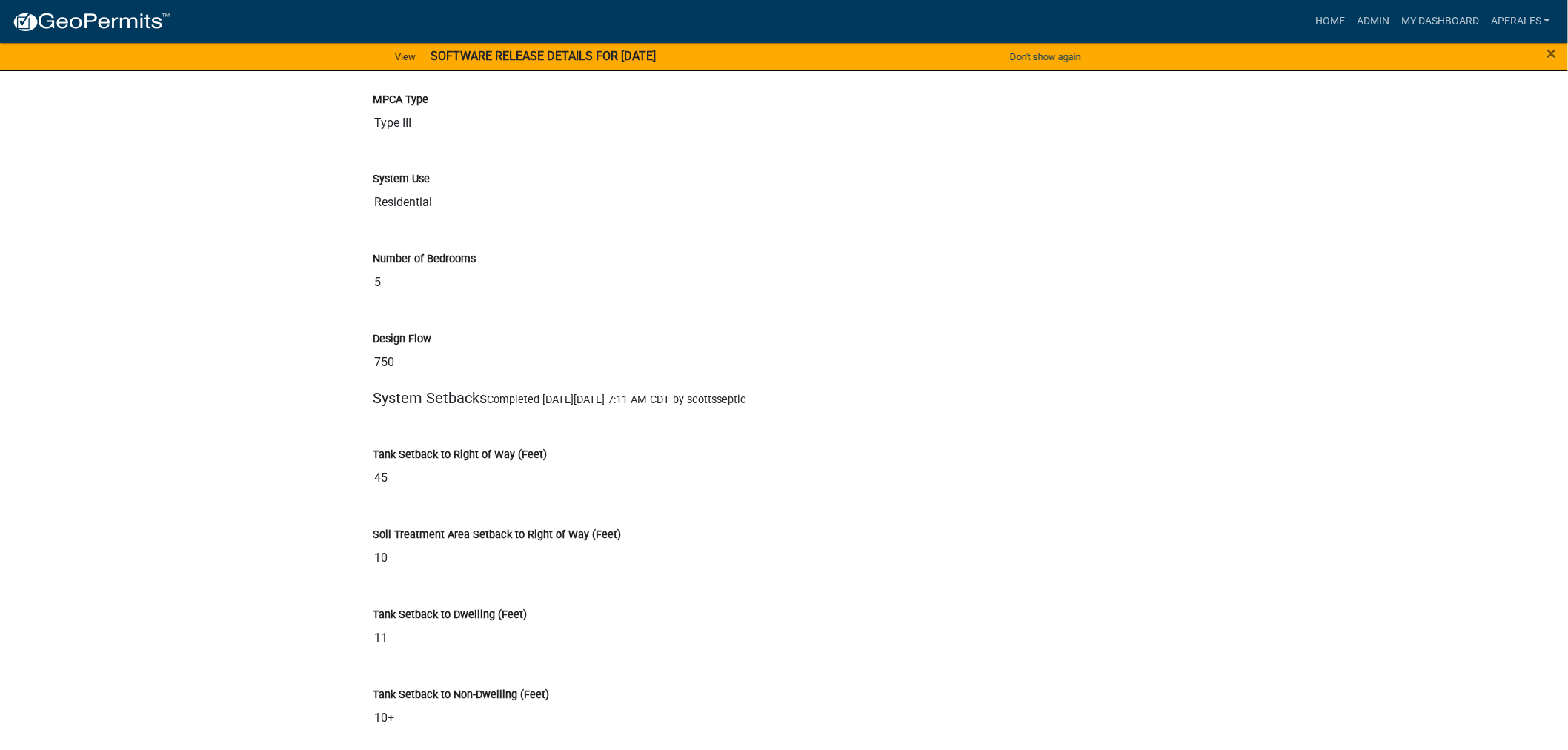
scroll to position [3374, 0]
